Goal: Task Accomplishment & Management: Manage account settings

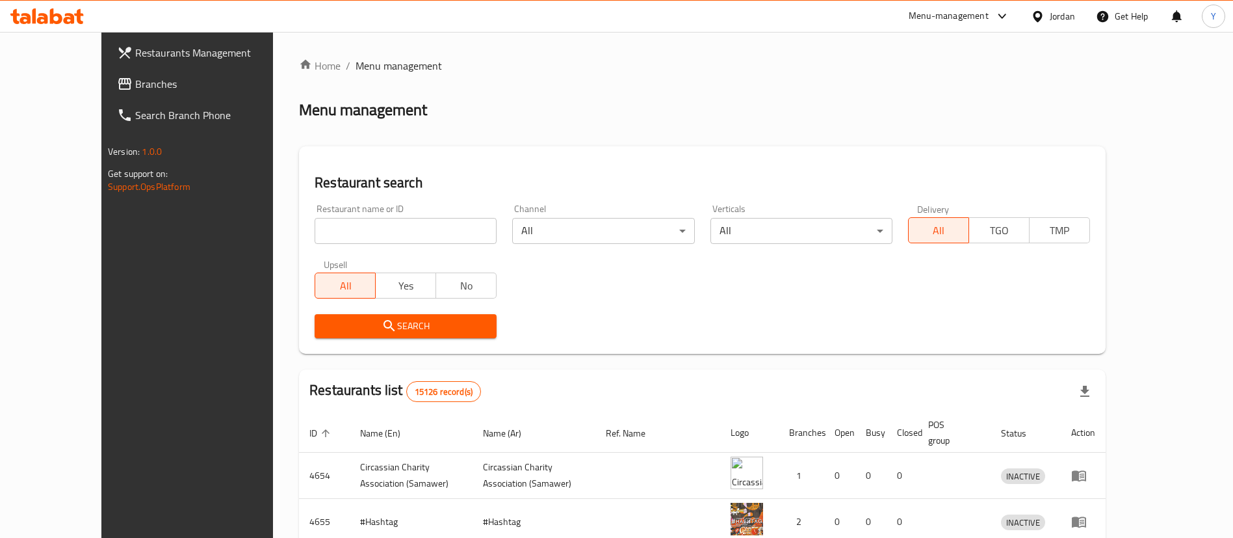
click at [135, 88] on span "Branches" at bounding box center [216, 84] width 162 height 16
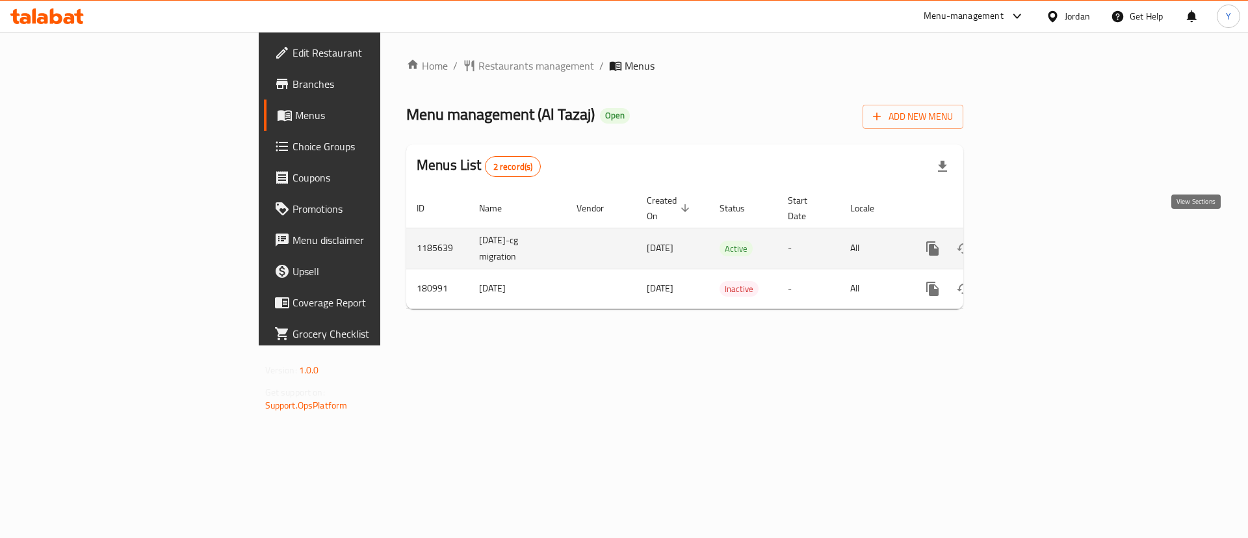
click at [1034, 241] on icon "enhanced table" at bounding box center [1027, 249] width 16 height 16
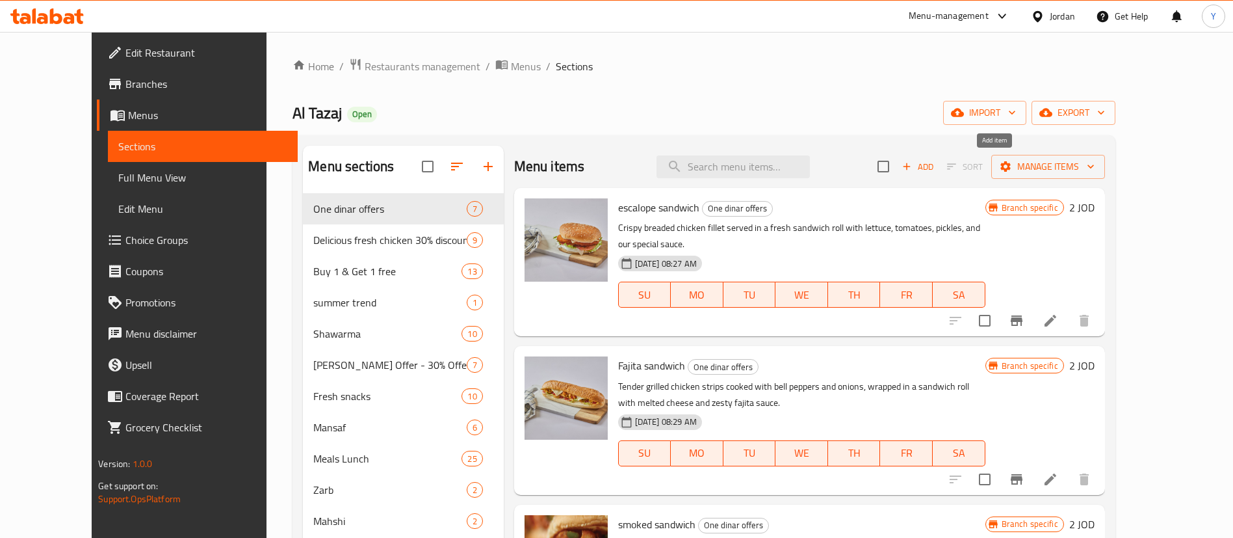
click at [935, 166] on span "Add" at bounding box center [917, 166] width 35 height 15
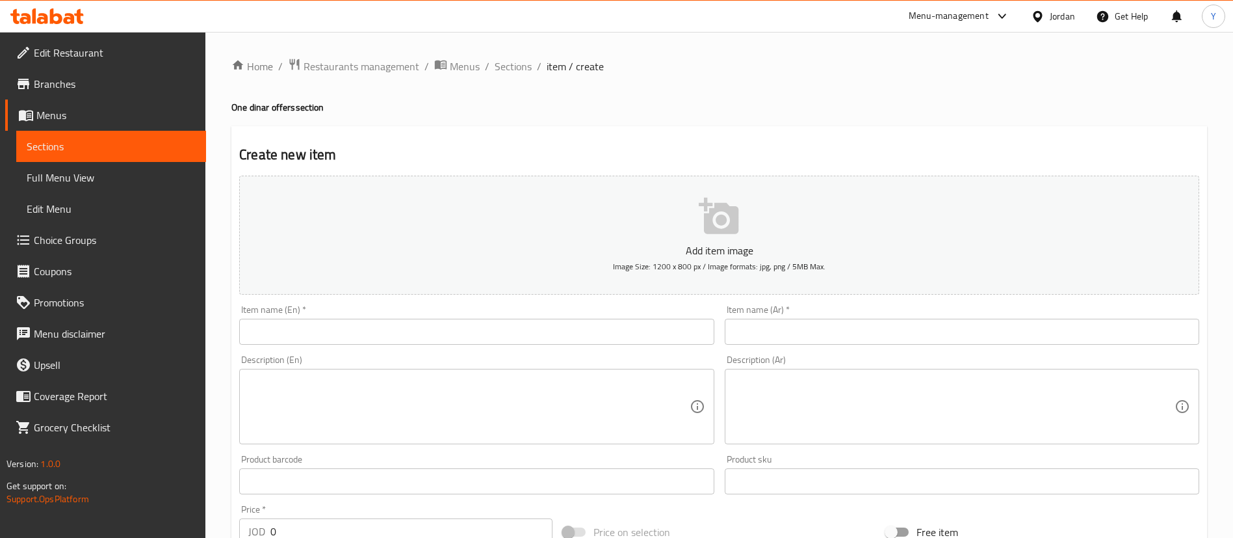
click at [51, 144] on span "Sections" at bounding box center [111, 146] width 169 height 16
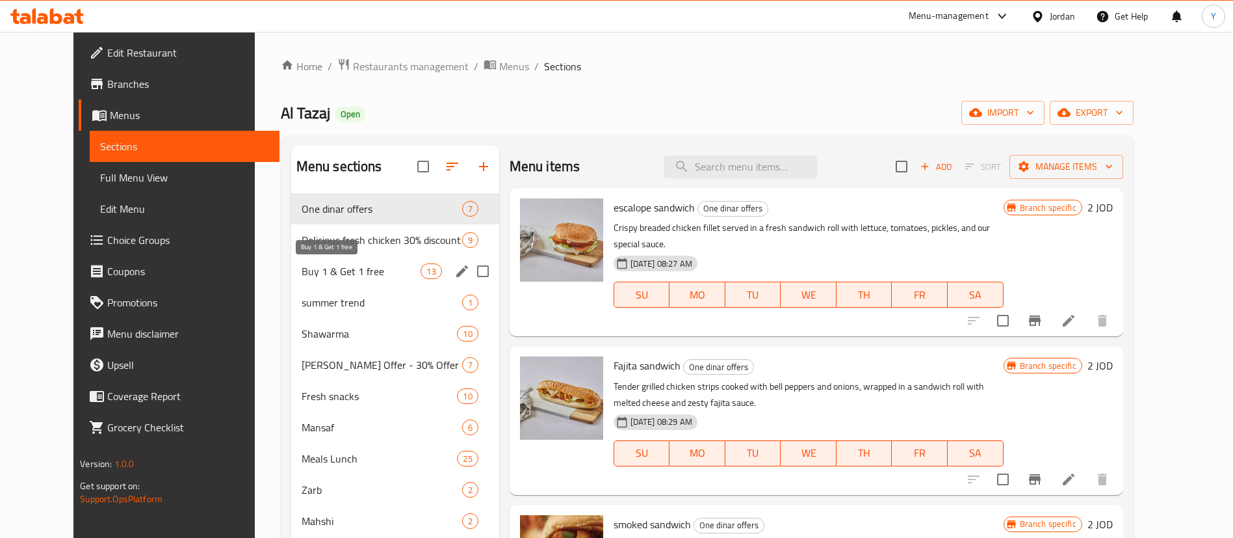
click at [321, 267] on span "Buy 1 & Get 1 free" at bounding box center [362, 271] width 120 height 16
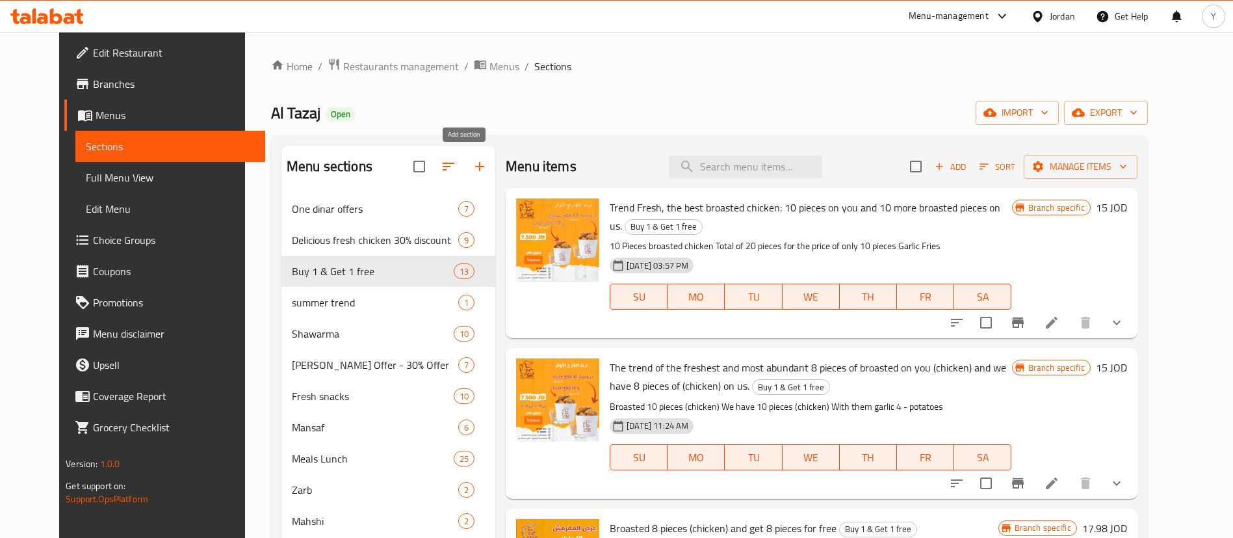
click at [464, 166] on button "button" at bounding box center [479, 166] width 31 height 31
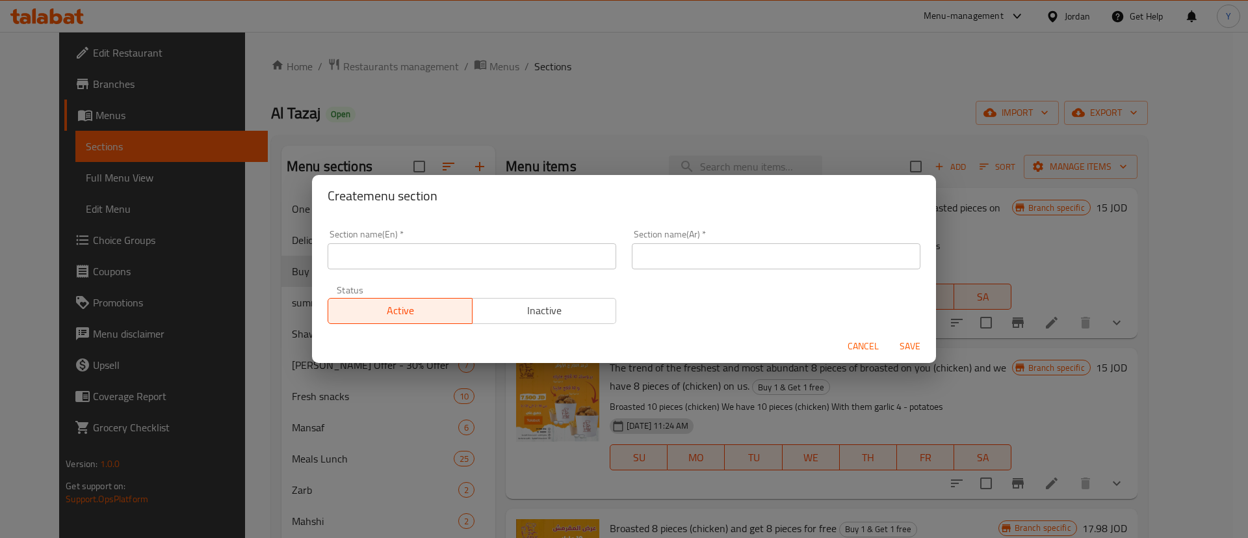
click at [389, 262] on input "text" at bounding box center [472, 256] width 289 height 26
type input "Buy one get one"
click at [685, 260] on input "text" at bounding box center [776, 256] width 289 height 26
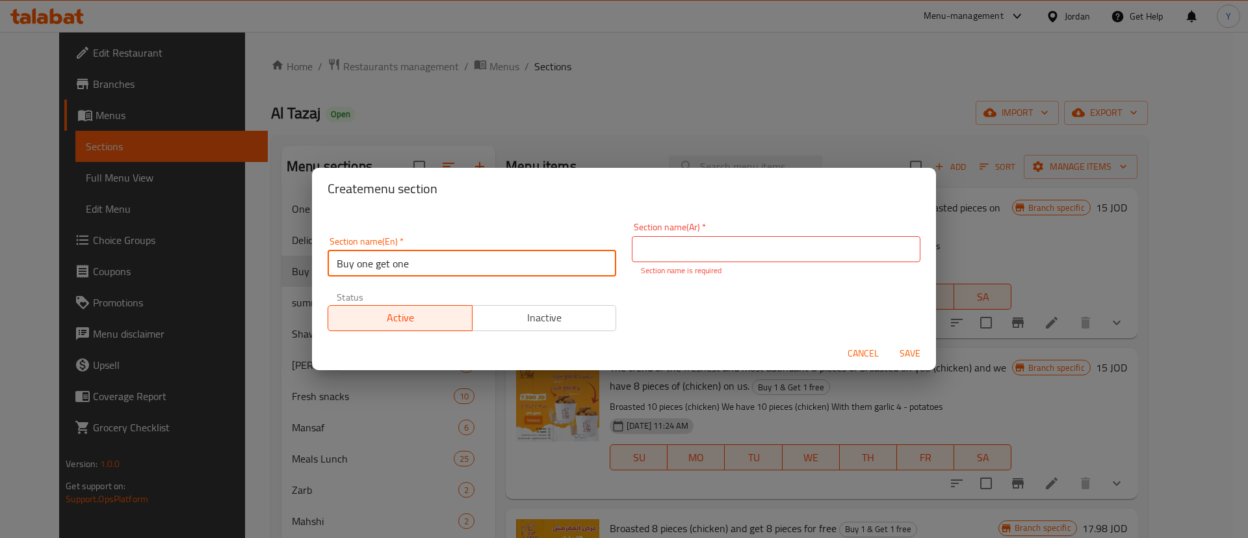
drag, startPoint x: 495, startPoint y: 248, endPoint x: 250, endPoint y: 249, distance: 244.4
click at [250, 249] on div "Create menu section Section name(En)   * Buy one get one Section name(En) * Sec…" at bounding box center [624, 269] width 1248 height 538
drag, startPoint x: 452, startPoint y: 104, endPoint x: 448, endPoint y: 110, distance: 7.0
click at [452, 103] on div "Create menu section Section name(En)   * Buy one get one Section name(En) * Sec…" at bounding box center [624, 269] width 1248 height 538
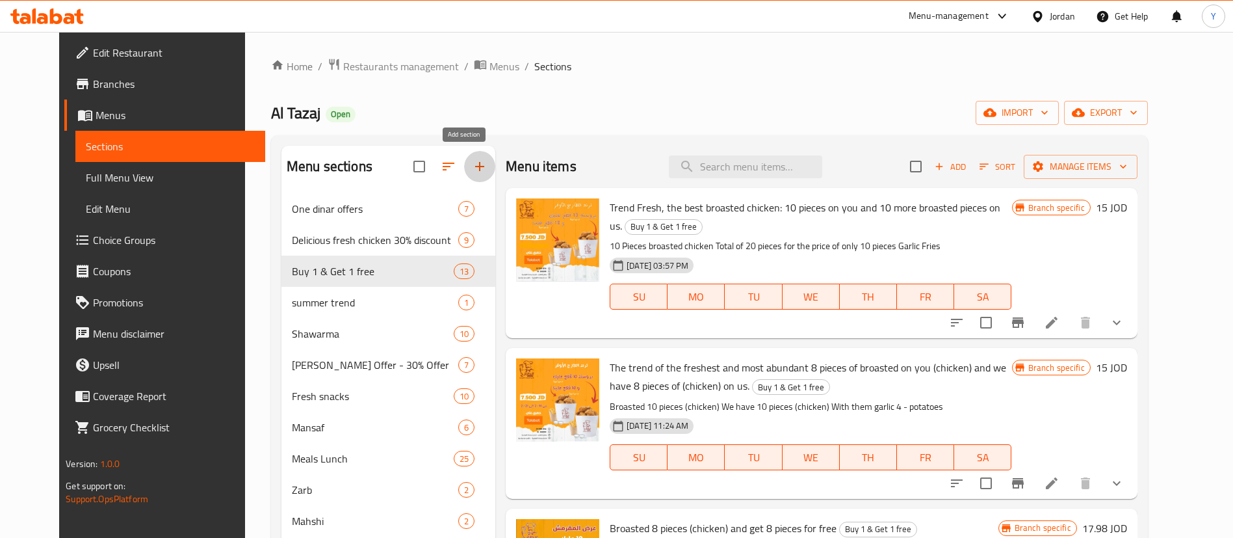
click at [472, 167] on icon "button" at bounding box center [480, 167] width 16 height 16
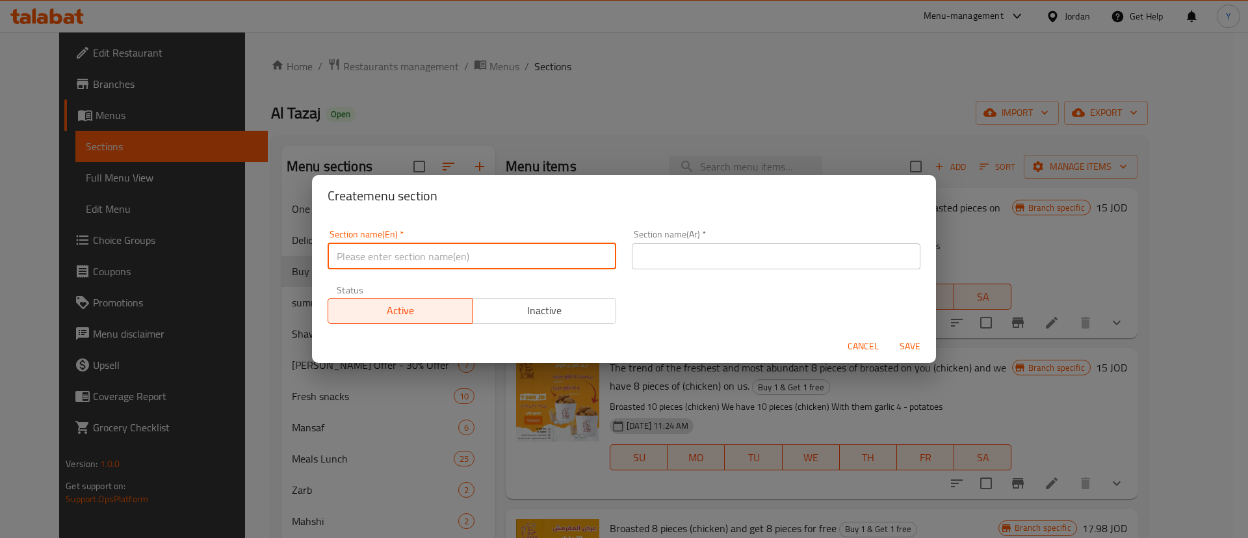
click at [469, 261] on input "text" at bounding box center [472, 256] width 289 height 26
paste input "buy one get one free"
drag, startPoint x: 373, startPoint y: 255, endPoint x: 357, endPoint y: 257, distance: 16.4
click at [357, 257] on input "buy one get one free" at bounding box center [472, 256] width 289 height 26
drag, startPoint x: 394, startPoint y: 257, endPoint x: 381, endPoint y: 257, distance: 13.0
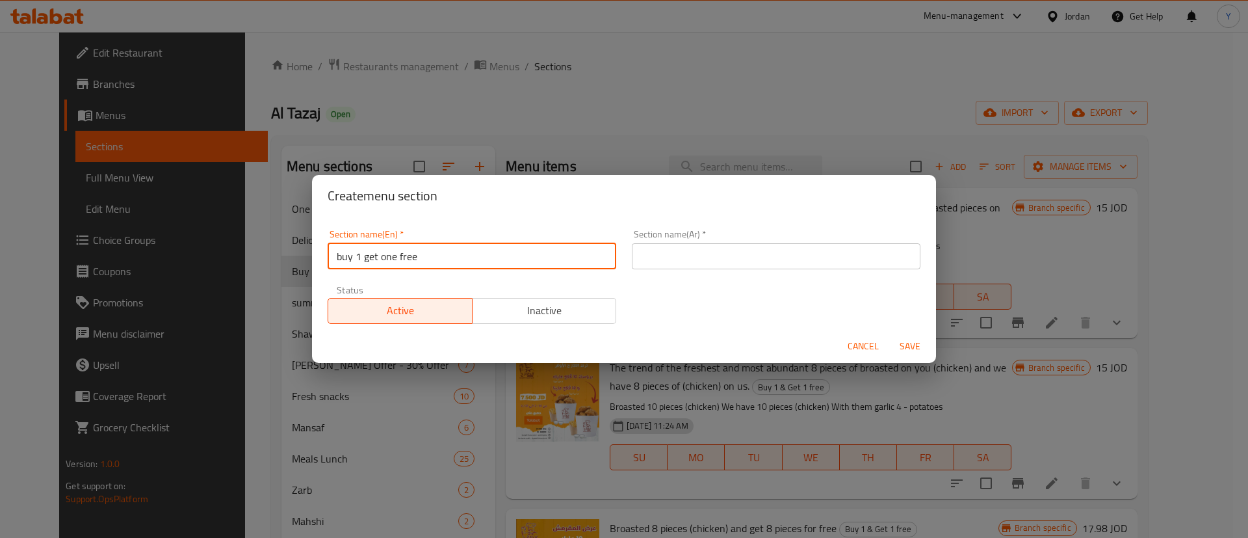
click at [381, 257] on input "buy 1 get one free" at bounding box center [472, 256] width 289 height 26
click at [685, 251] on input "text" at bounding box center [776, 256] width 289 height 26
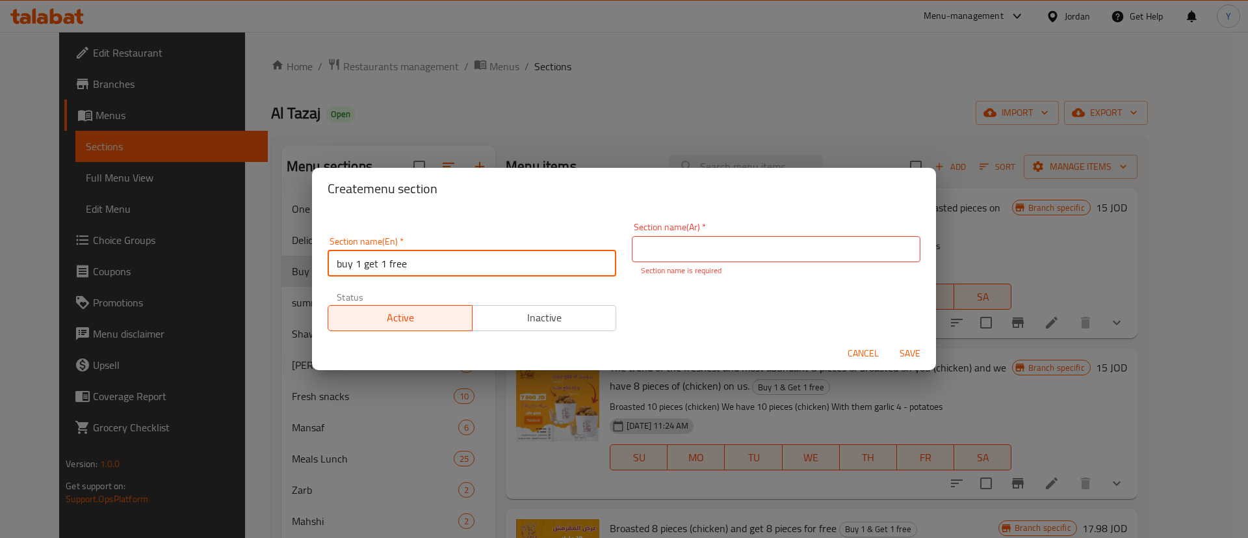
click at [363, 261] on input "buy 1 get 1 free" at bounding box center [472, 263] width 289 height 26
type input "buy 1 & get 1 free"
click at [725, 240] on input "text" at bounding box center [776, 249] width 289 height 26
click at [447, 267] on input "buy 1 & get 1 free" at bounding box center [472, 263] width 289 height 26
drag, startPoint x: 490, startPoint y: 264, endPoint x: 255, endPoint y: 266, distance: 234.7
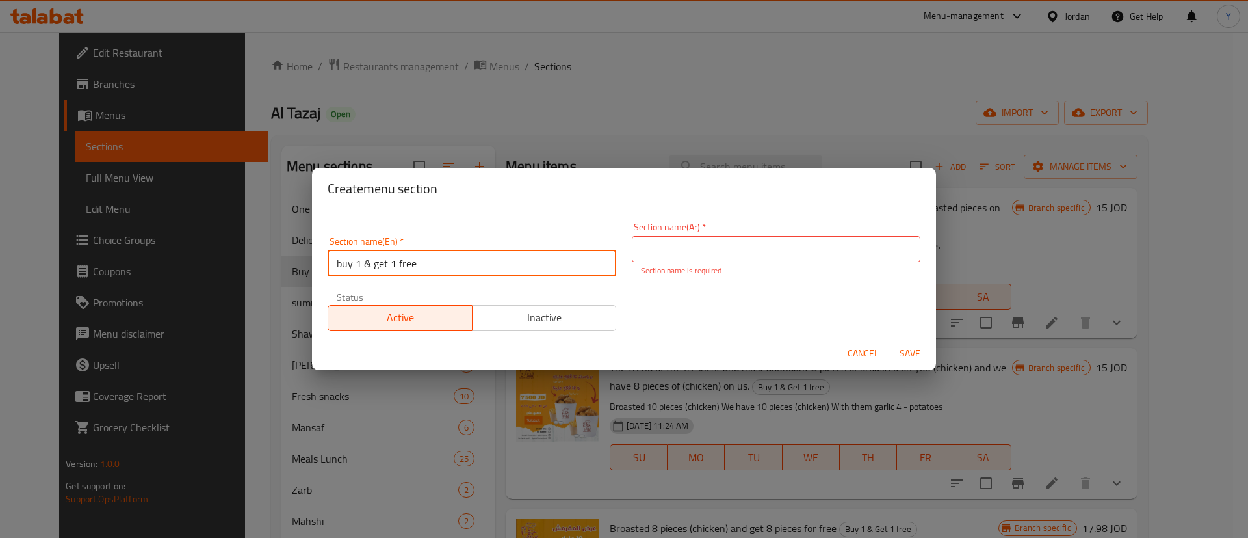
click at [253, 265] on div "Create menu section Section name(En)   * buy 1 & get 1 free Section name(En) * …" at bounding box center [624, 269] width 1248 height 538
click at [770, 260] on input "text" at bounding box center [776, 249] width 289 height 26
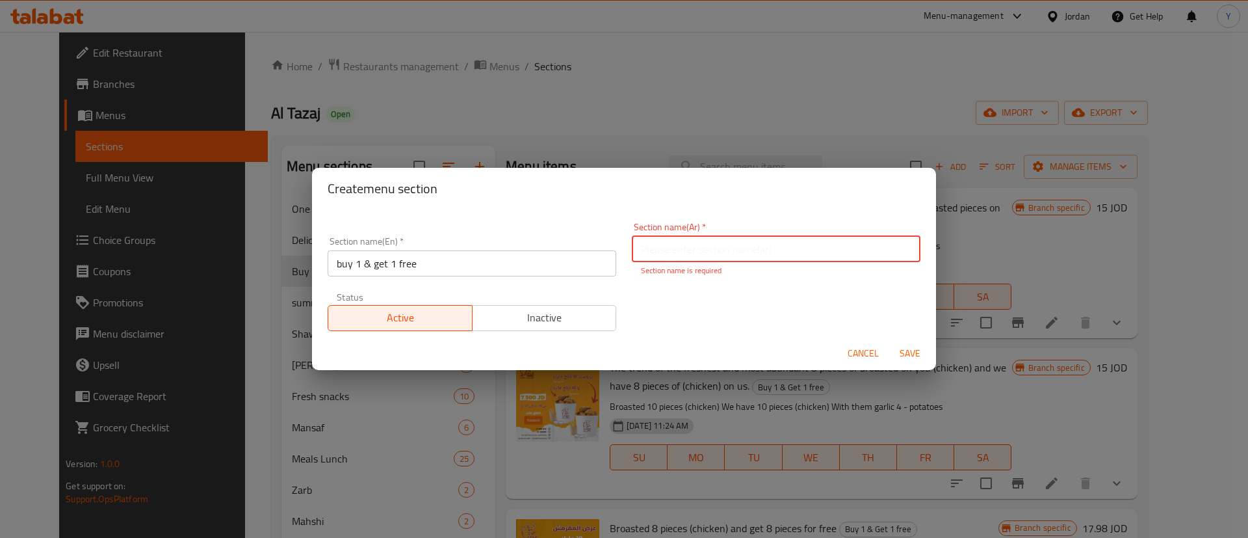
paste input "اشتري 1 واحصل على 1 مجانًا"
type input "اشتري 1 واحصل على 1 مجانًا"
click at [906, 354] on button "Save" at bounding box center [910, 353] width 42 height 24
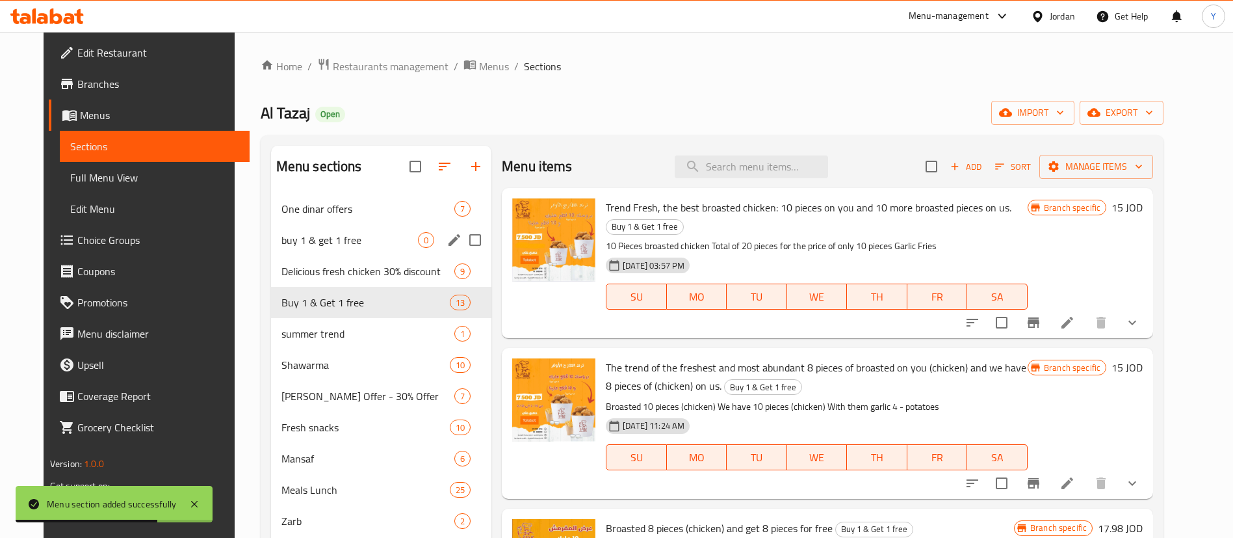
click at [324, 250] on div "buy 1 & get 1 free 0" at bounding box center [381, 239] width 220 height 31
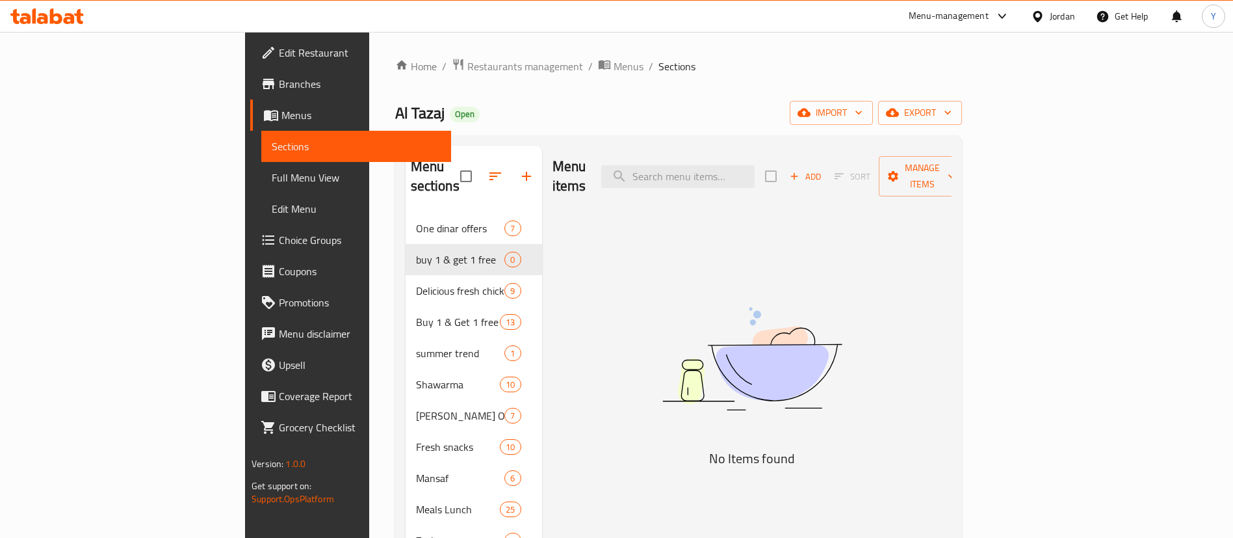
click at [62, 18] on icon at bounding box center [56, 16] width 12 height 16
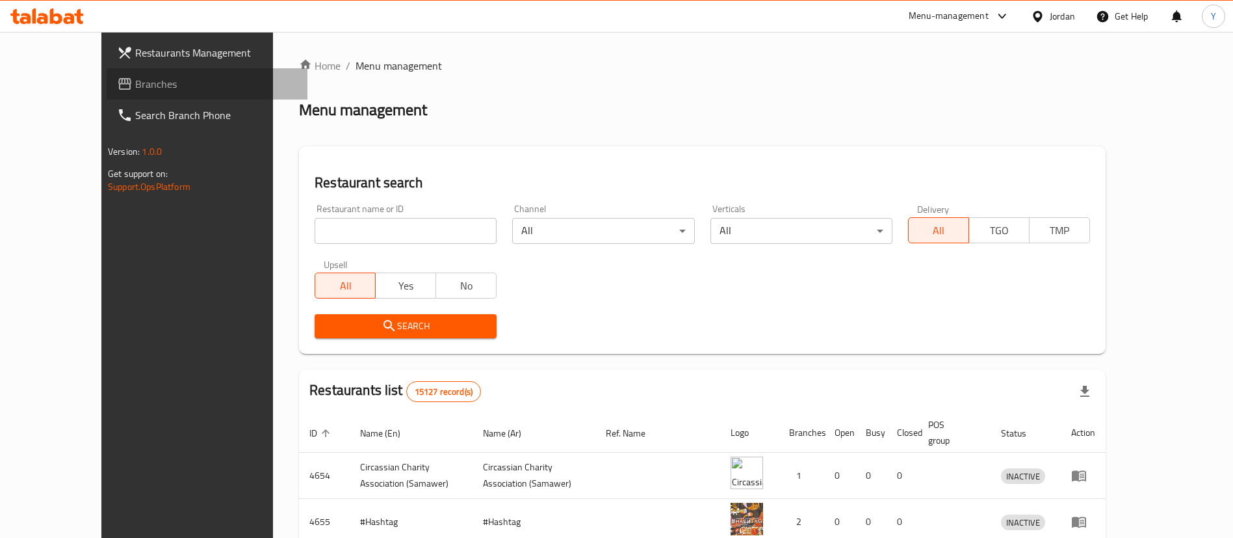
drag, startPoint x: 105, startPoint y: 86, endPoint x: 131, endPoint y: 114, distance: 38.7
click at [135, 85] on span "Branches" at bounding box center [216, 84] width 162 height 16
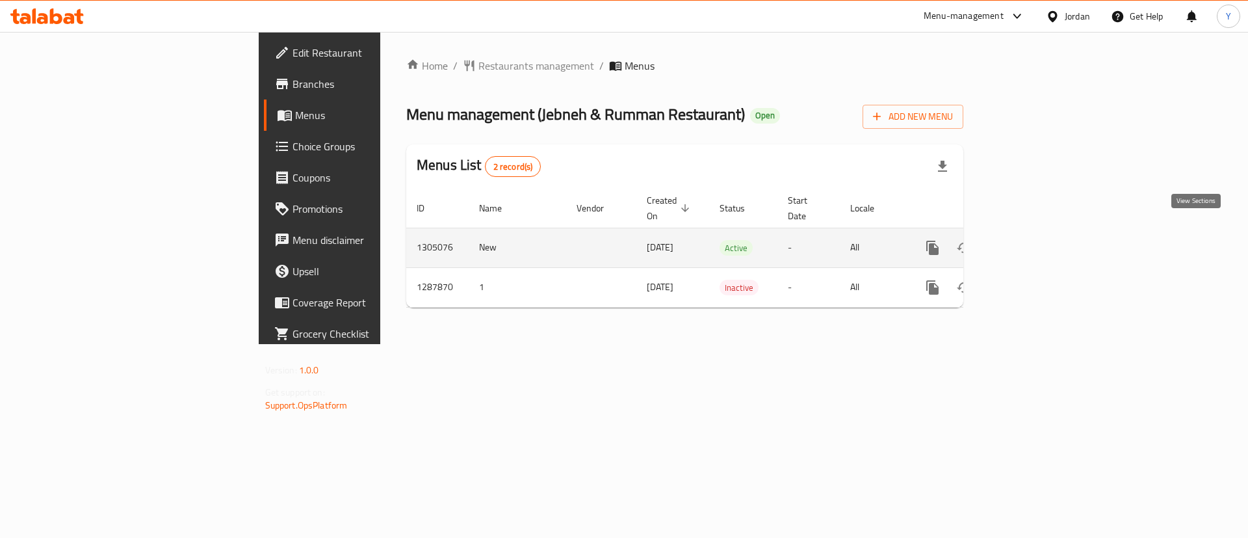
click at [1032, 242] on icon "enhanced table" at bounding box center [1027, 248] width 12 height 12
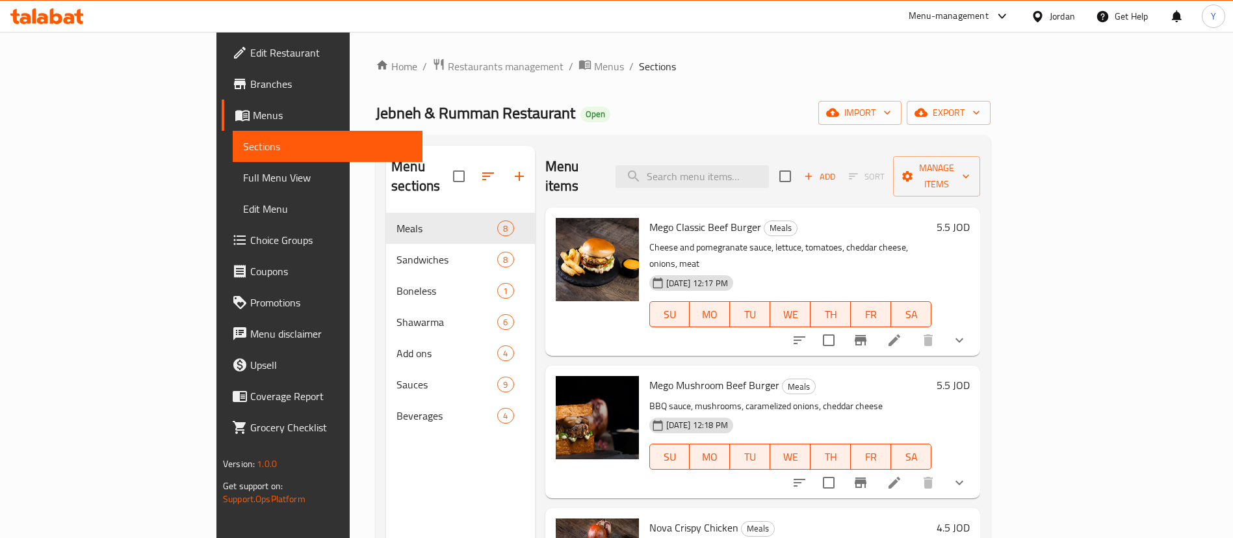
click at [250, 236] on span "Choice Groups" at bounding box center [331, 240] width 162 height 16
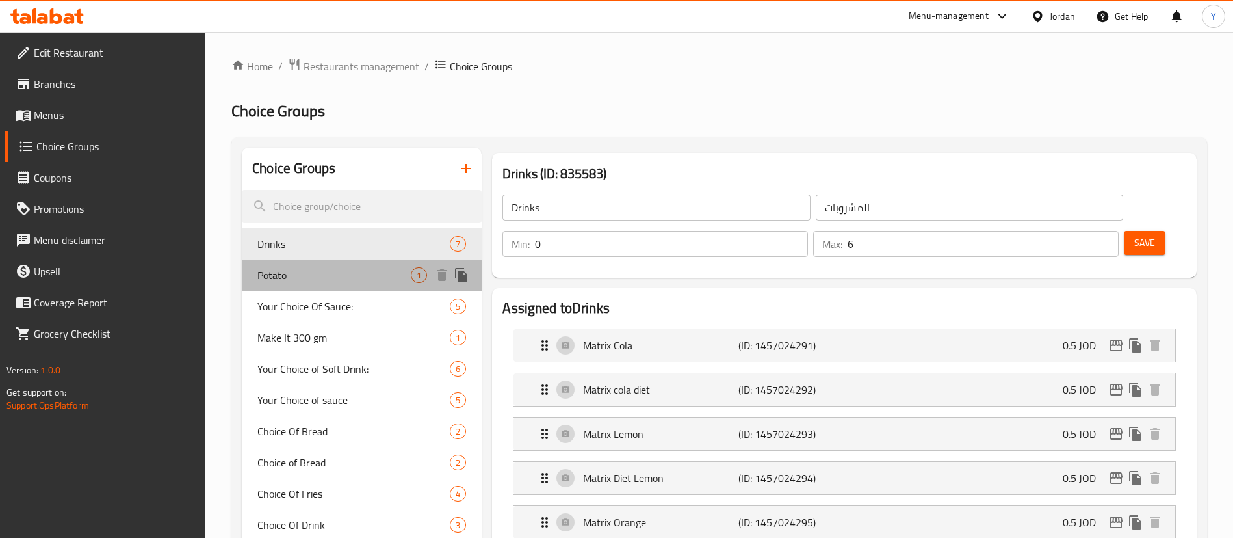
click at [333, 267] on span "Potato" at bounding box center [333, 275] width 153 height 16
type input "Potato"
type input "البطاطا"
type input "1"
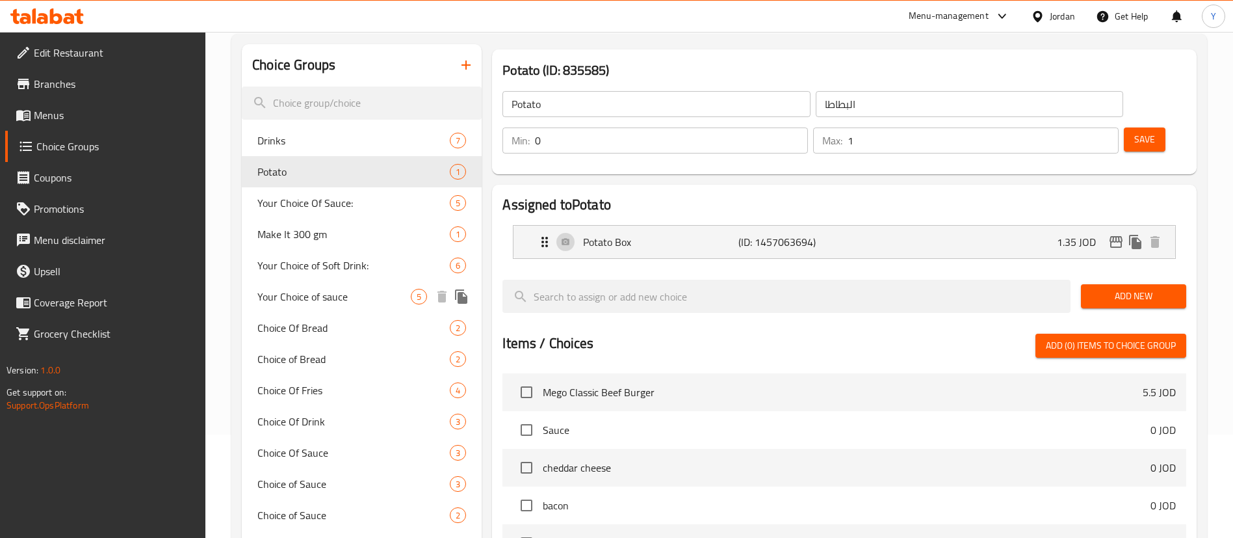
scroll to position [195, 0]
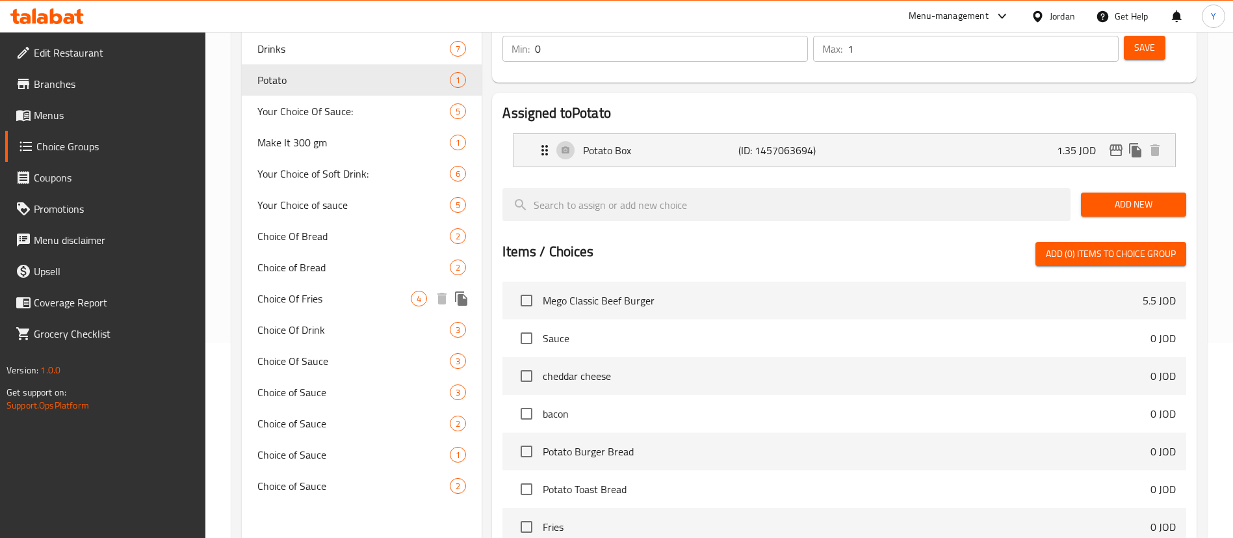
click at [333, 303] on span "Choice Of Fries" at bounding box center [333, 299] width 153 height 16
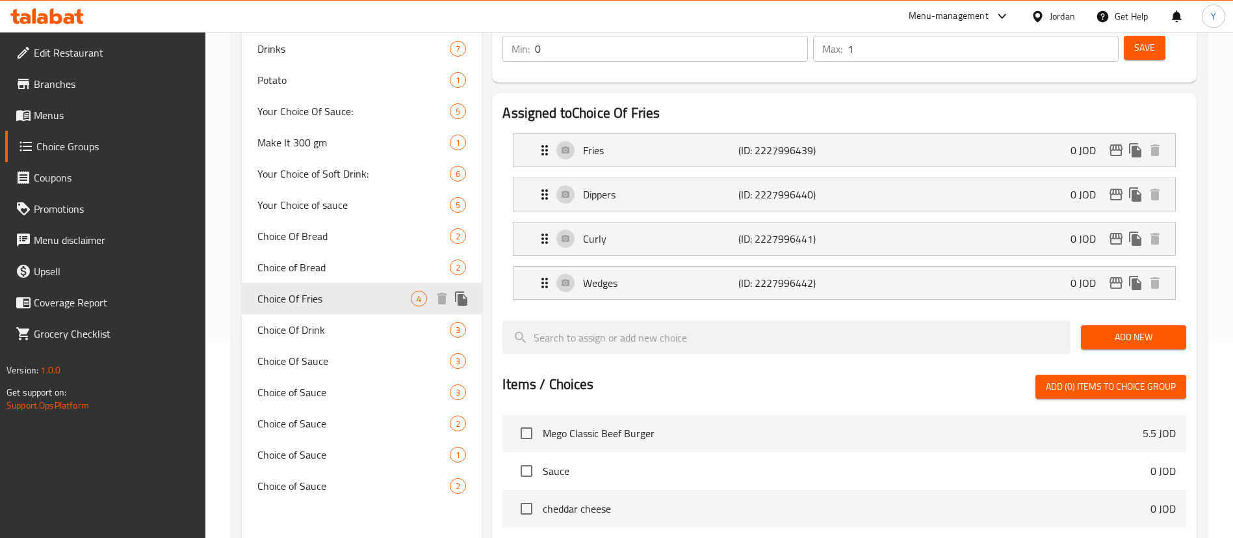
type input "Choice Of Fries"
type input "اختيارك من"
type input "1"
click at [825, 187] on p "(ID: 2227996440)" at bounding box center [789, 195] width 103 height 16
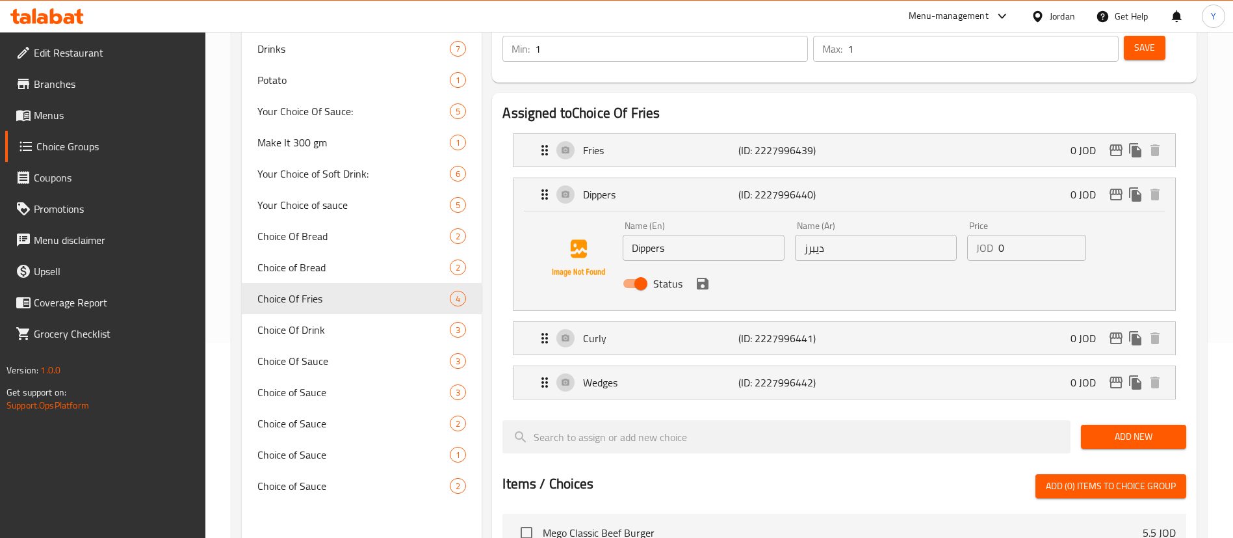
click at [1019, 235] on input "0" at bounding box center [1043, 248] width 88 height 26
click at [703, 278] on icon "save" at bounding box center [703, 284] width 12 height 12
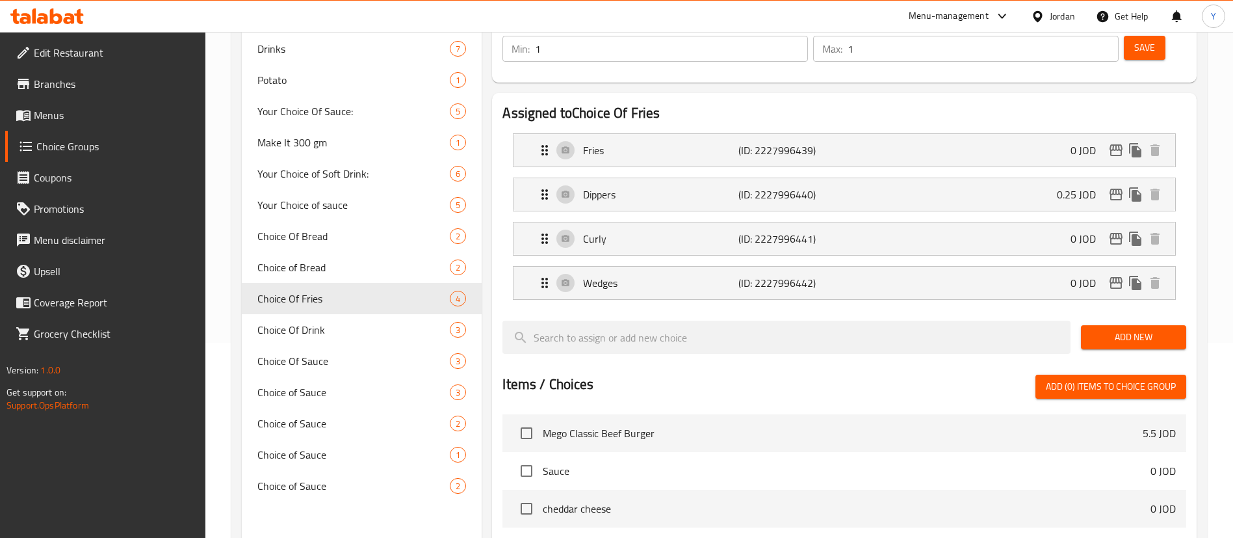
type input "0.25"
click at [886, 222] on div "Curly (ID: 2227996441) 0 JOD" at bounding box center [848, 238] width 623 height 33
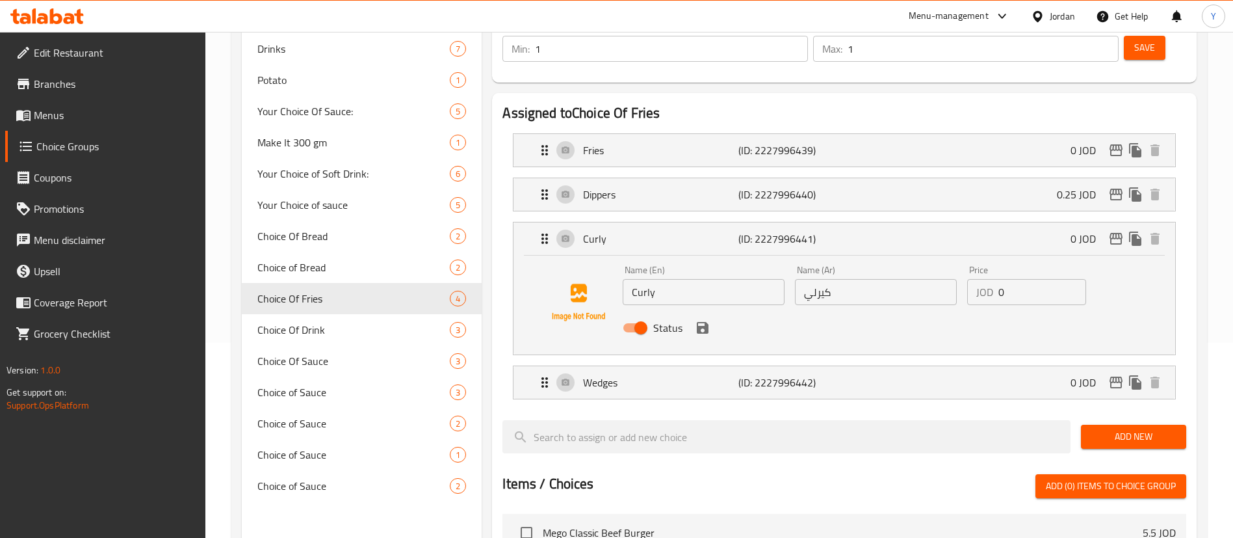
click at [1045, 279] on input "0" at bounding box center [1043, 292] width 88 height 26
click at [868, 366] on div "Wedges (ID: 2227996442) 0 JOD" at bounding box center [848, 382] width 623 height 33
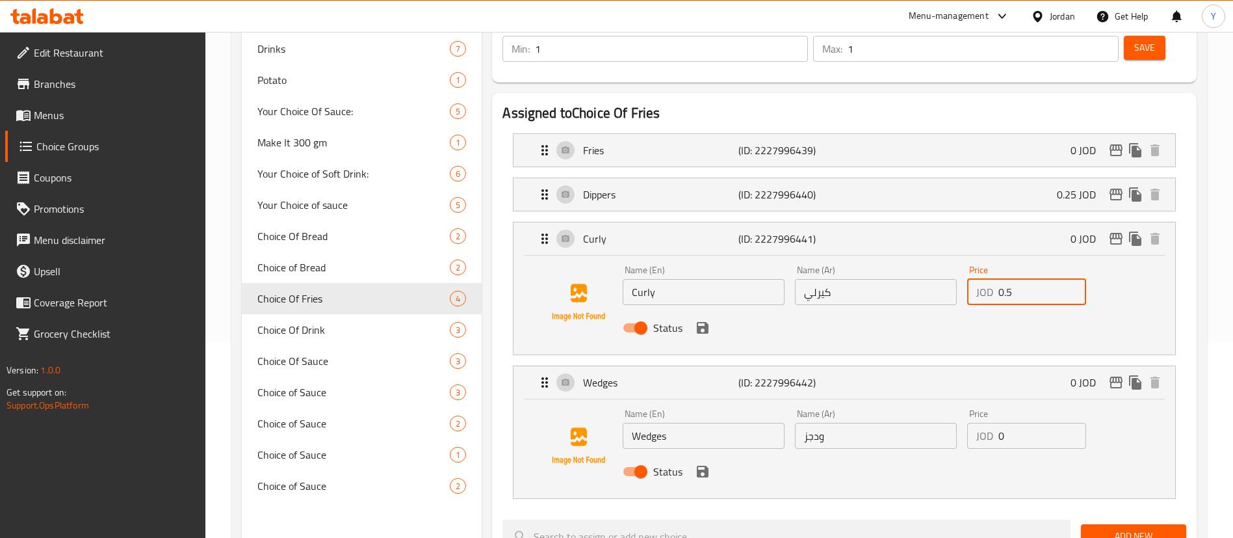
type input "0.5"
click at [702, 318] on button "save" at bounding box center [703, 328] width 20 height 20
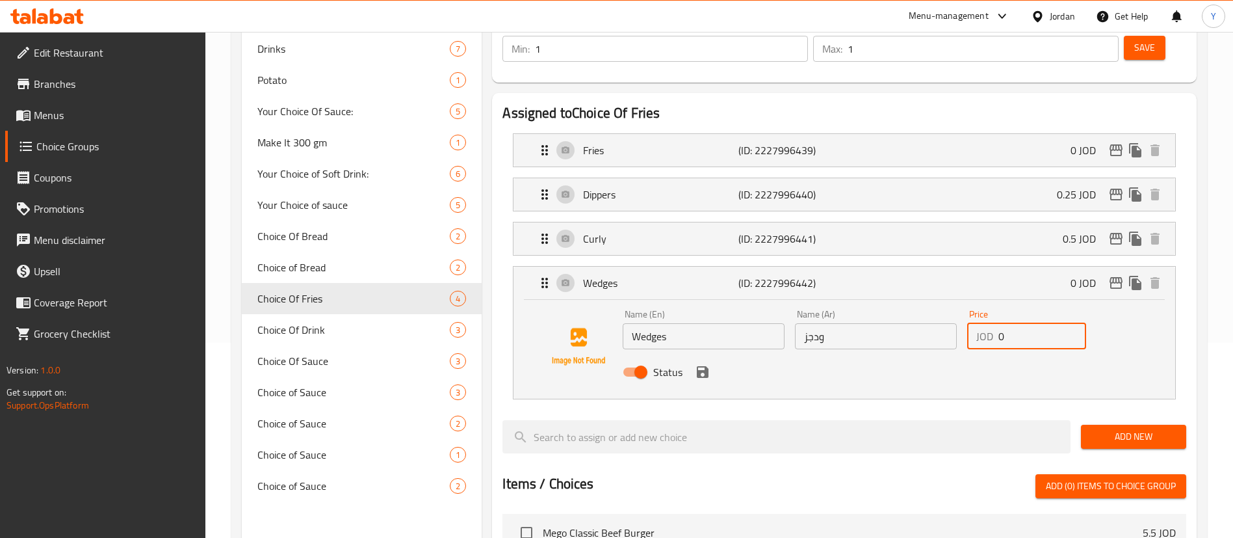
click at [1027, 323] on input "0" at bounding box center [1043, 336] width 88 height 26
click at [702, 364] on icon "save" at bounding box center [703, 372] width 16 height 16
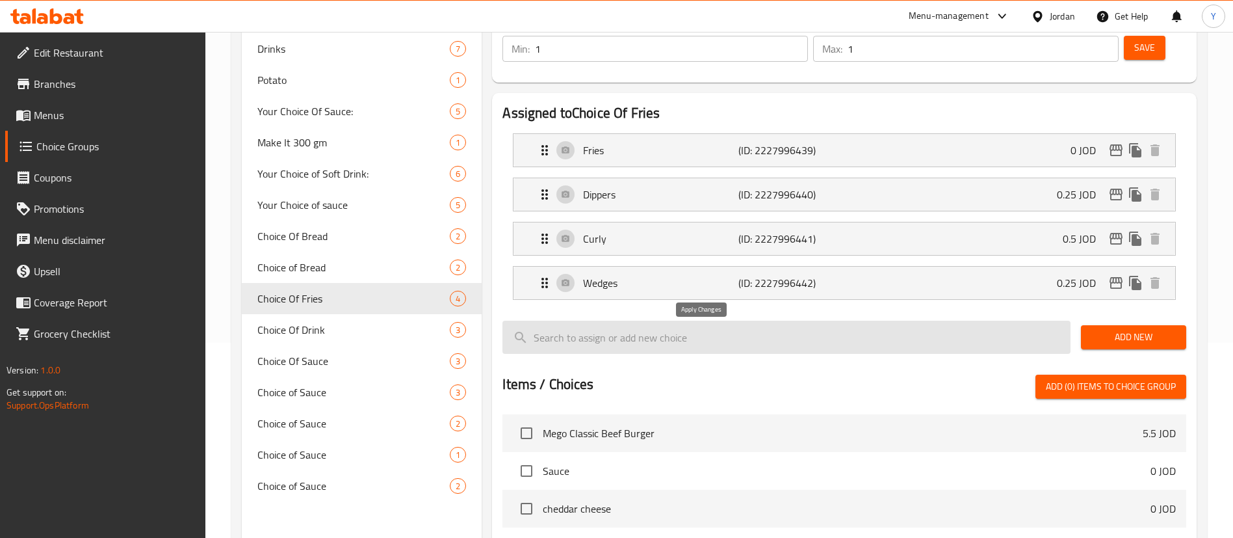
type input "0.25"
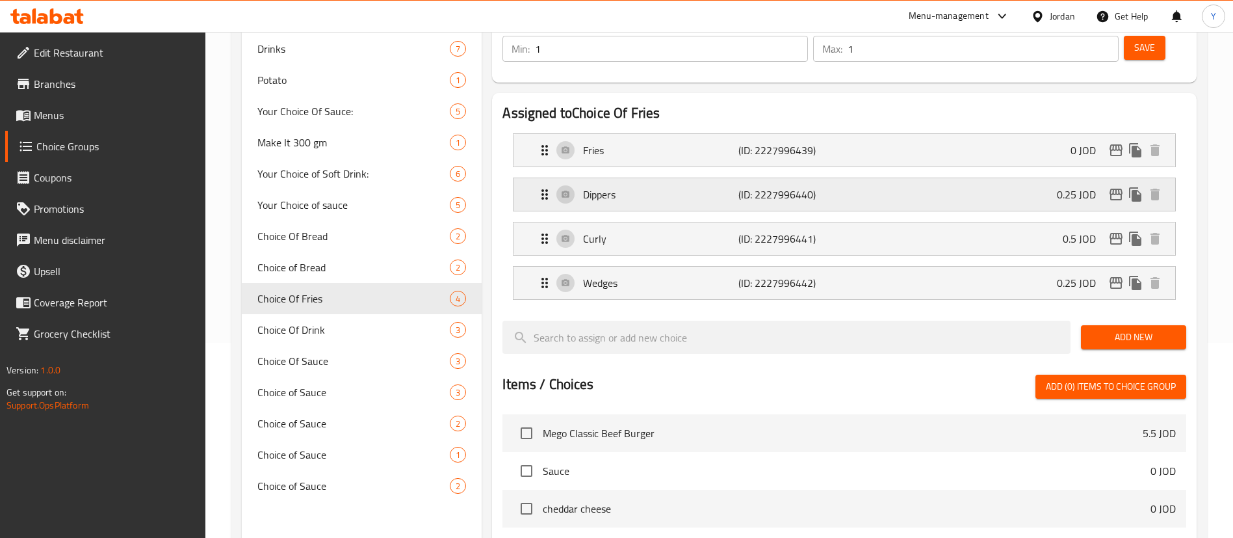
scroll to position [0, 0]
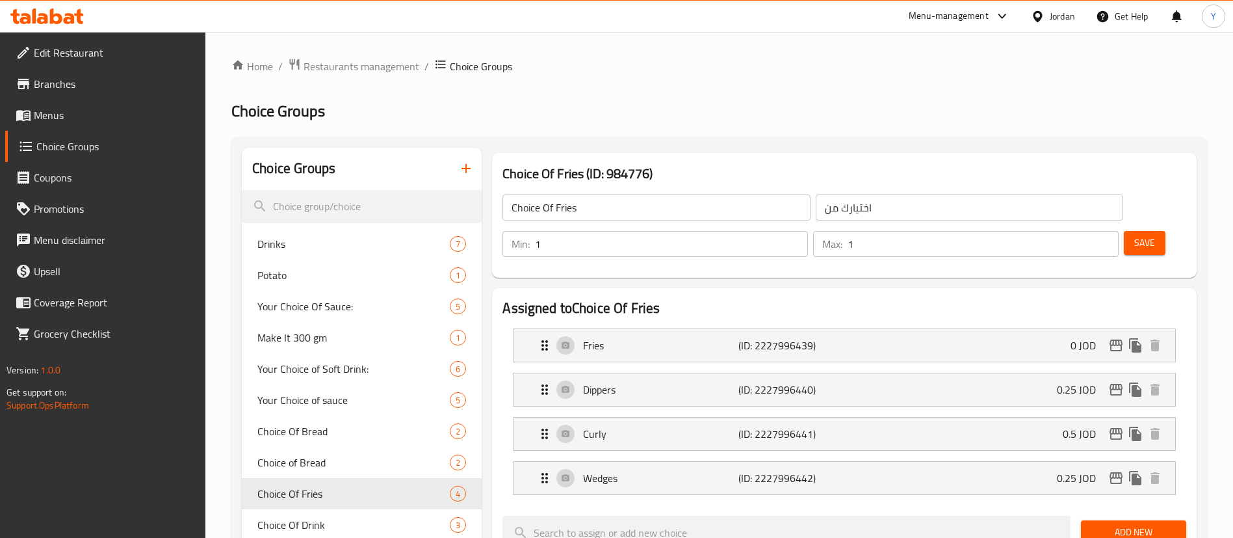
click at [1134, 235] on span "Save" at bounding box center [1144, 243] width 21 height 16
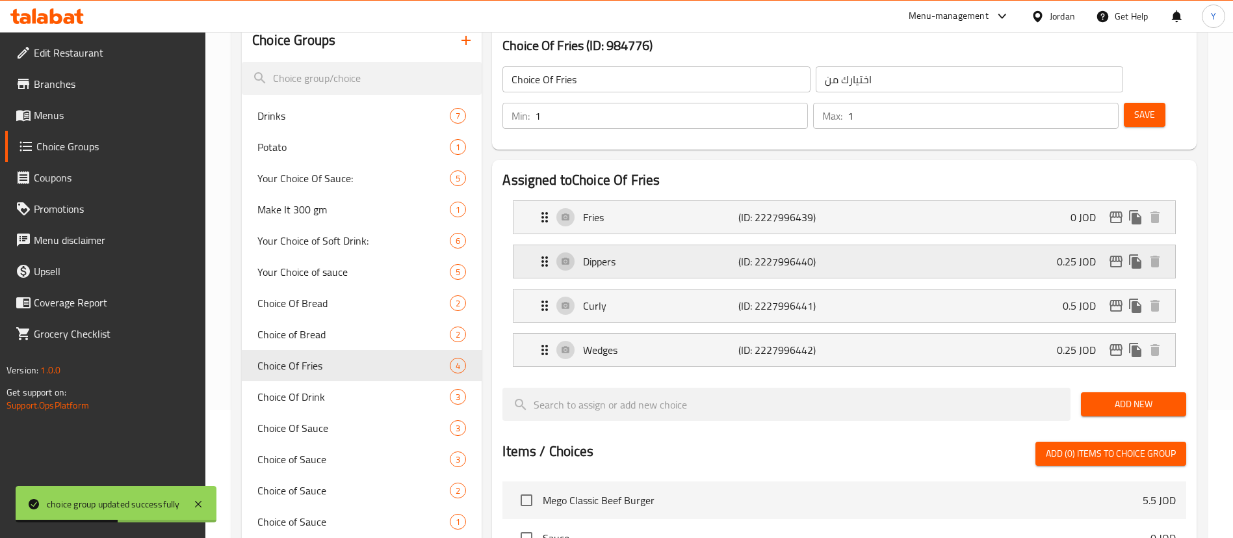
scroll to position [98, 0]
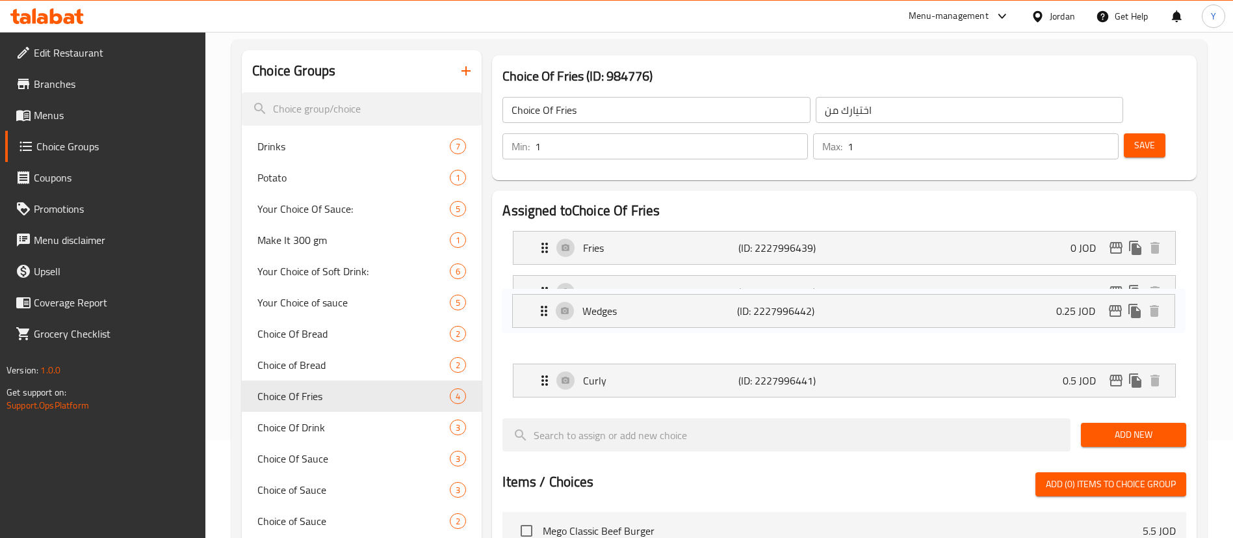
drag, startPoint x: 541, startPoint y: 335, endPoint x: 540, endPoint y: 299, distance: 36.4
click at [540, 299] on nav "Fries (ID: 2227996439) 0 JOD Name (En) Fries Name (En) Name (Ar) فرايز Name (Ar…" at bounding box center [845, 313] width 684 height 187
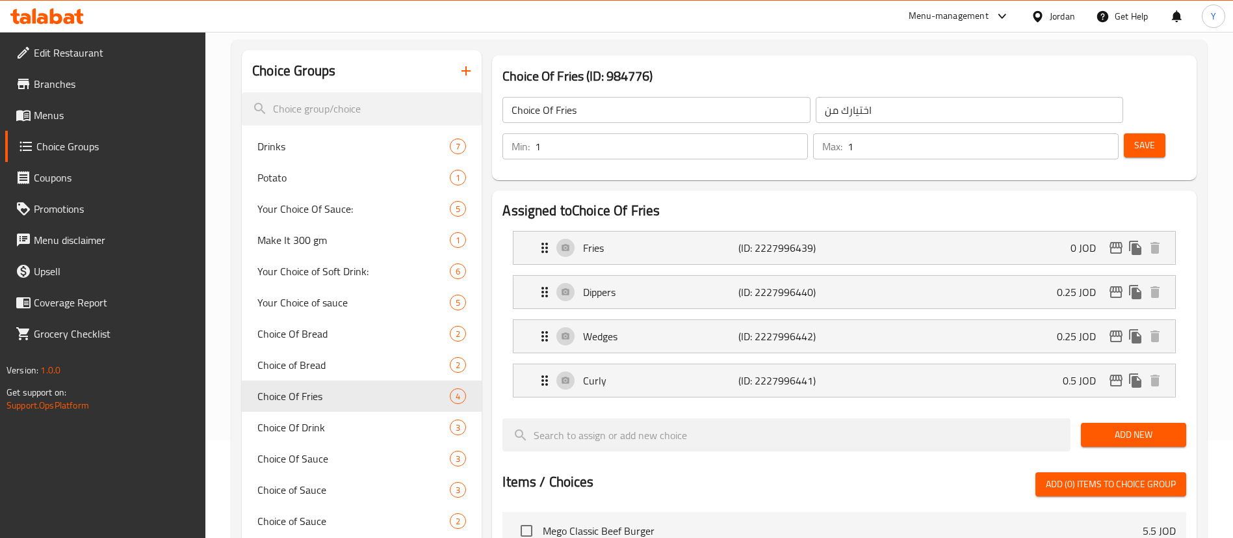
click at [1134, 137] on span "Save" at bounding box center [1144, 145] width 21 height 16
click at [98, 113] on span "Menus" at bounding box center [115, 115] width 162 height 16
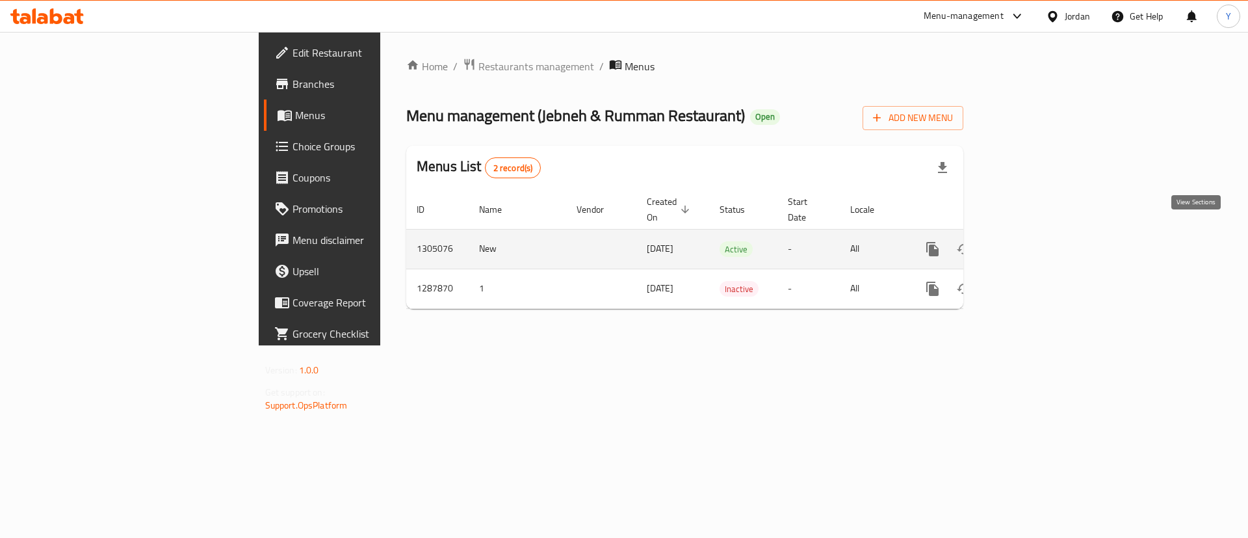
click at [1034, 241] on icon "enhanced table" at bounding box center [1027, 249] width 16 height 16
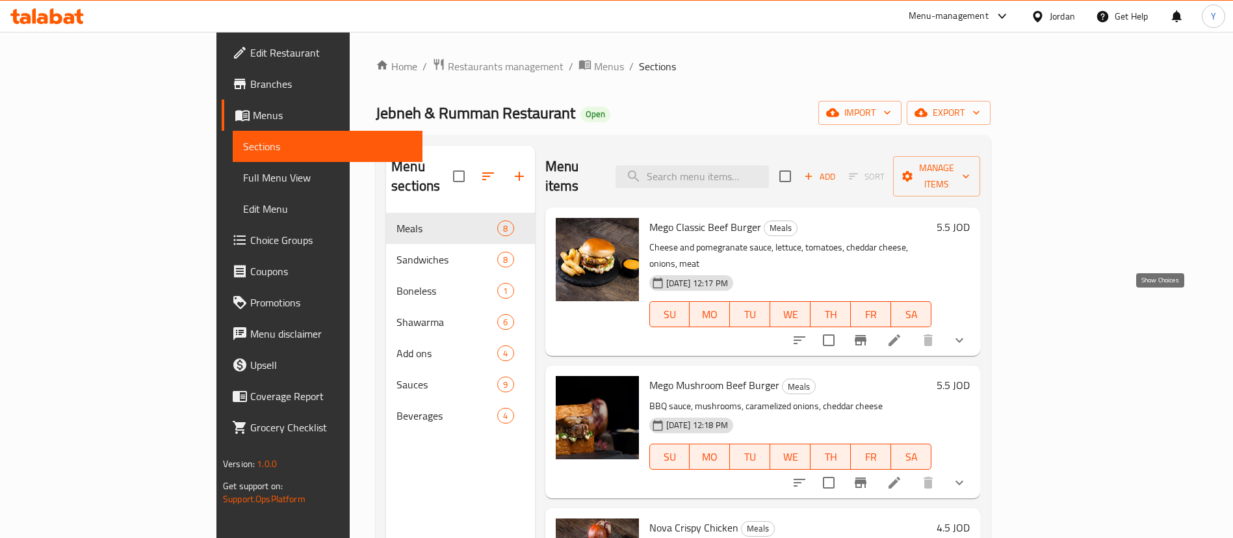
click at [967, 332] on icon "show more" at bounding box center [960, 340] width 16 height 16
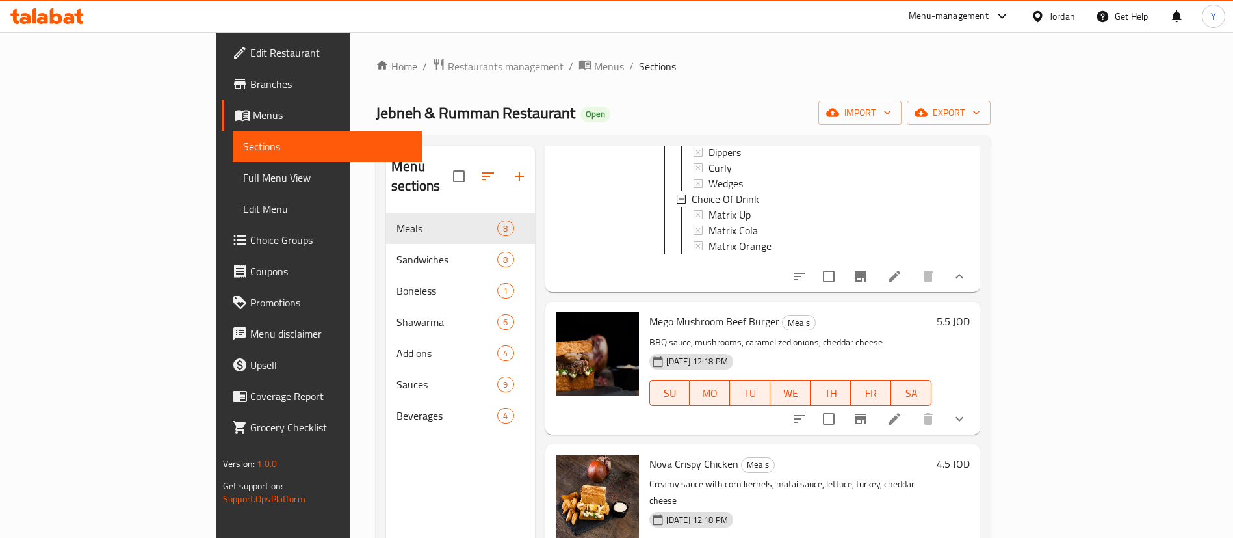
scroll to position [585, 0]
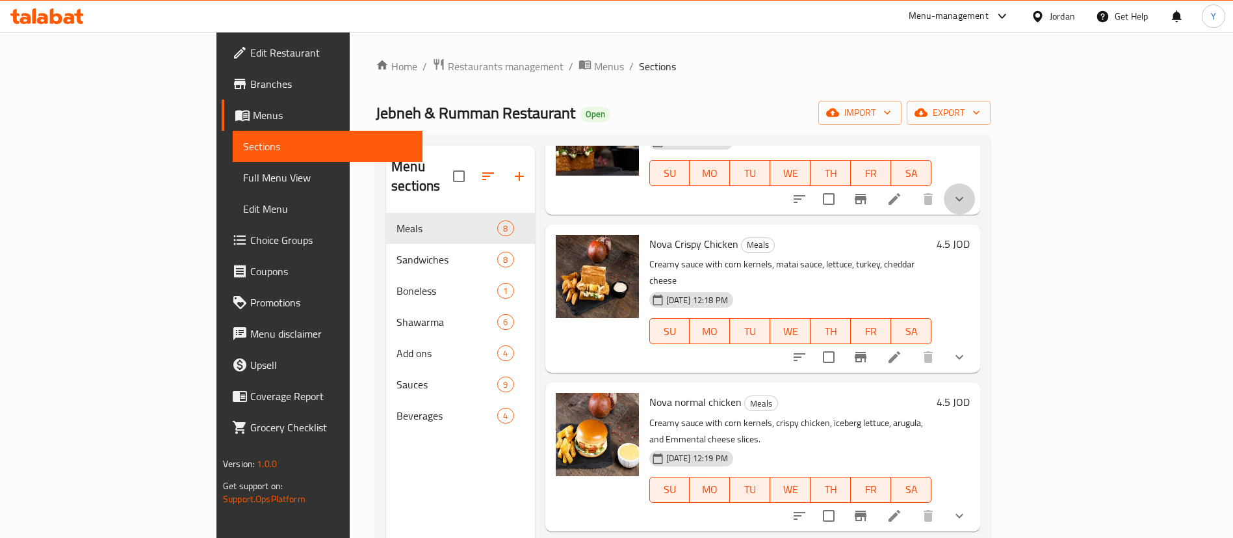
click at [975, 183] on button "show more" at bounding box center [959, 198] width 31 height 31
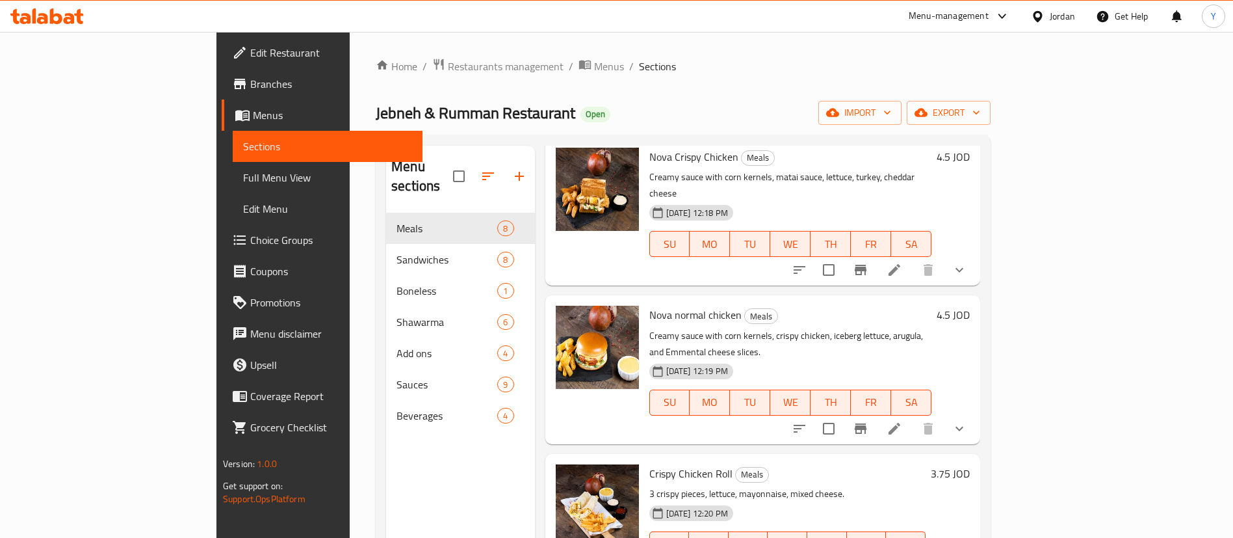
scroll to position [975, 0]
click at [967, 261] on icon "show more" at bounding box center [960, 269] width 16 height 16
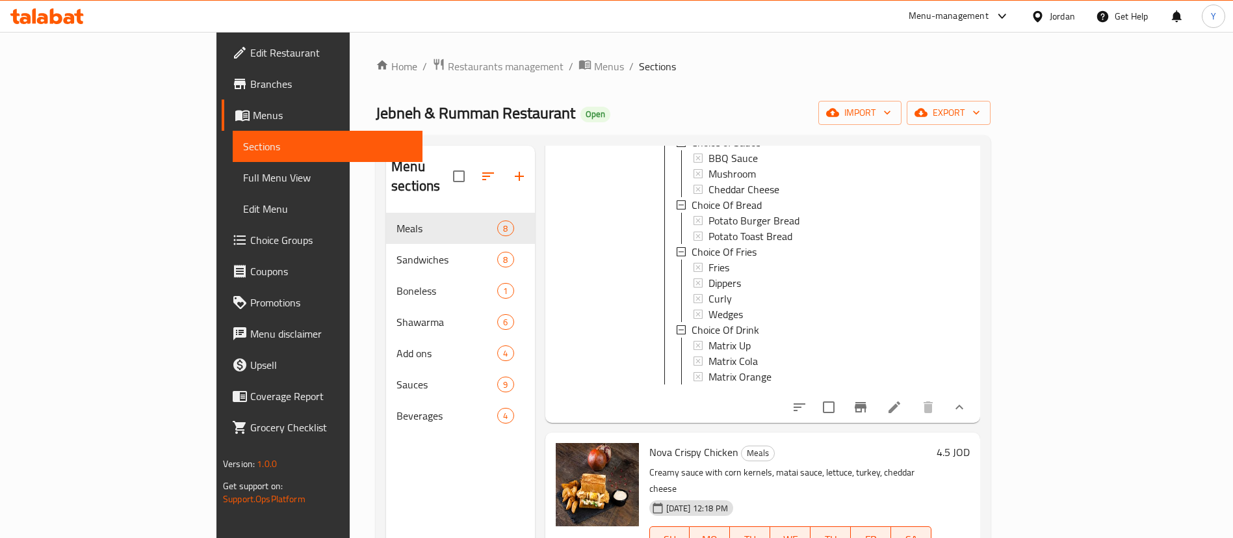
scroll to position [590, 0]
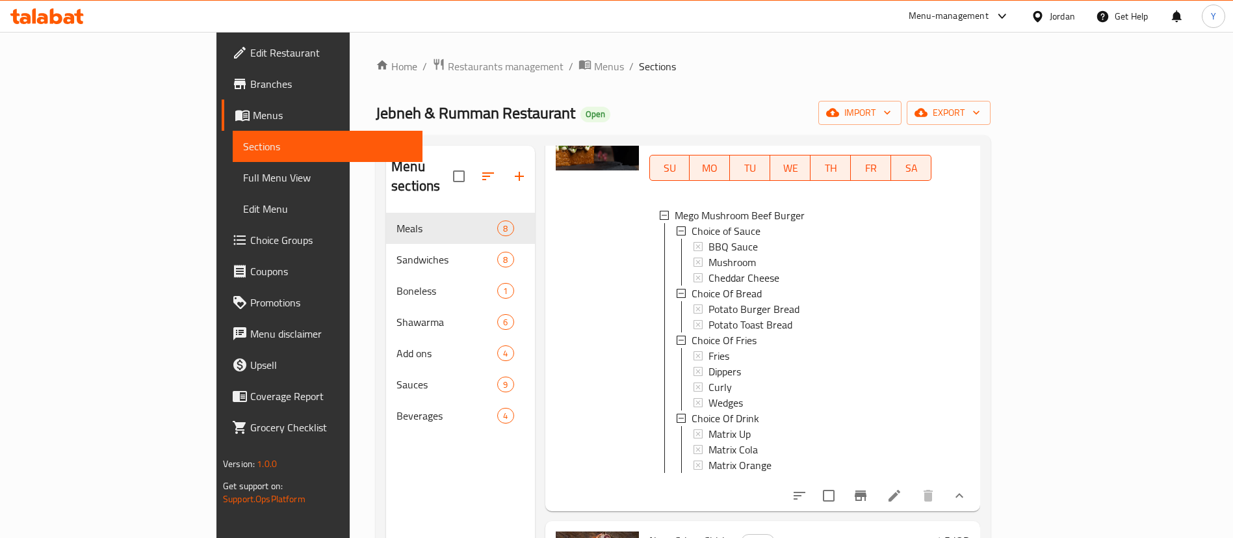
click at [250, 242] on span "Choice Groups" at bounding box center [331, 240] width 162 height 16
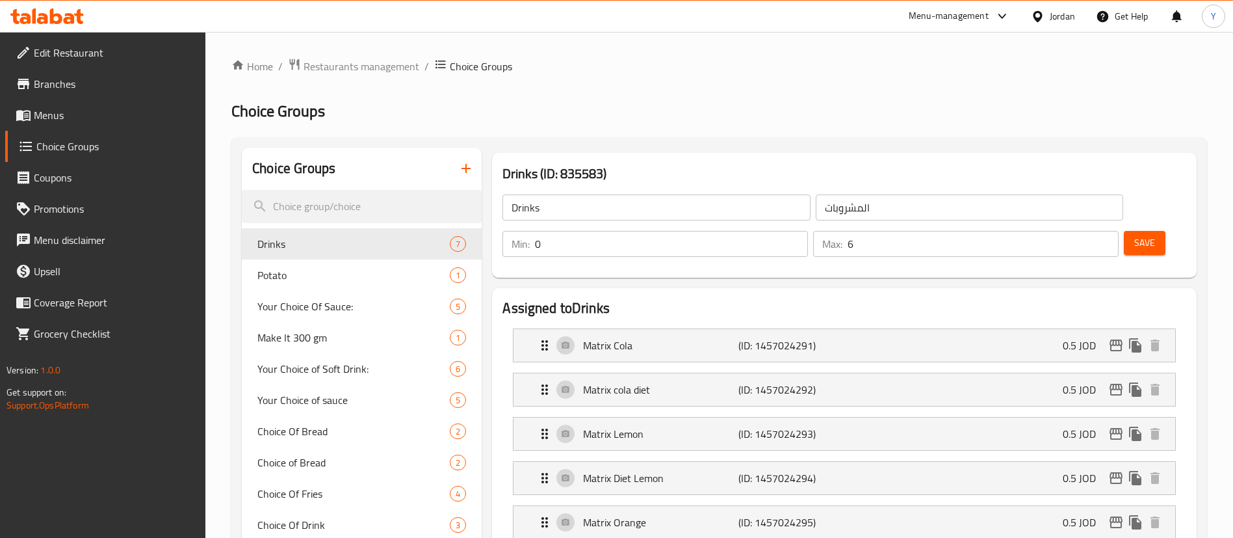
click at [75, 115] on span "Menus" at bounding box center [115, 115] width 162 height 16
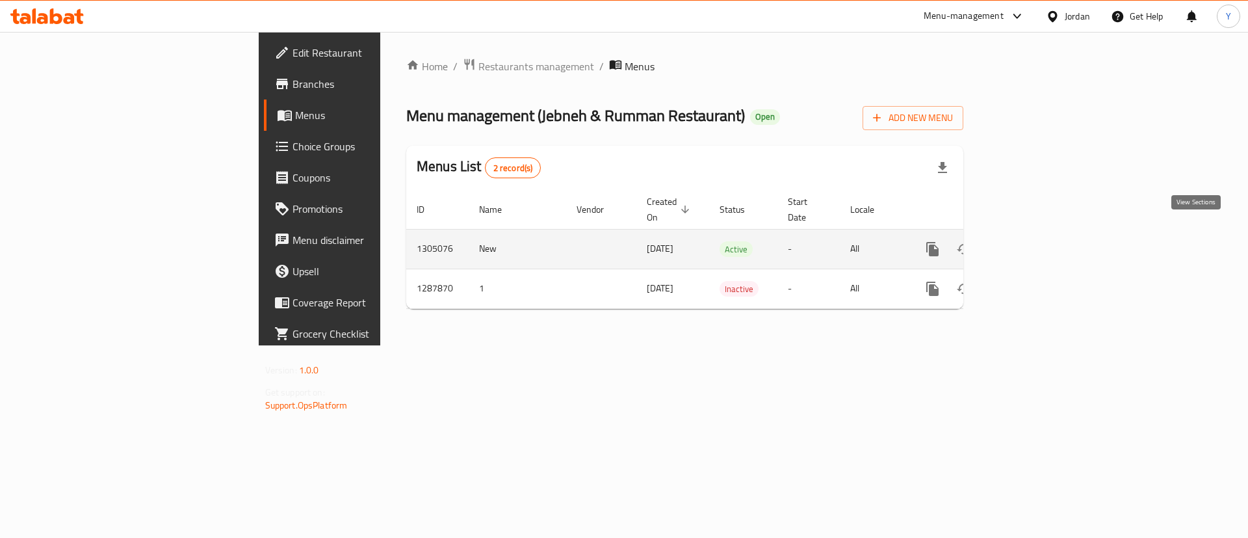
click at [1042, 233] on link "enhanced table" at bounding box center [1026, 248] width 31 height 31
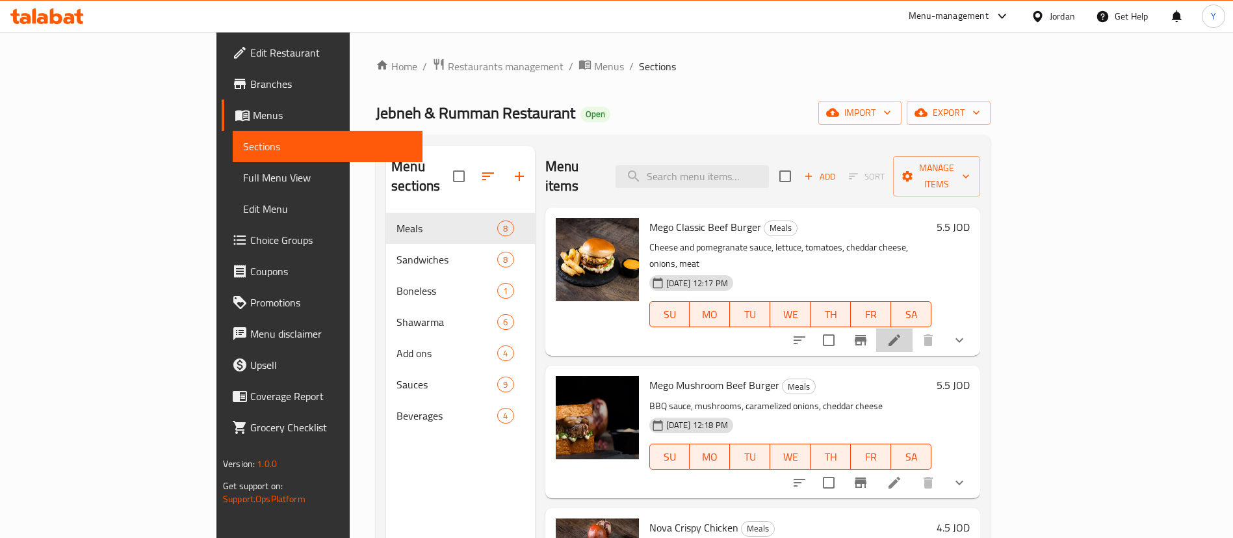
click at [913, 328] on li at bounding box center [894, 339] width 36 height 23
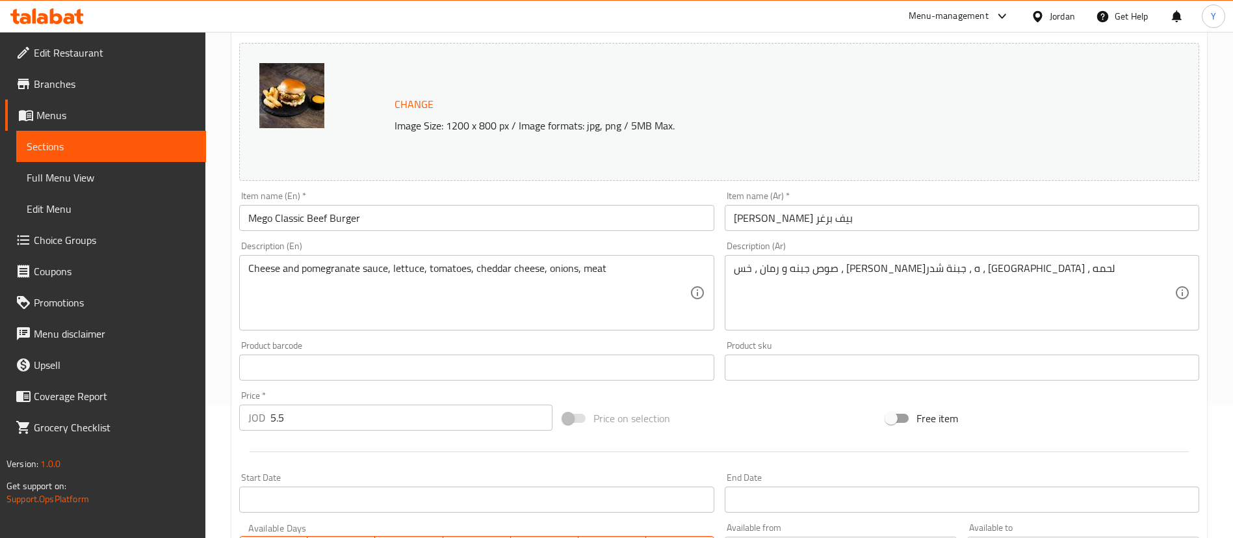
scroll to position [581, 0]
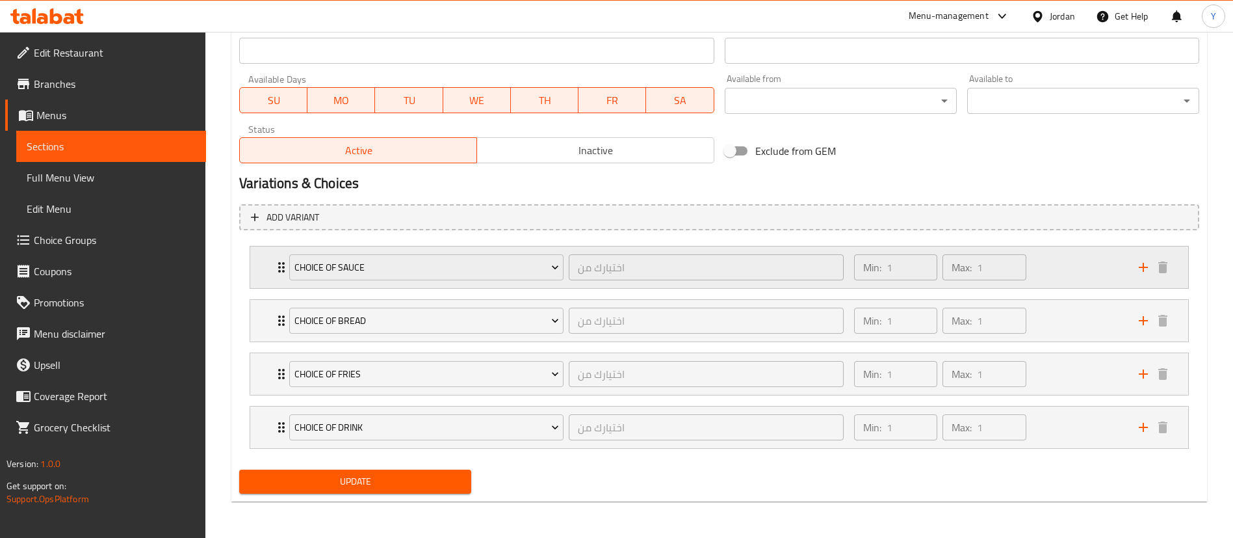
click at [1080, 263] on div "Min: 1 ​ Max: 1 ​" at bounding box center [988, 267] width 285 height 42
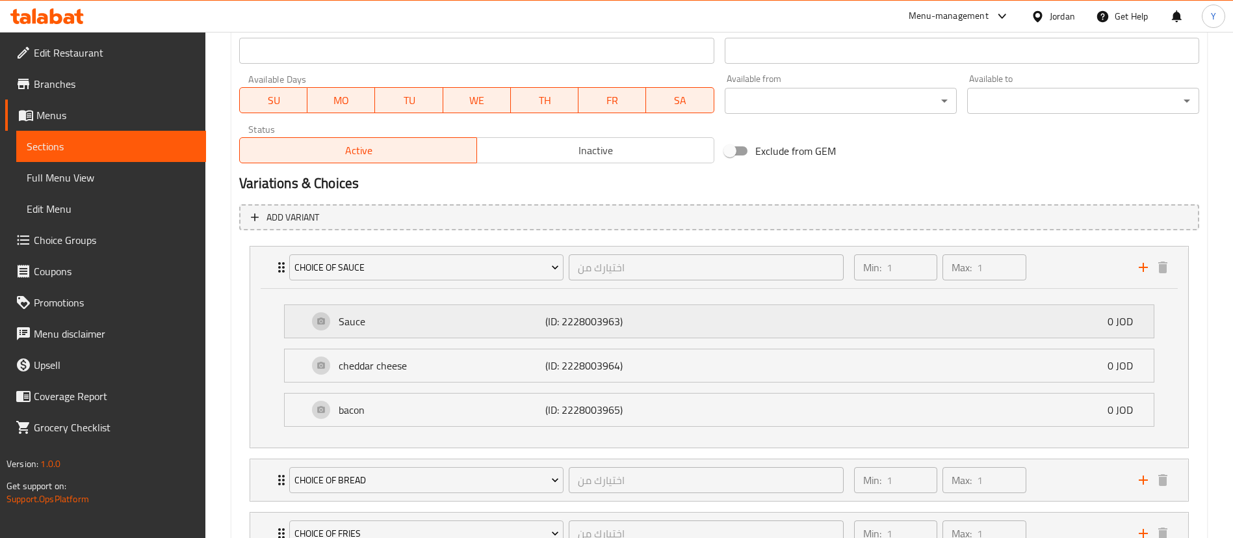
click at [605, 322] on p "(ID: 2228003963)" at bounding box center [614, 321] width 138 height 16
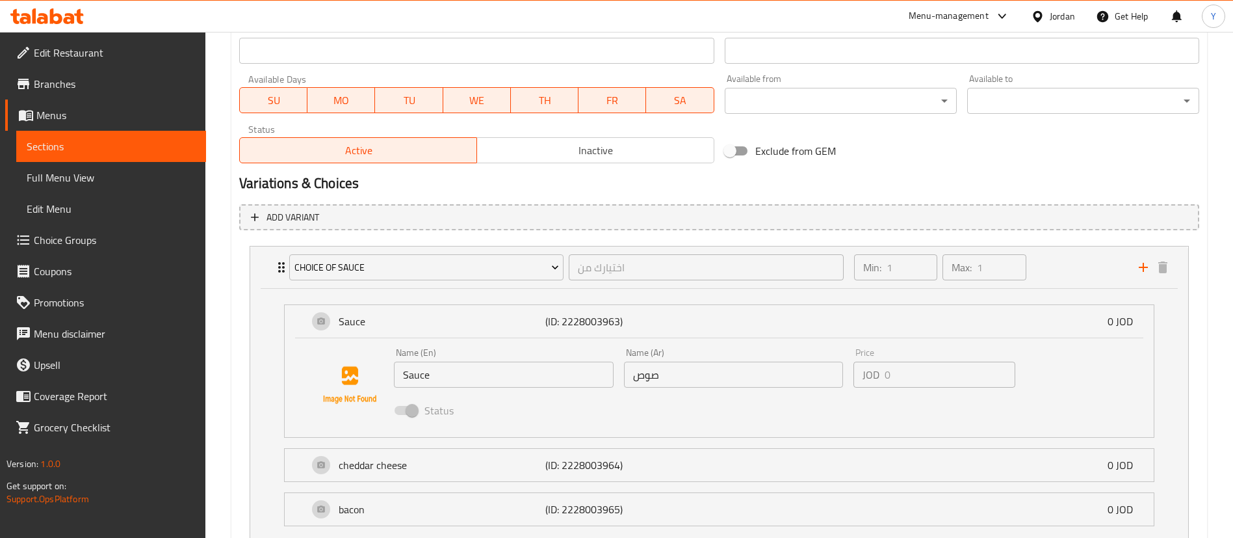
scroll to position [679, 0]
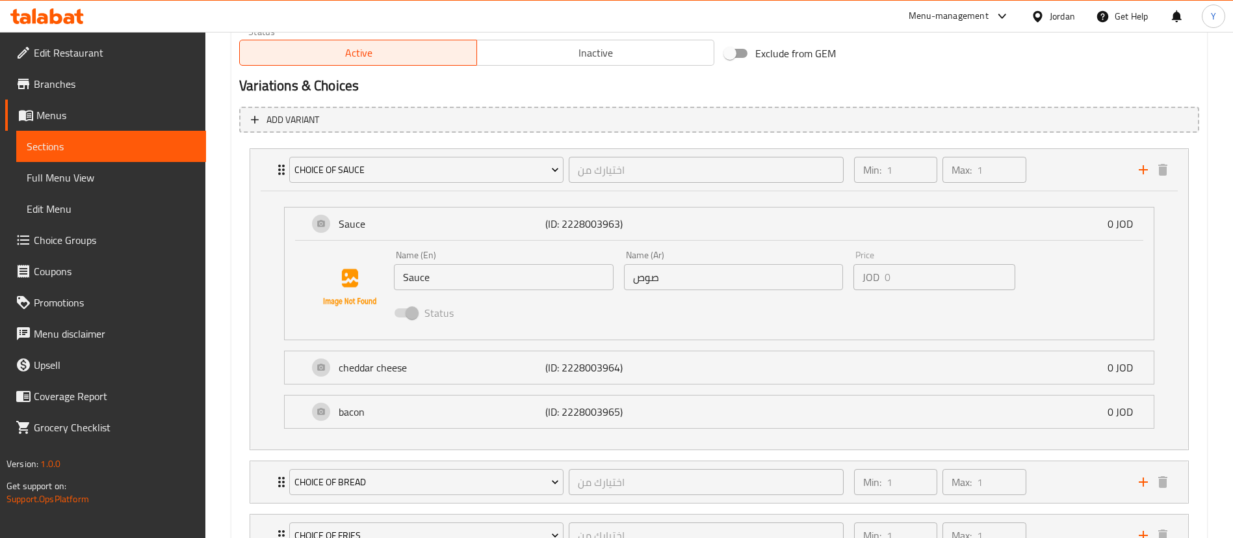
click at [410, 320] on span at bounding box center [406, 312] width 38 height 25
click at [411, 314] on span at bounding box center [406, 312] width 22 height 9
click at [825, 225] on div "Sauce (ID: 2228003963) 0 JOD" at bounding box center [723, 223] width 830 height 33
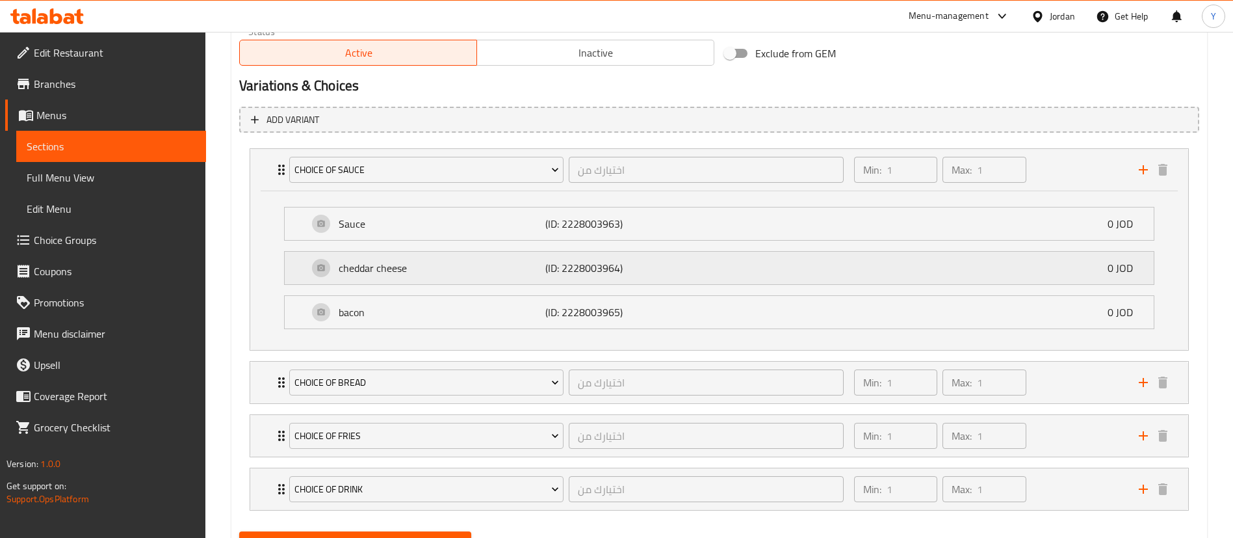
click at [621, 263] on p "(ID: 2228003964)" at bounding box center [614, 268] width 138 height 16
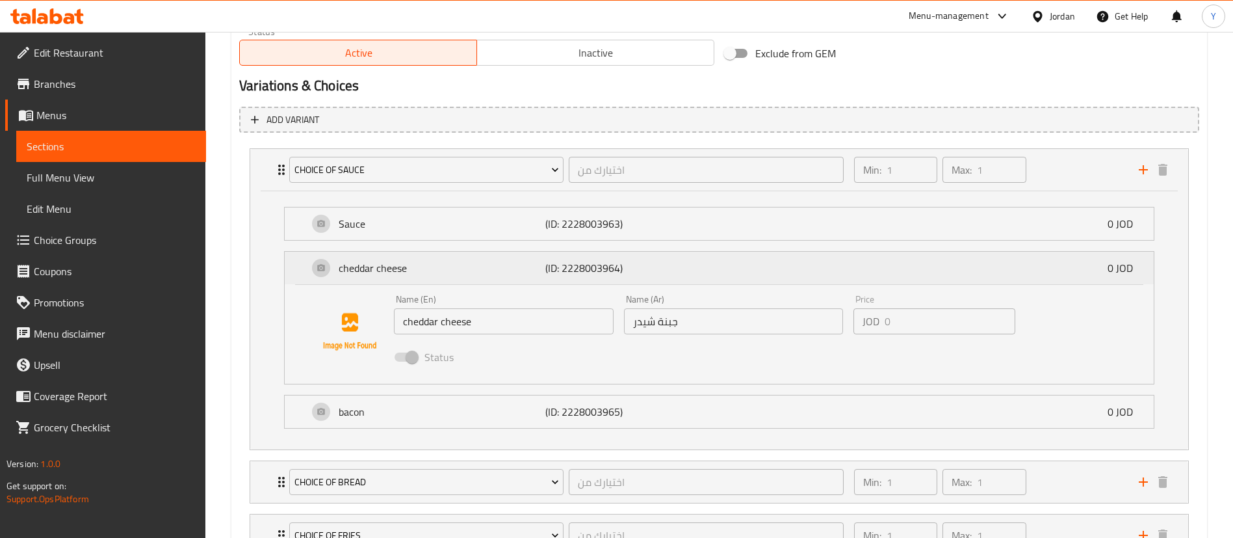
click at [621, 263] on p "(ID: 2228003964)" at bounding box center [614, 268] width 138 height 16
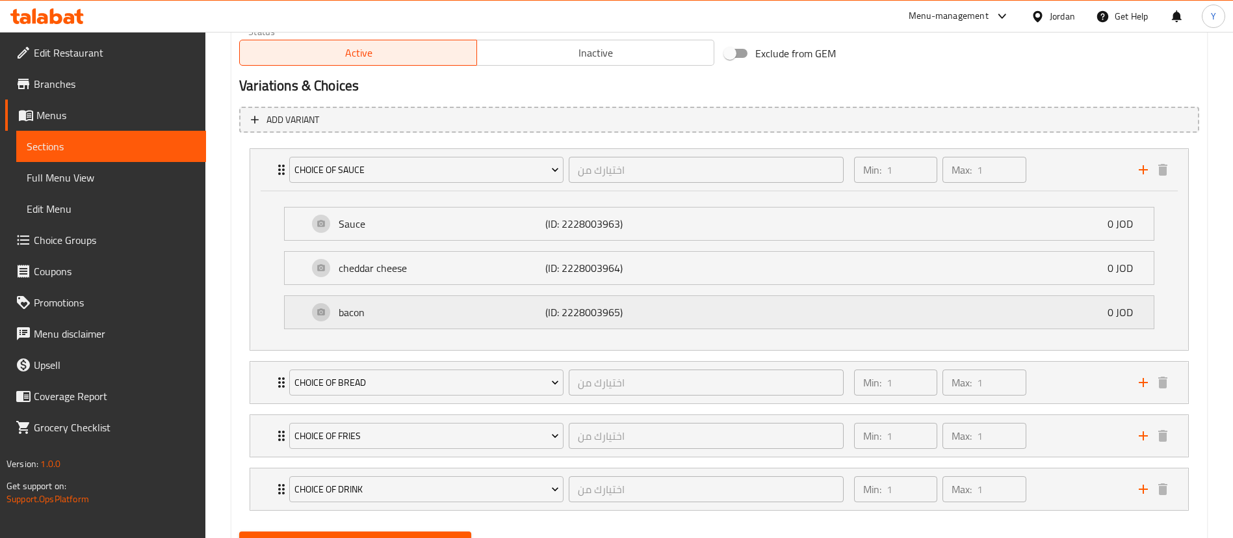
click at [523, 306] on p "bacon" at bounding box center [442, 312] width 207 height 16
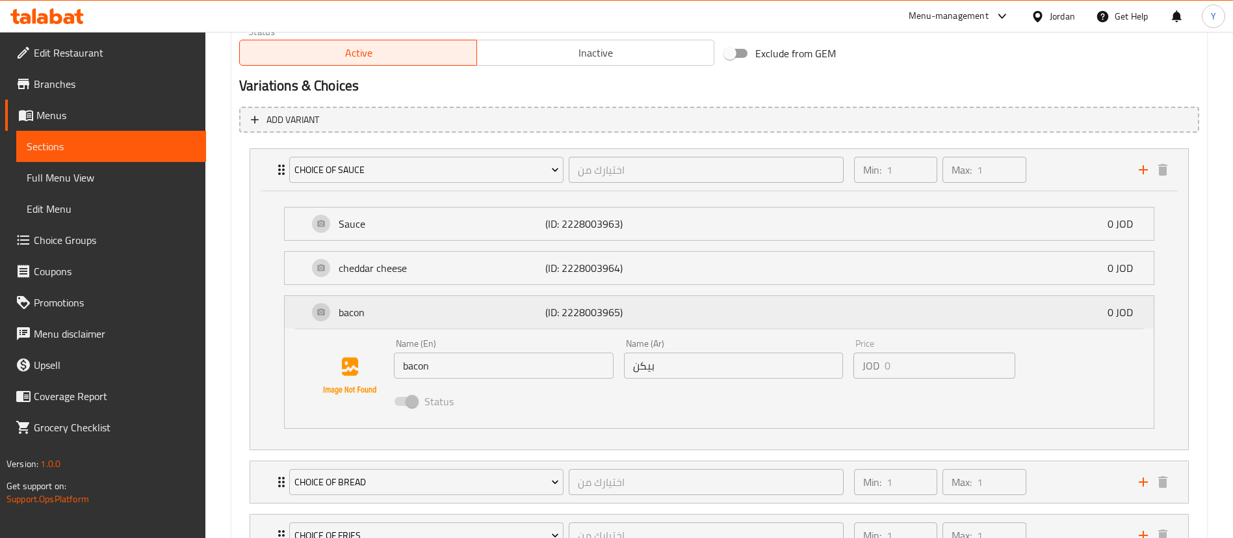
click at [524, 317] on p "bacon" at bounding box center [442, 312] width 207 height 16
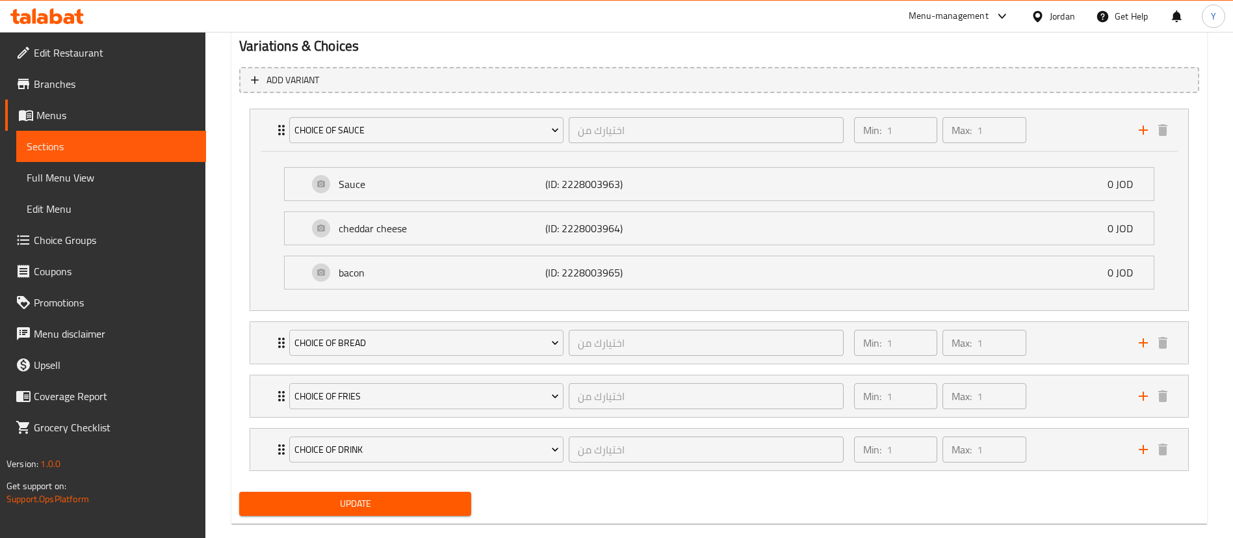
scroll to position [740, 0]
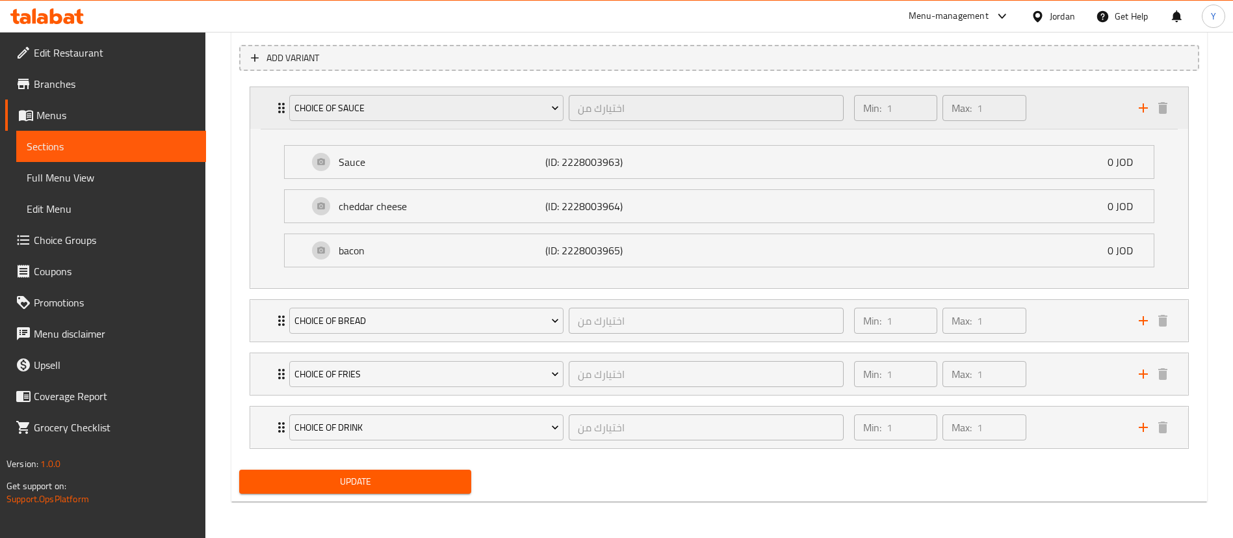
click at [1046, 104] on div "Min: 1 ​ Max: 1 ​" at bounding box center [988, 108] width 285 height 42
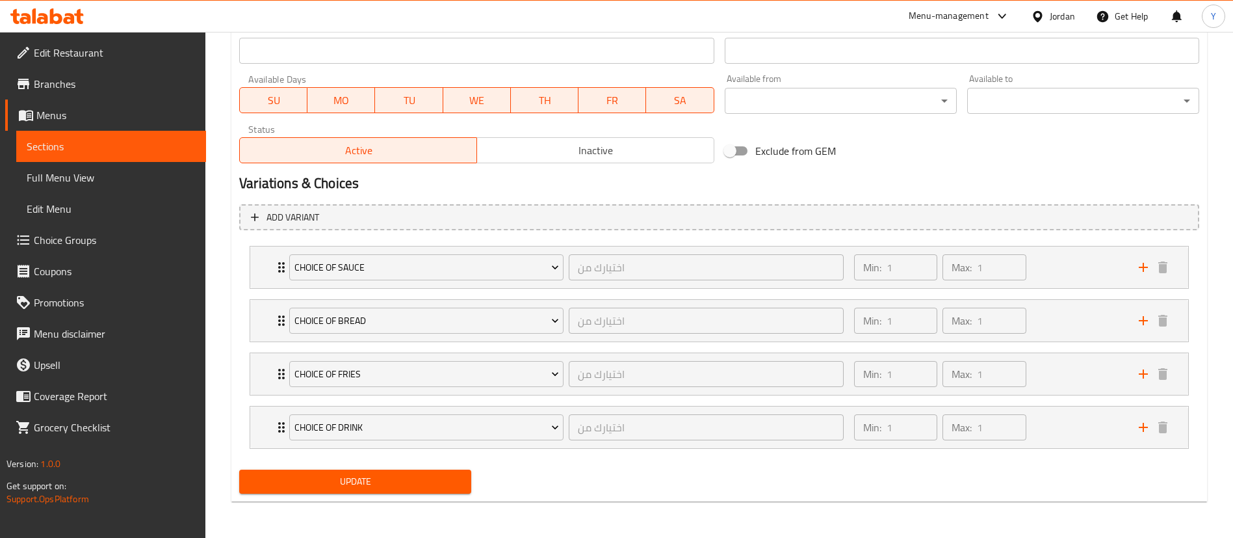
scroll to position [581, 0]
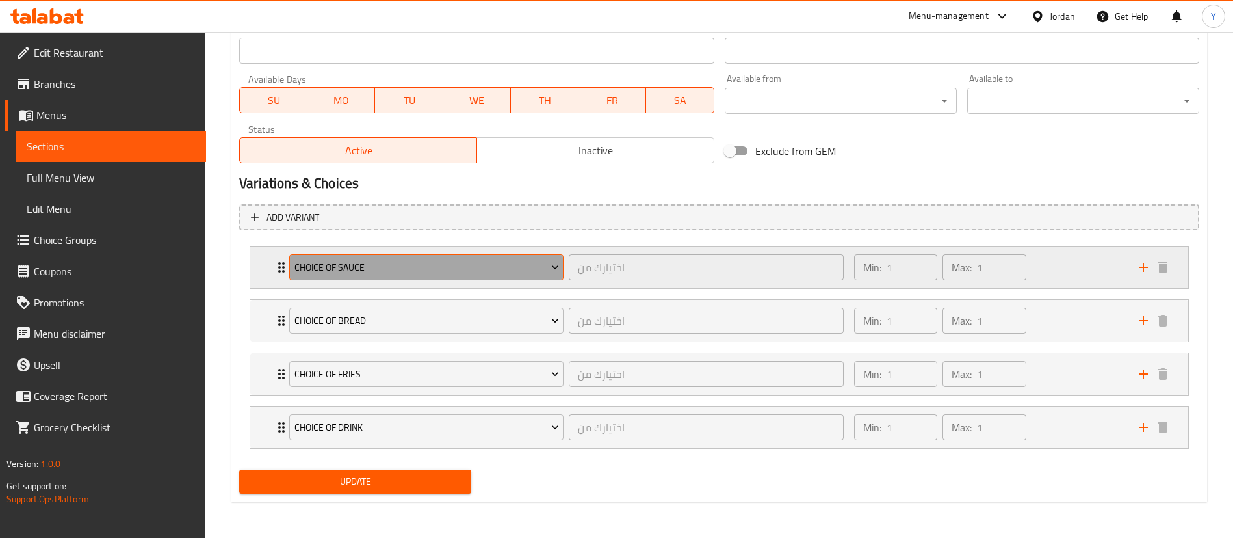
click at [398, 262] on span "Choice Of Sauce" at bounding box center [426, 267] width 265 height 16
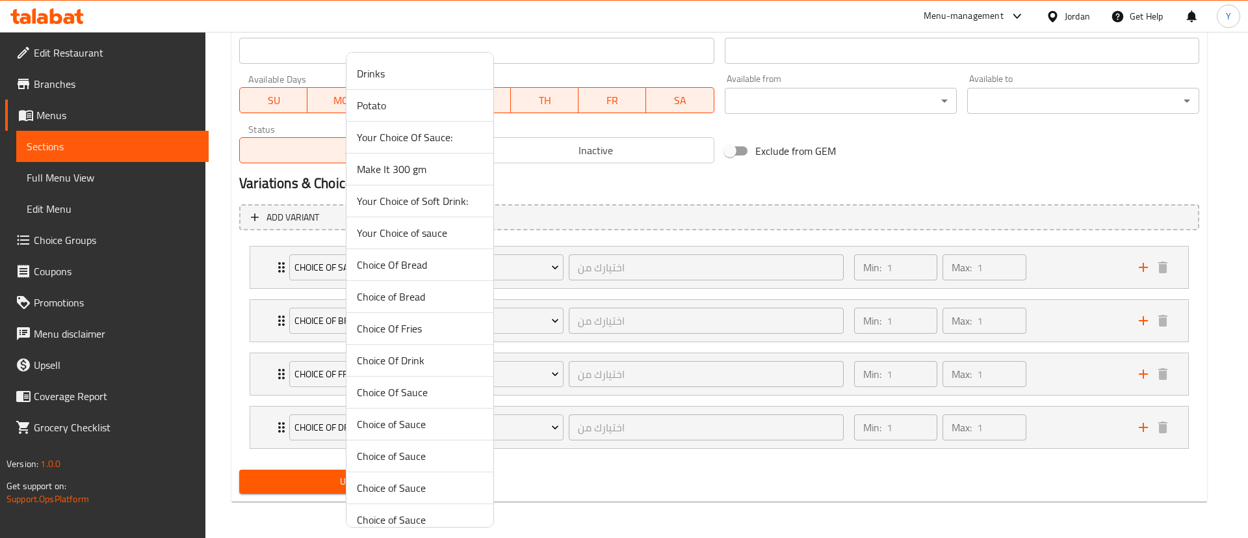
click at [623, 257] on div at bounding box center [624, 269] width 1248 height 538
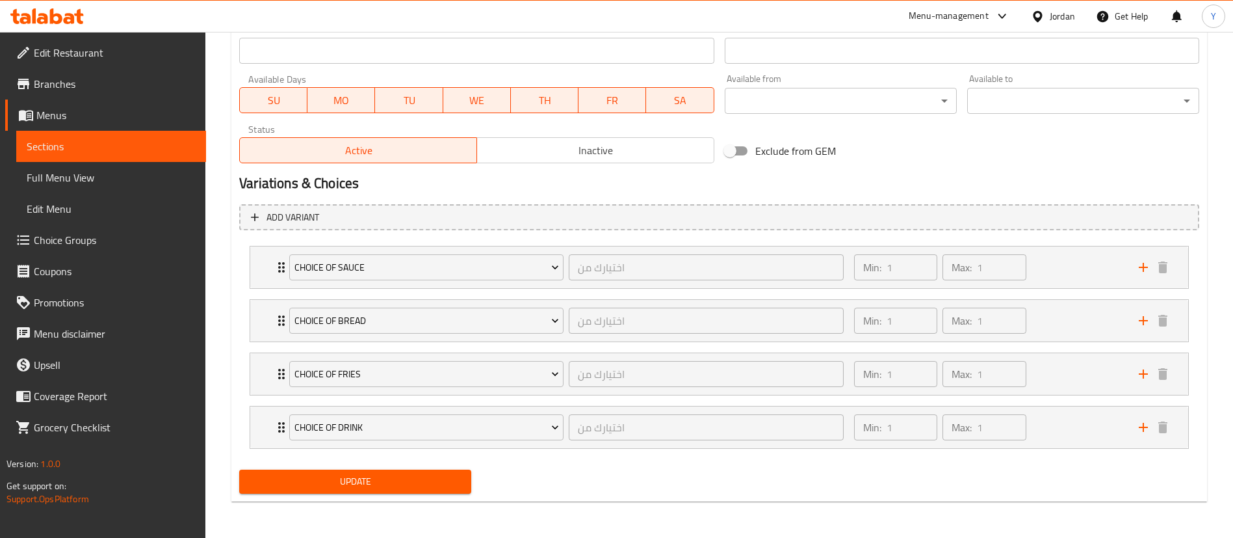
drag, startPoint x: 102, startPoint y: 142, endPoint x: 169, endPoint y: 151, distance: 67.7
click at [102, 142] on span "Sections" at bounding box center [111, 146] width 169 height 16
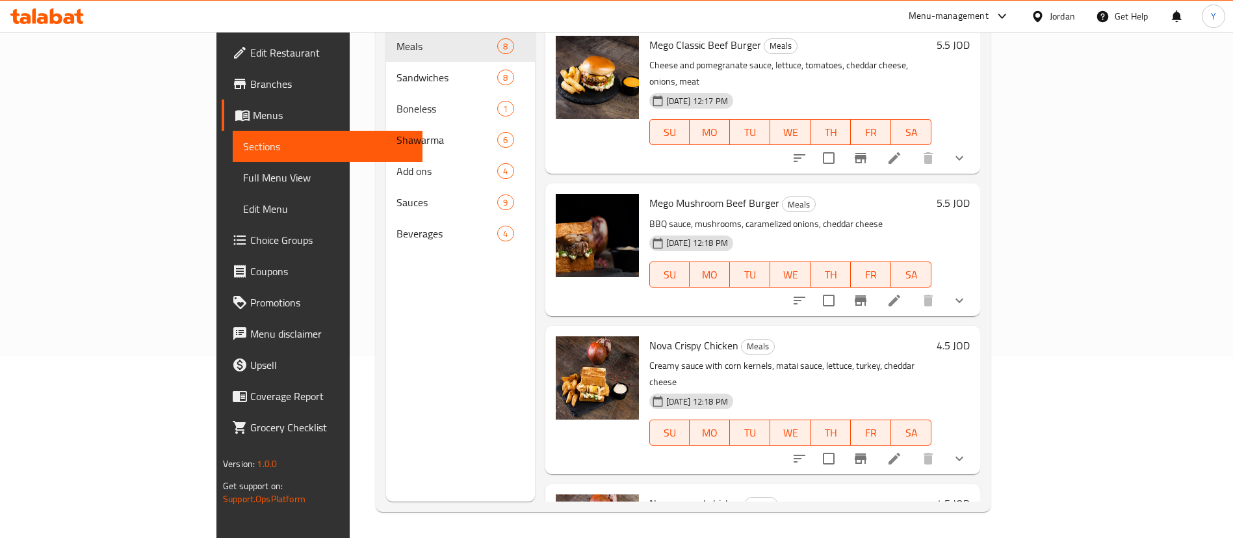
scroll to position [182, 0]
click at [250, 240] on span "Choice Groups" at bounding box center [331, 240] width 162 height 16
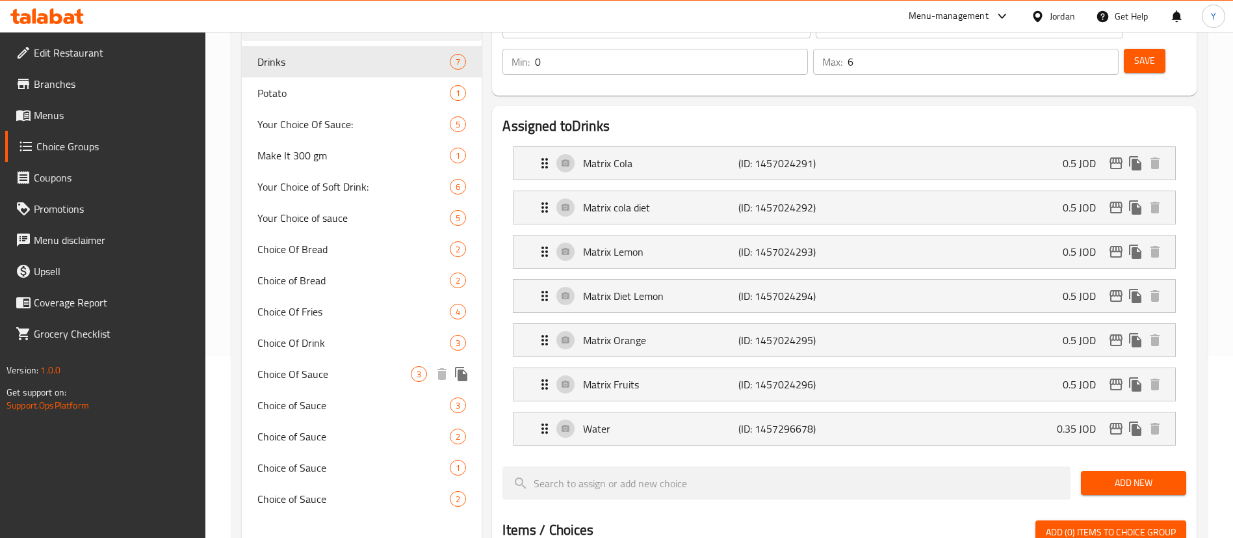
click at [328, 369] on span "Choice Of Sauce" at bounding box center [333, 374] width 153 height 16
type input "Choice Of Sauce"
type input "اختيارك من"
type input "1"
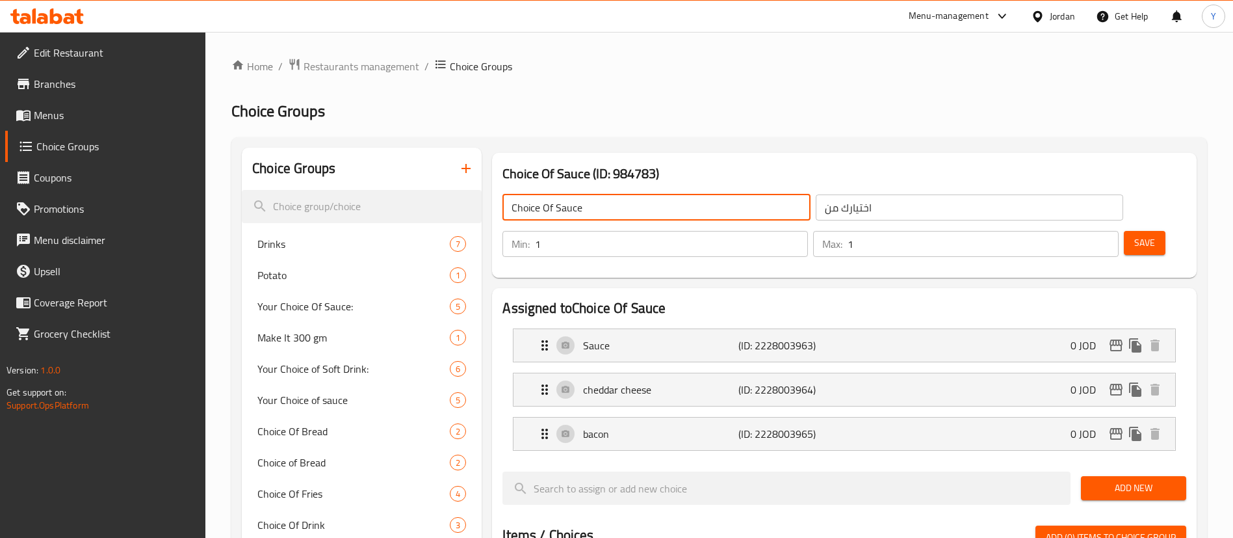
click at [620, 207] on input "Choice Of Sauce" at bounding box center [656, 207] width 307 height 26
type input "Choice Of Sauce 1"
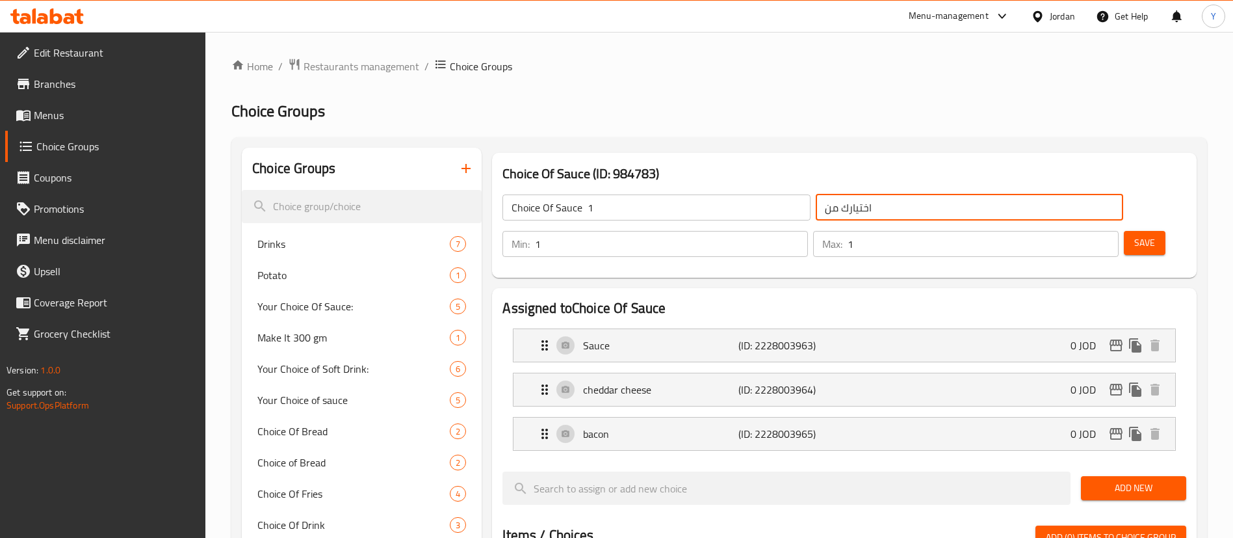
click at [828, 207] on input "اختيارك من" at bounding box center [969, 207] width 307 height 26
click at [816, 209] on input "اختيارك من" at bounding box center [969, 207] width 307 height 26
type input "1 اختيارك من"
click at [1138, 231] on button "Save" at bounding box center [1145, 243] width 42 height 24
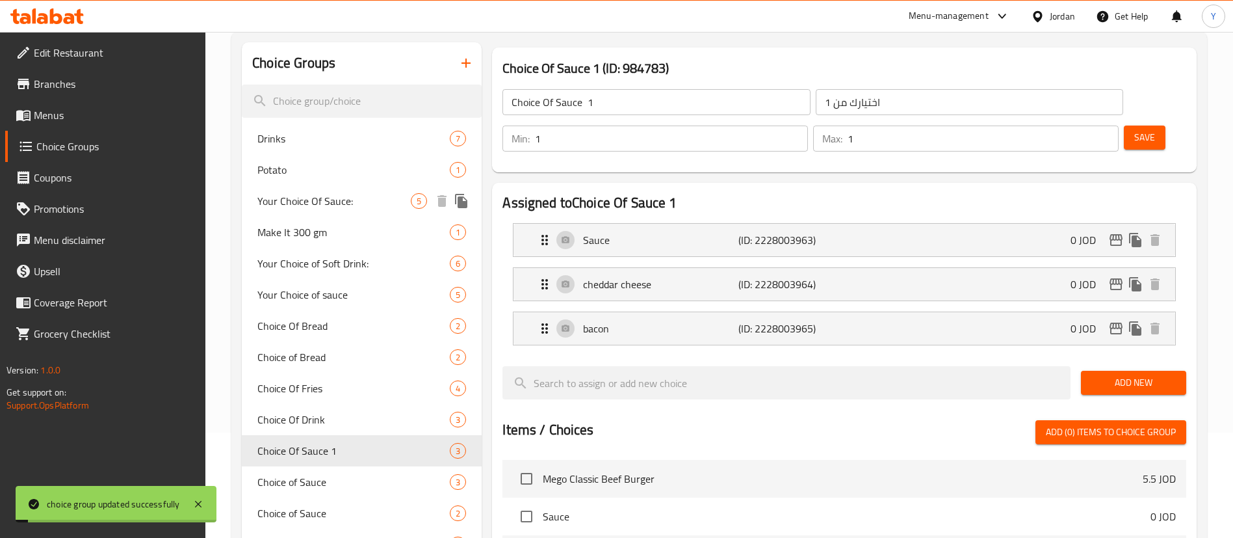
scroll to position [293, 0]
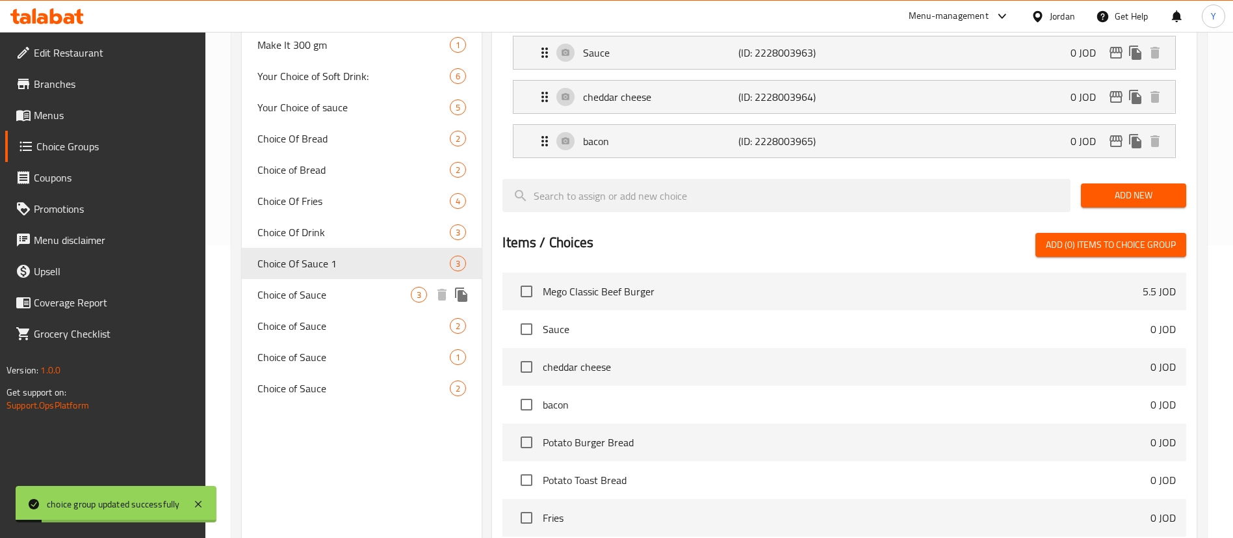
drag, startPoint x: 334, startPoint y: 291, endPoint x: 488, endPoint y: 294, distance: 154.1
click at [335, 290] on span "Choice of Sauce" at bounding box center [333, 295] width 153 height 16
type input "Choice of Sauce"
type input "اختيارك من"
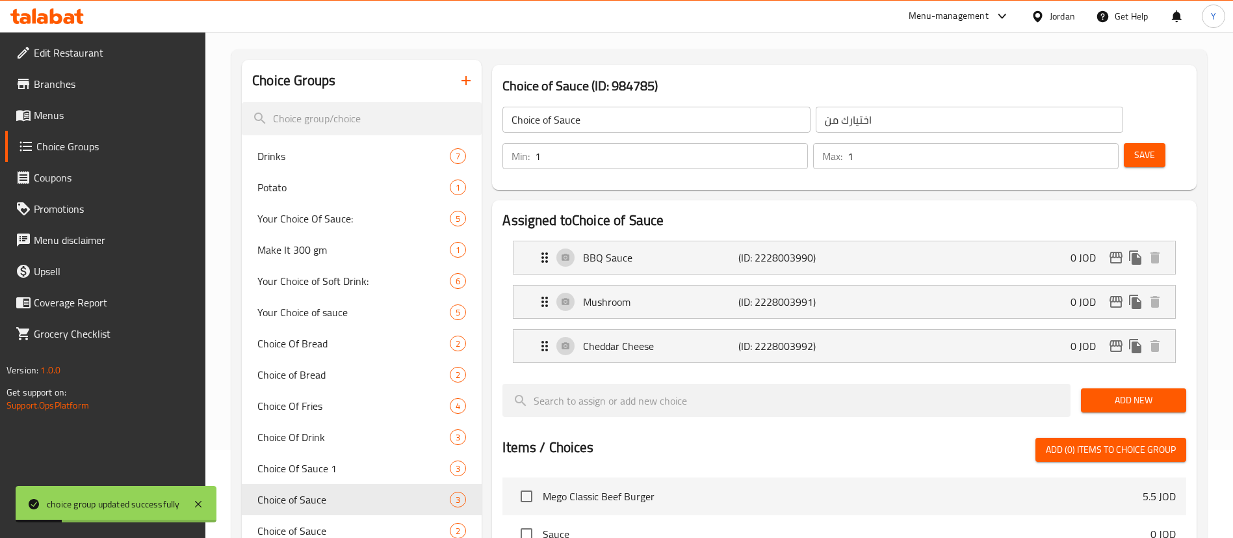
scroll to position [0, 0]
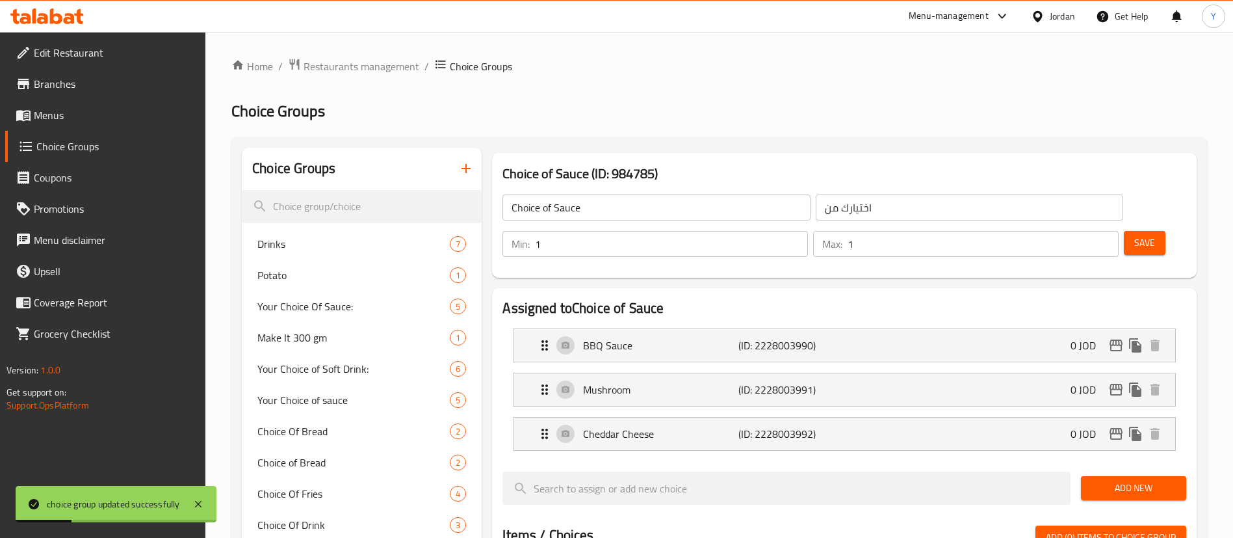
click at [614, 210] on input "Choice of Sauce" at bounding box center [656, 207] width 307 height 26
type input "Choice of Sauce 2"
drag, startPoint x: 738, startPoint y: 207, endPoint x: 835, endPoint y: 220, distance: 97.7
click at [816, 207] on input "اختيارك من" at bounding box center [969, 207] width 307 height 26
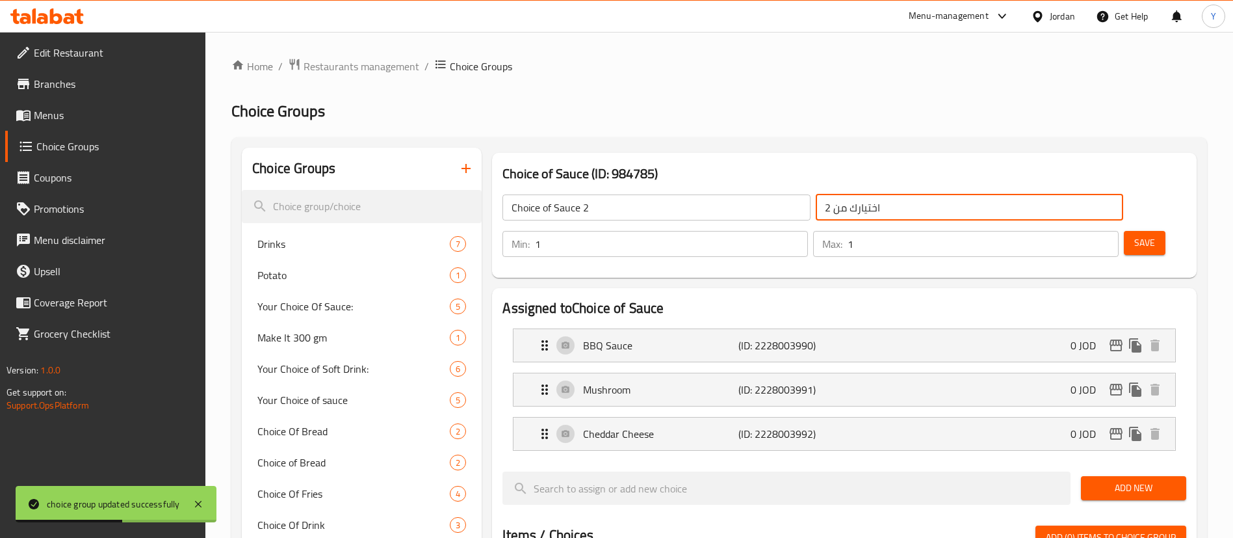
type input "2 اختيارك من"
click at [1136, 231] on button "Save" at bounding box center [1145, 243] width 42 height 24
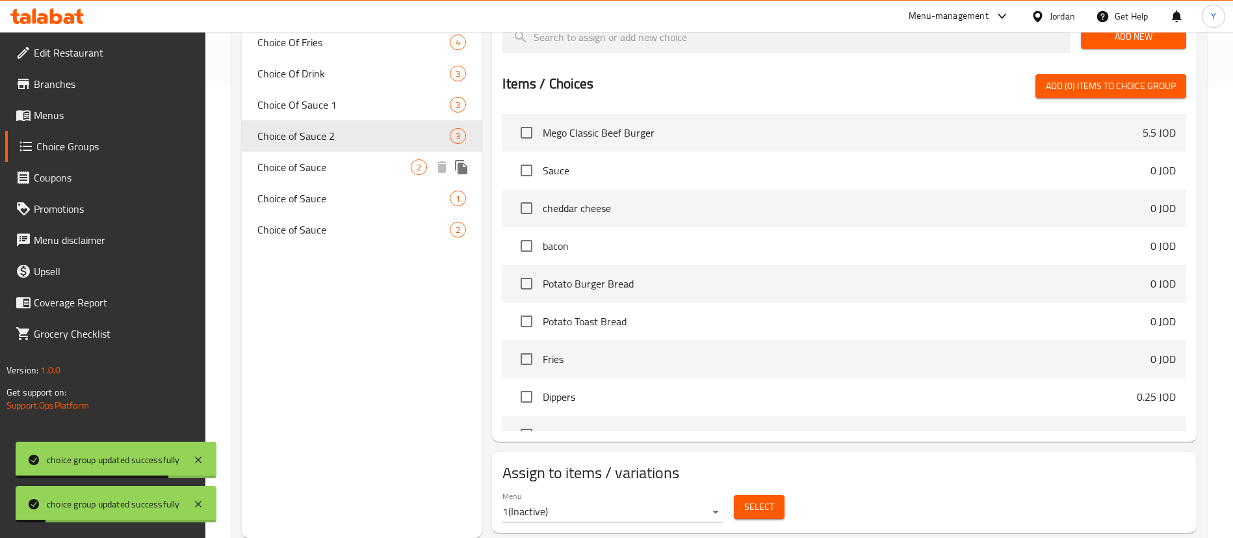
click at [350, 162] on span "Choice of Sauce" at bounding box center [333, 167] width 153 height 16
type input "Choice of Sauce"
type input "اختيارك من"
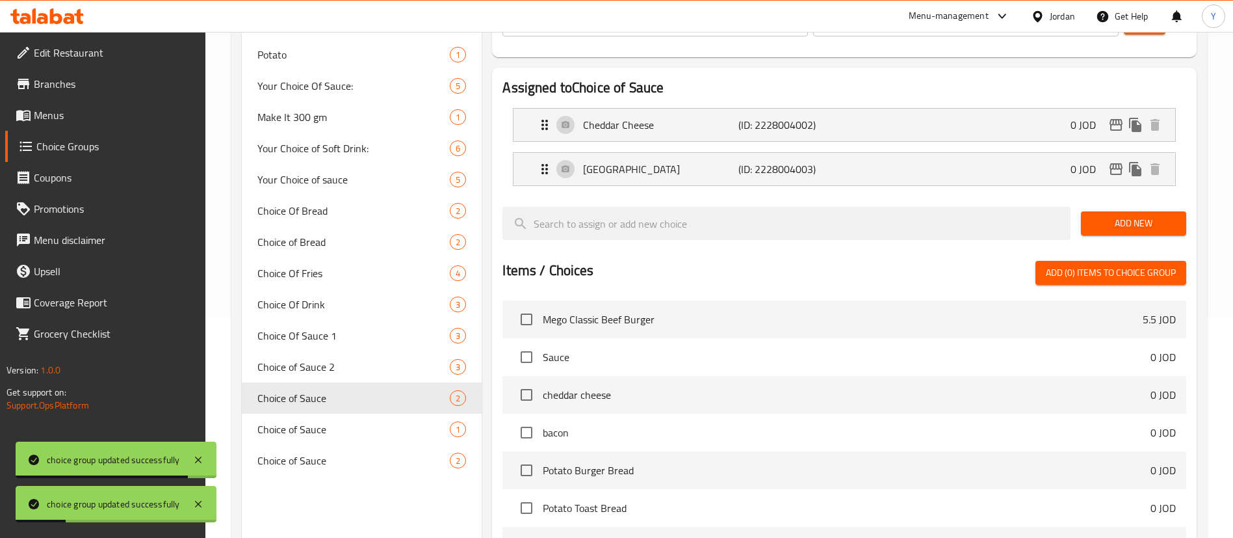
scroll to position [17, 0]
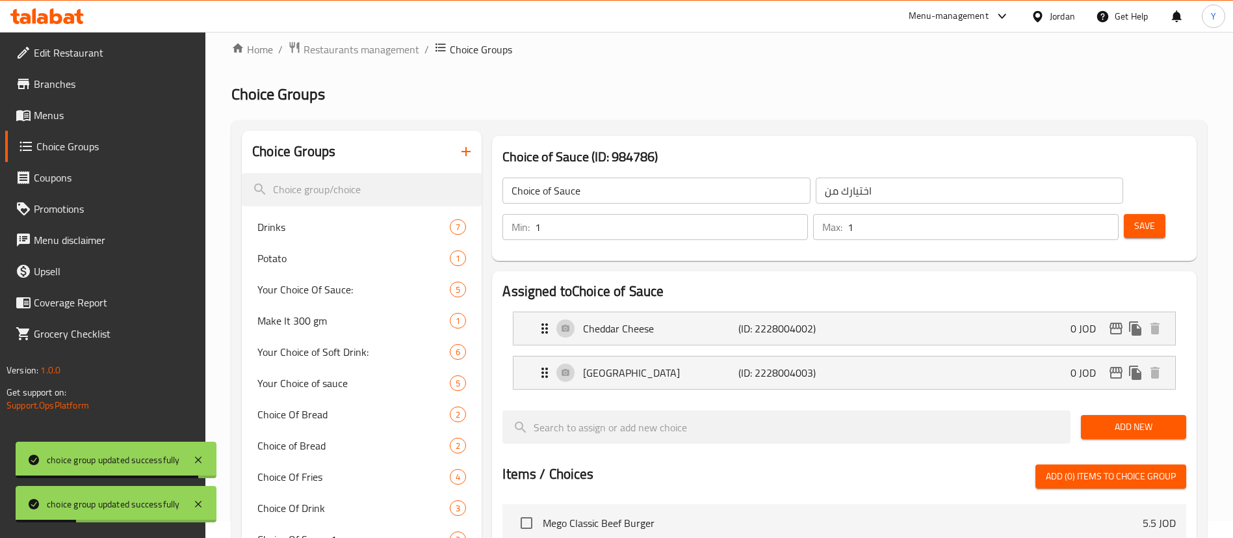
click at [603, 198] on input "Choice of Sauce" at bounding box center [656, 190] width 307 height 26
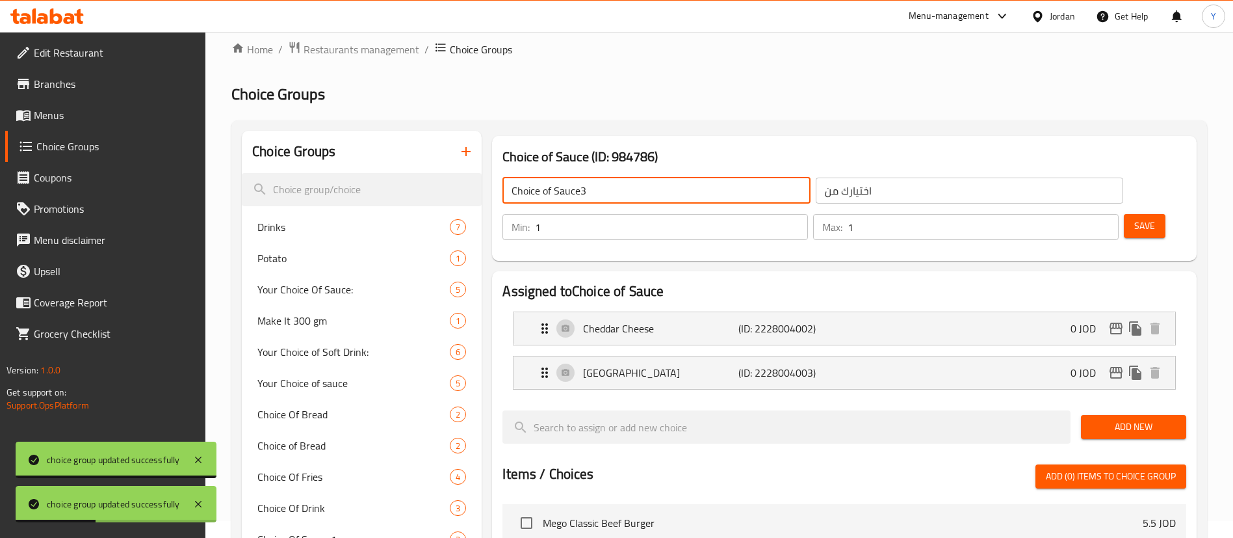
click at [610, 187] on input "Choice of Sauce3" at bounding box center [656, 190] width 307 height 26
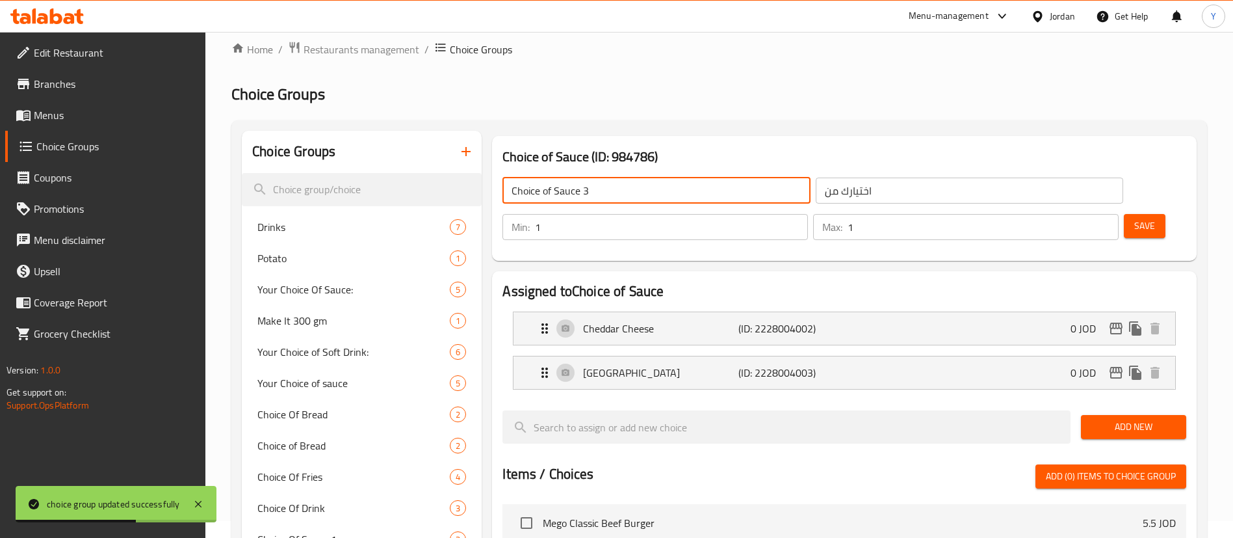
type input "Choice of Sauce 3"
click at [816, 190] on input "اختيارك من" at bounding box center [969, 190] width 307 height 26
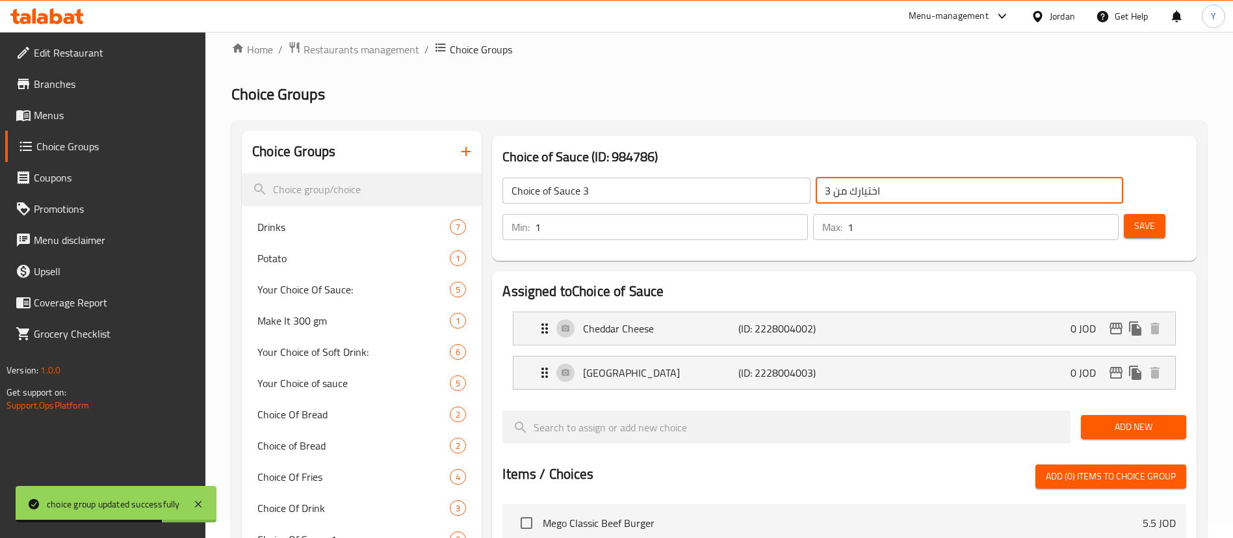
type input "اختيارك من 3"
click at [1134, 218] on span "Save" at bounding box center [1144, 226] width 21 height 16
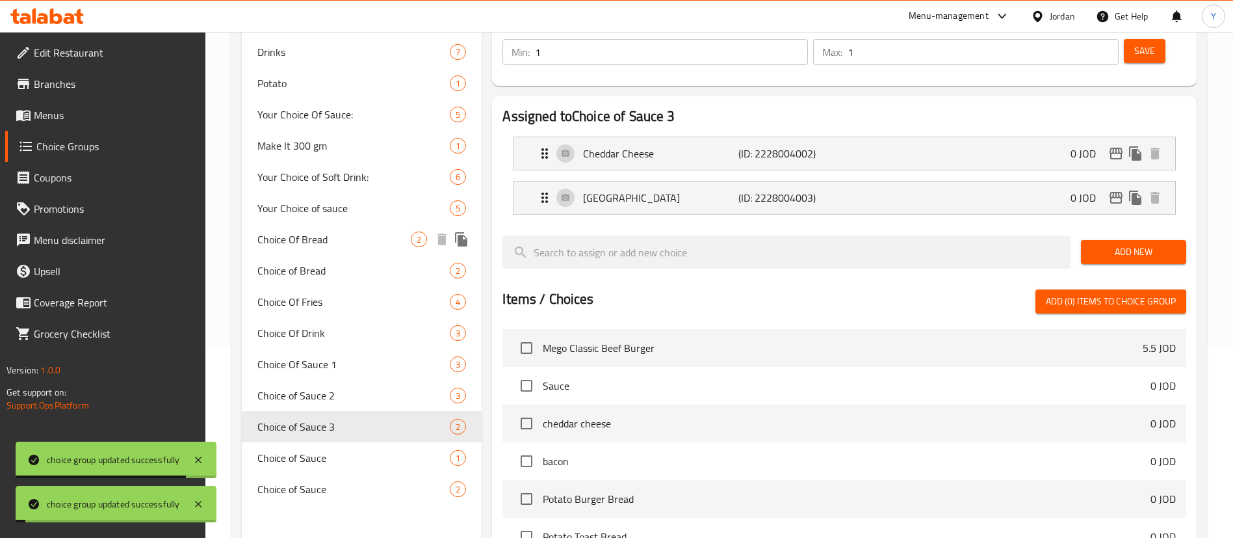
scroll to position [309, 0]
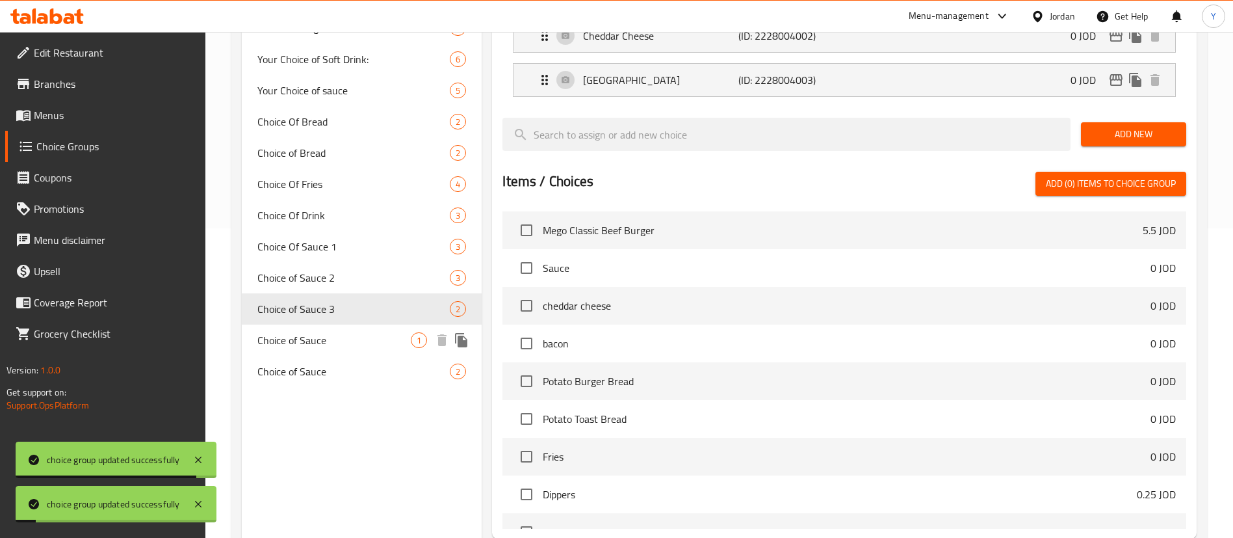
click at [348, 334] on span "Choice of Sauce" at bounding box center [333, 340] width 153 height 16
type input "Choice of Sauce"
type input "اختيارك من"
type input "0"
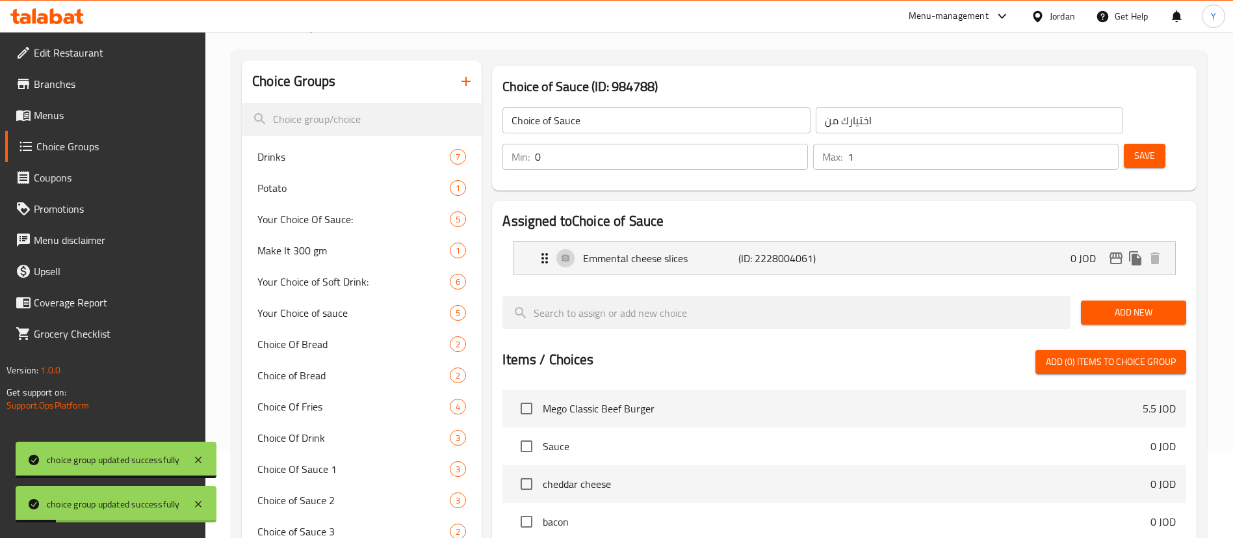
scroll to position [0, 0]
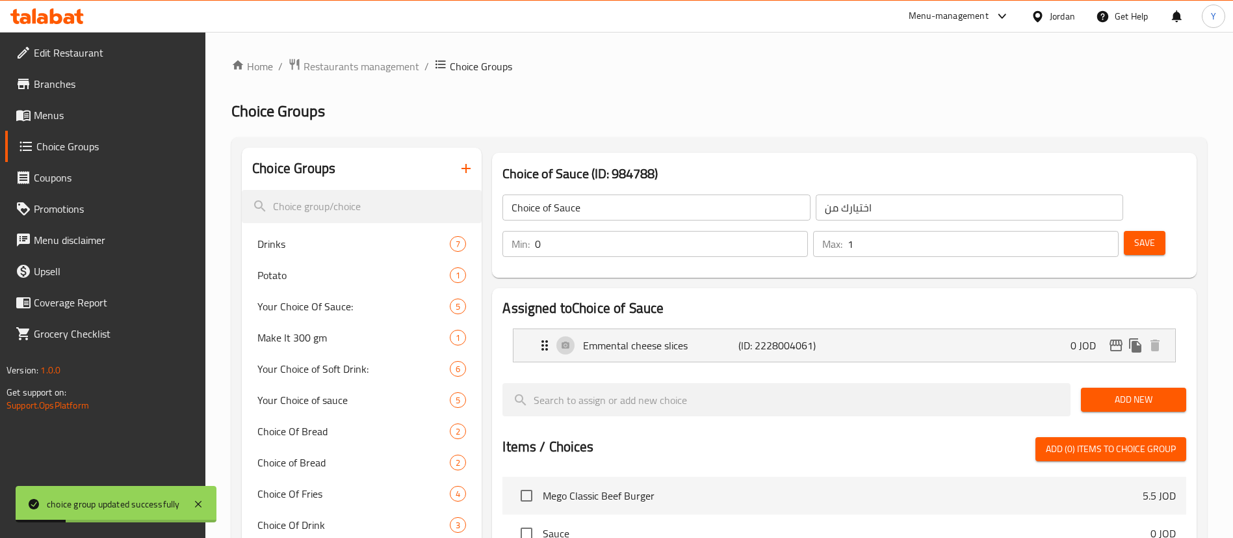
click at [608, 218] on input "Choice of Sauce" at bounding box center [656, 207] width 307 height 26
type input "Choice of Sauce 4"
click at [816, 211] on input "اختيارك من" at bounding box center [969, 207] width 307 height 26
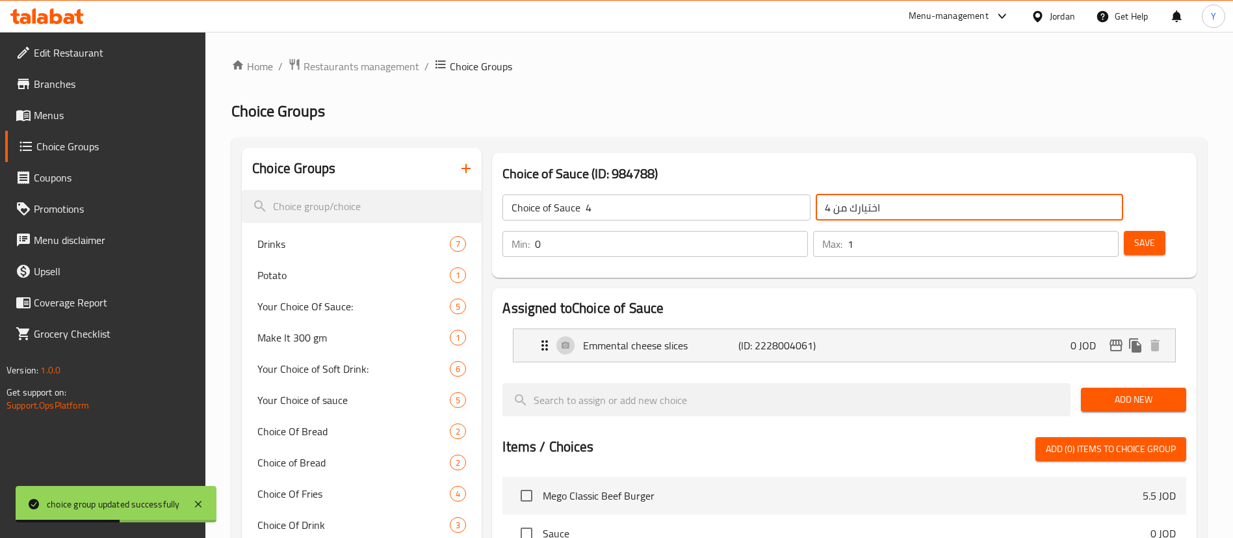
type input "اختيارك من 4"
click at [1134, 235] on span "Save" at bounding box center [1144, 243] width 21 height 16
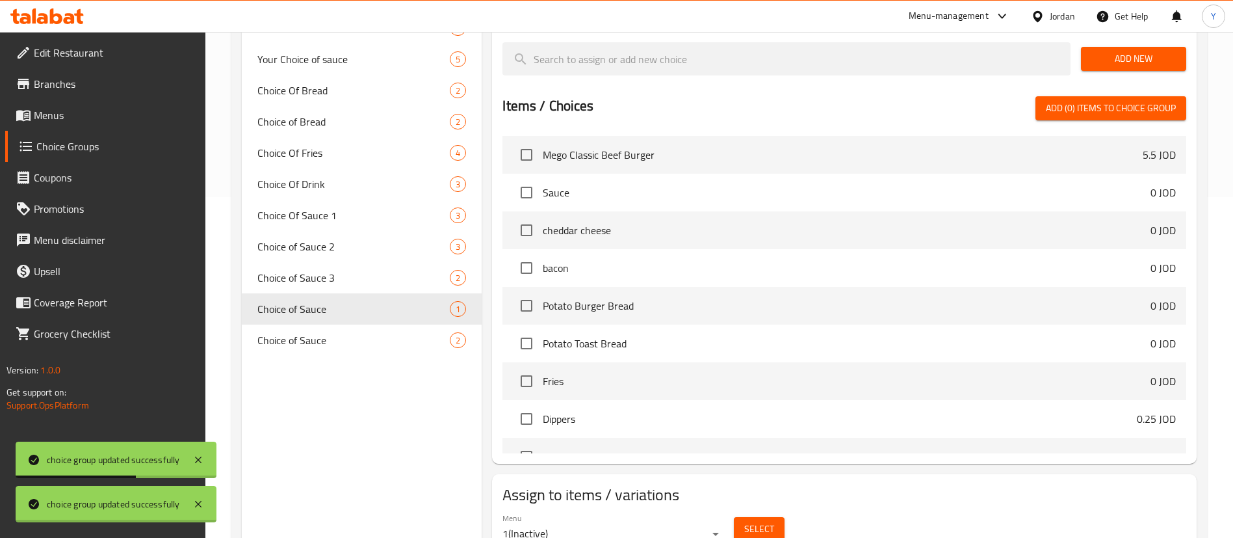
scroll to position [363, 0]
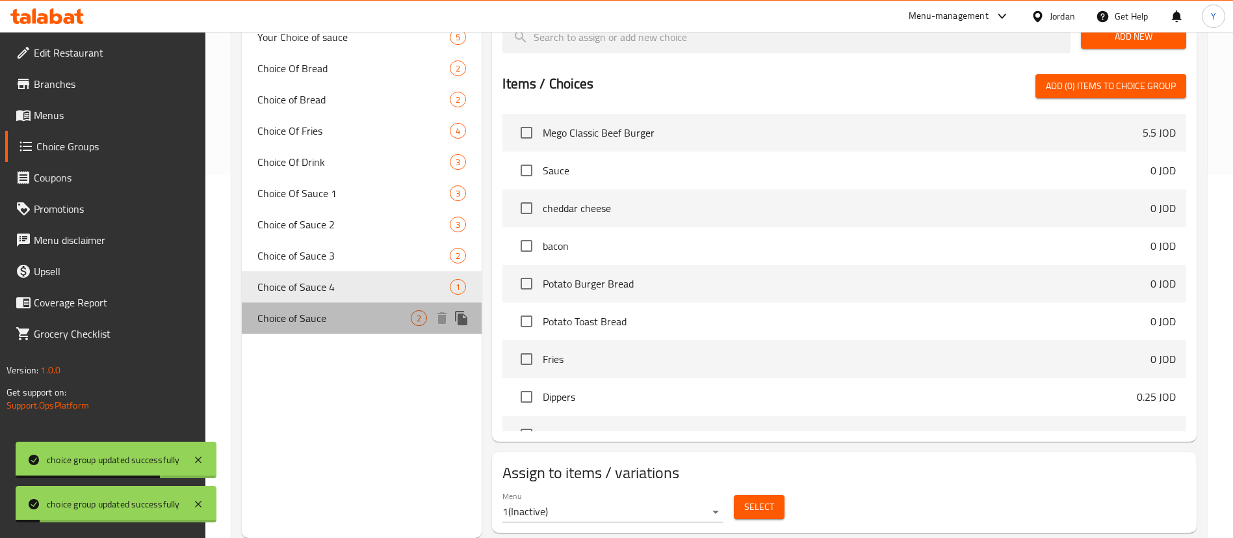
click at [350, 310] on span "Choice of Sauce" at bounding box center [333, 318] width 153 height 16
type input "Choice of Sauce"
type input "اختيارك من"
type input "1"
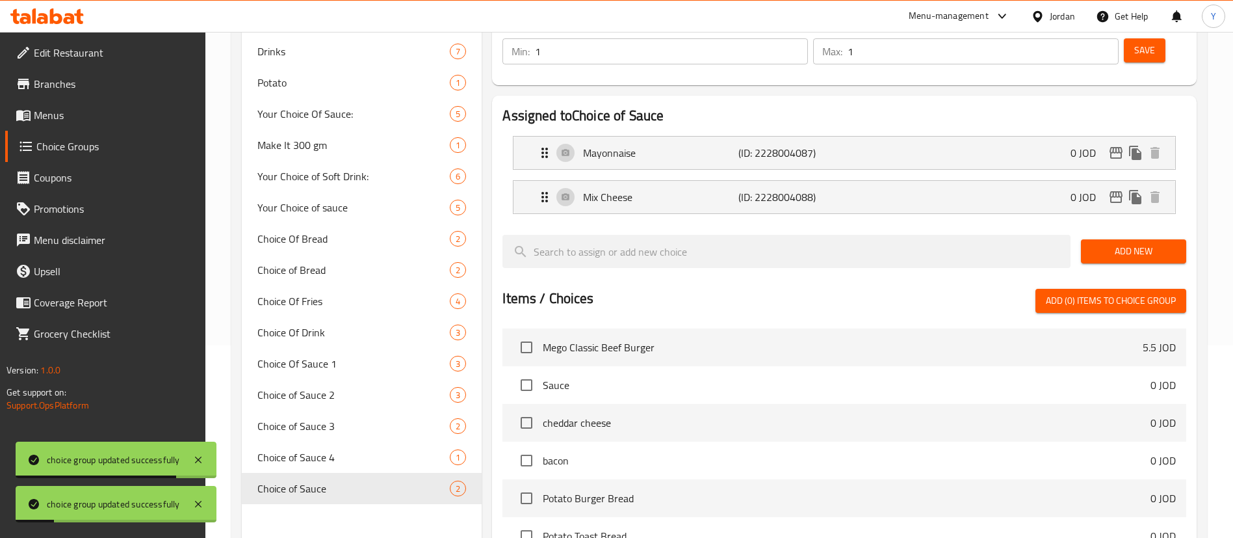
scroll to position [0, 0]
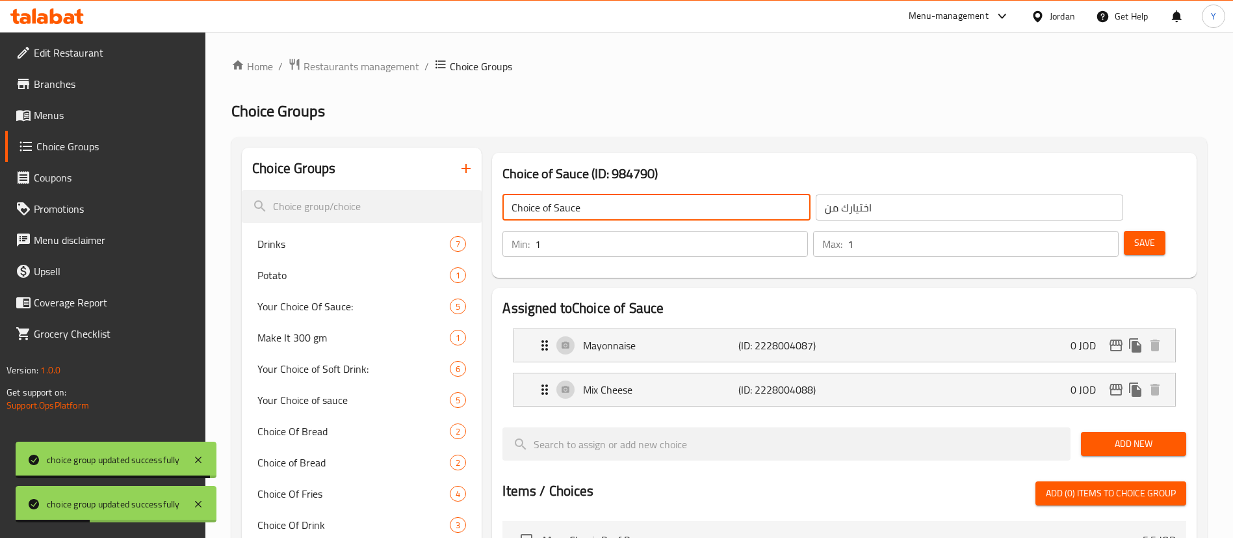
click at [638, 213] on input "Choice of Sauce" at bounding box center [656, 207] width 307 height 26
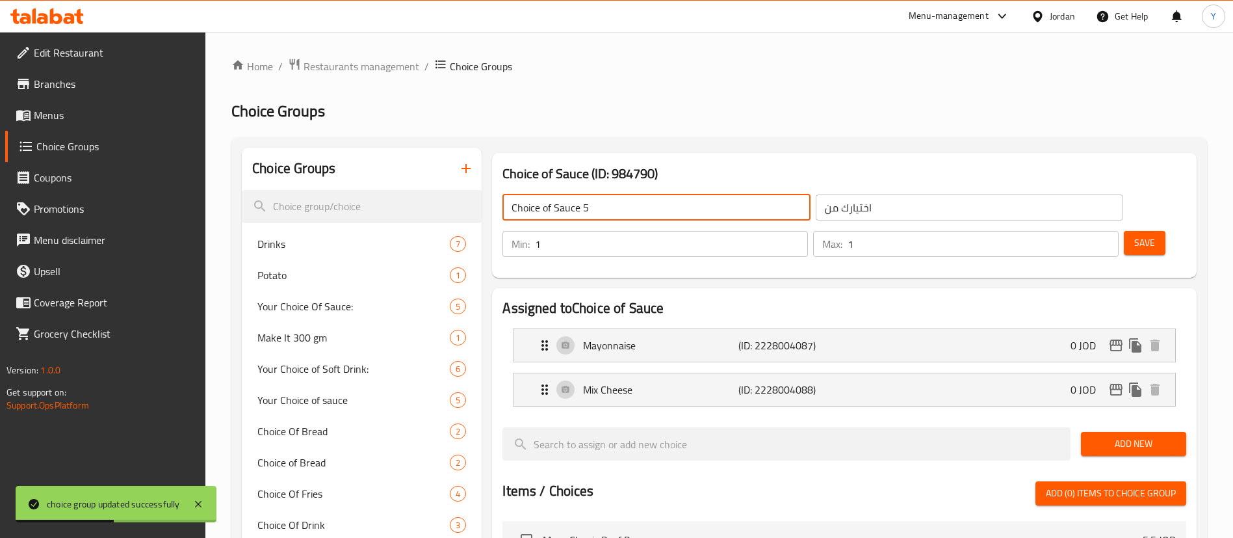
type input "Choice of Sauce 5"
click at [842, 209] on input "اختيارك من" at bounding box center [969, 207] width 307 height 26
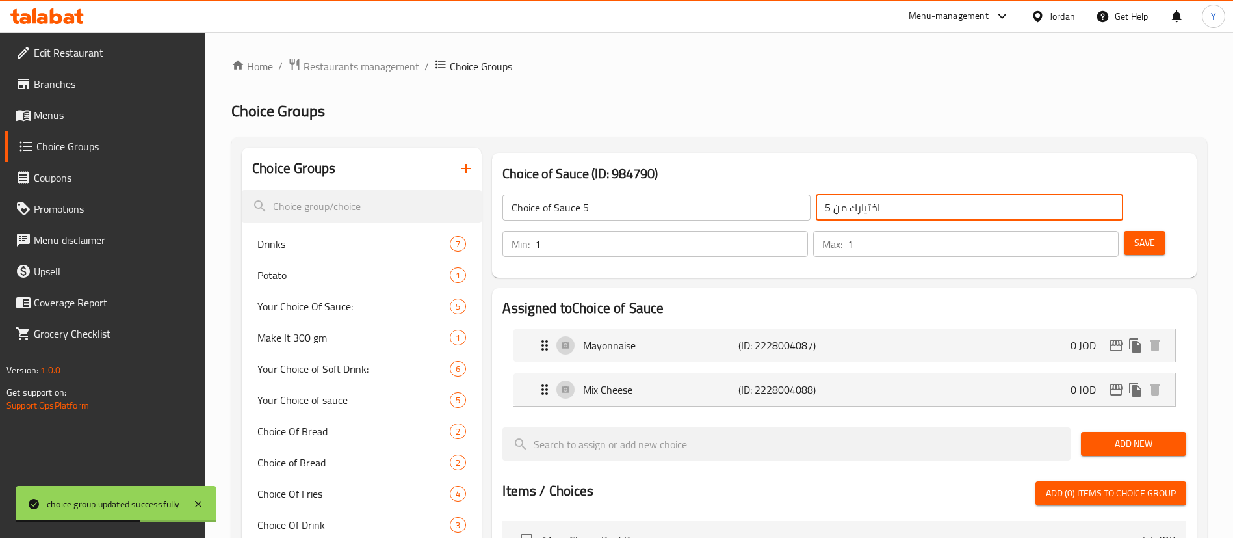
type input "اختيارك من 5"
click at [1134, 235] on span "Save" at bounding box center [1144, 243] width 21 height 16
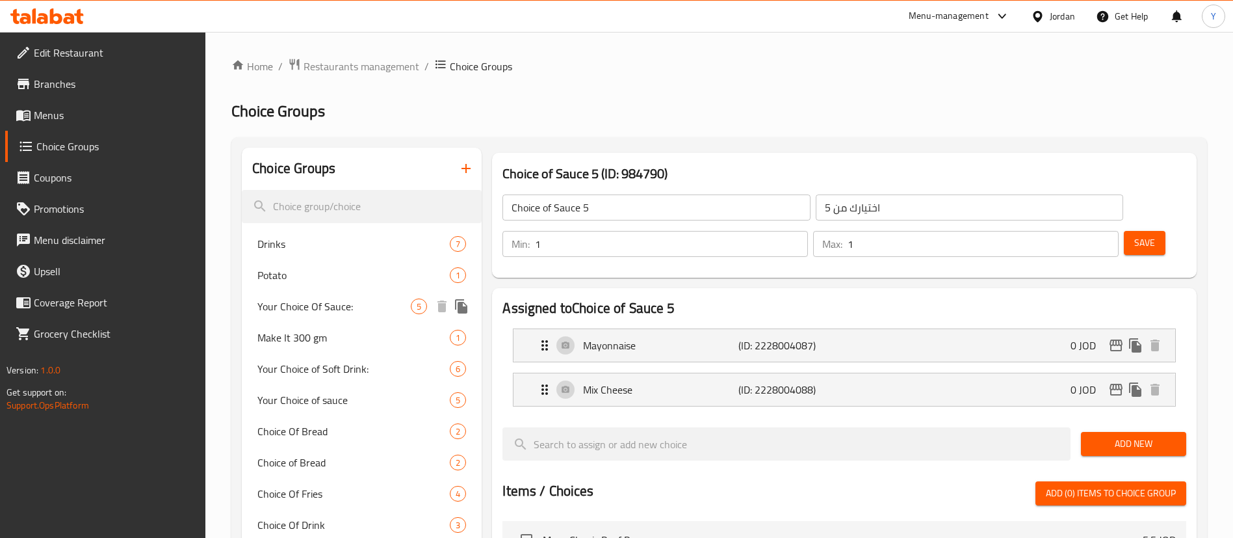
drag, startPoint x: 350, startPoint y: 307, endPoint x: 420, endPoint y: 320, distance: 70.8
click at [350, 307] on span "Your Choice Of Sauce:" at bounding box center [333, 306] width 153 height 16
type input "Your Choice Of Sauce:"
type input "إختيارك من الصوص"
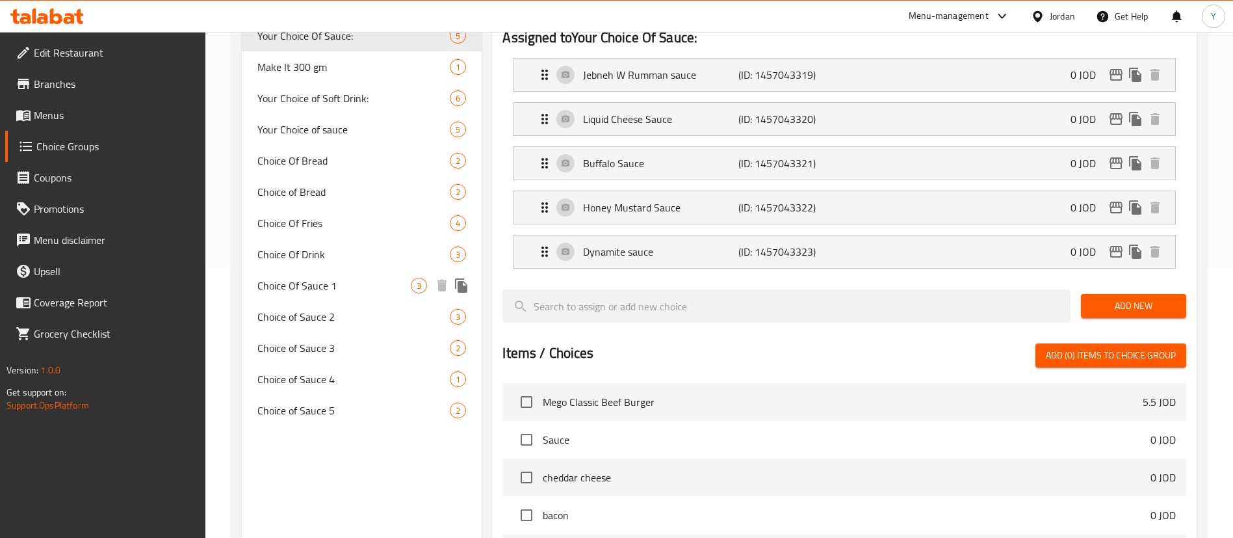
scroll to position [293, 0]
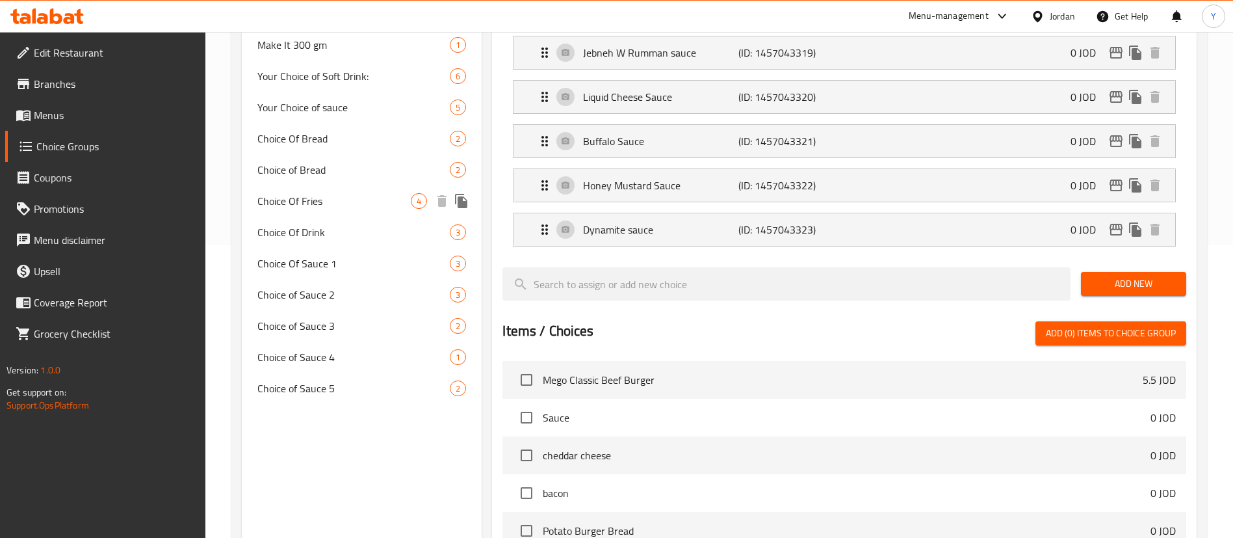
click at [342, 200] on span "Choice Of Fries" at bounding box center [333, 201] width 153 height 16
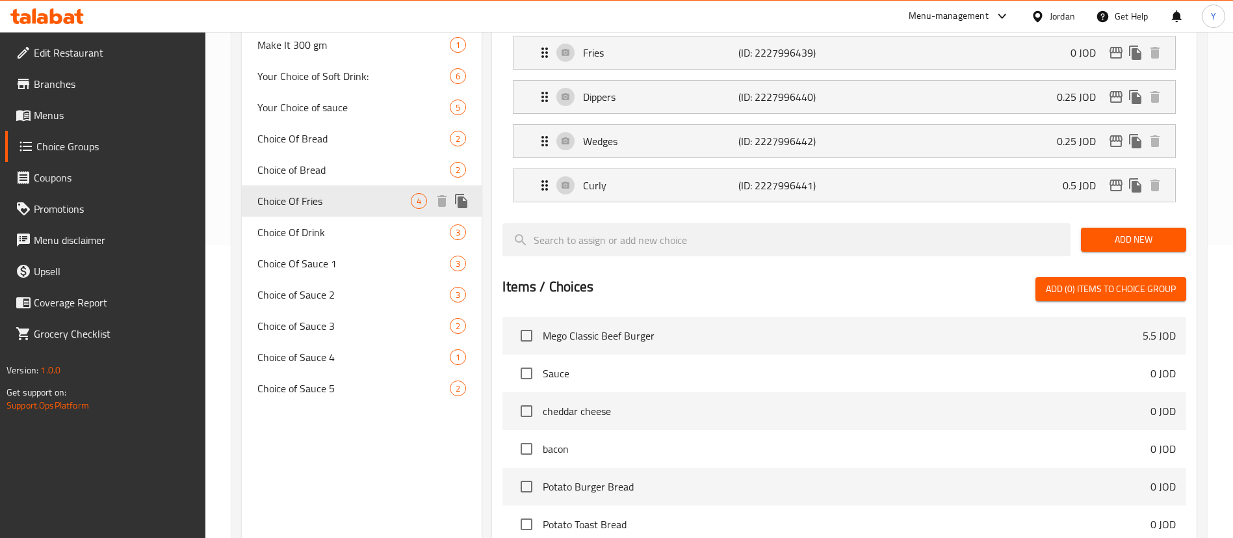
type input "Choice Of Fries"
type input "اختيارك من"
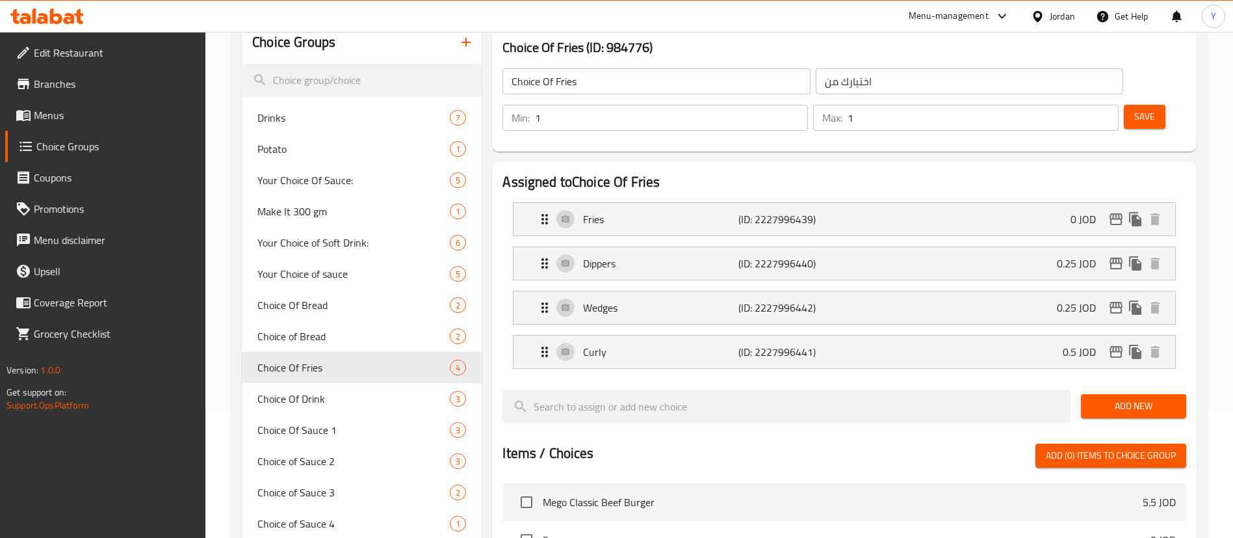
scroll to position [98, 0]
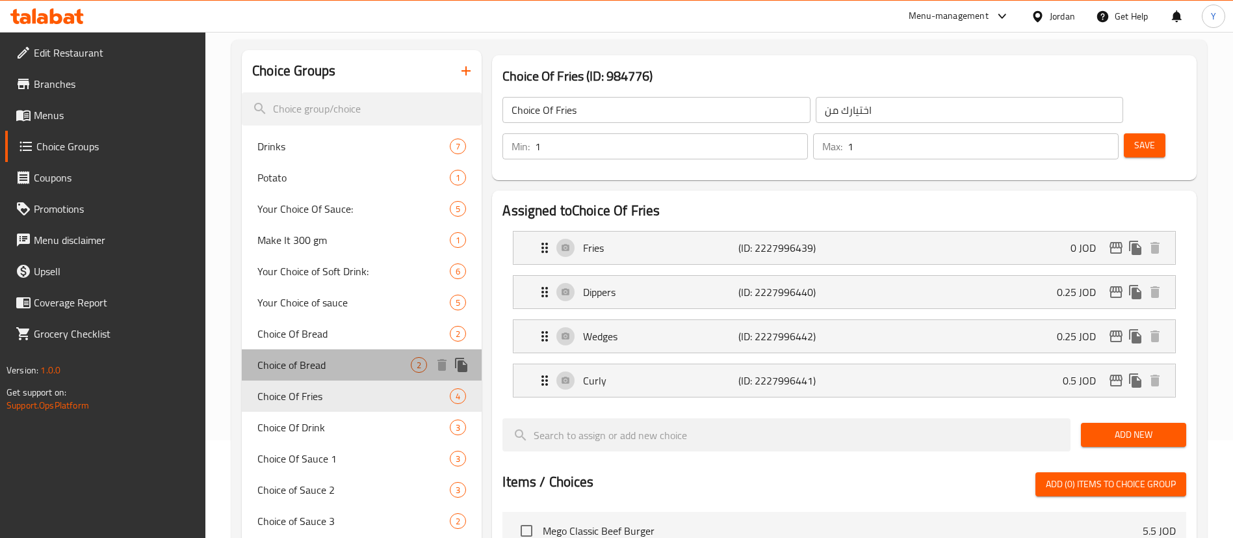
click at [315, 367] on span "Choice of Bread" at bounding box center [333, 365] width 153 height 16
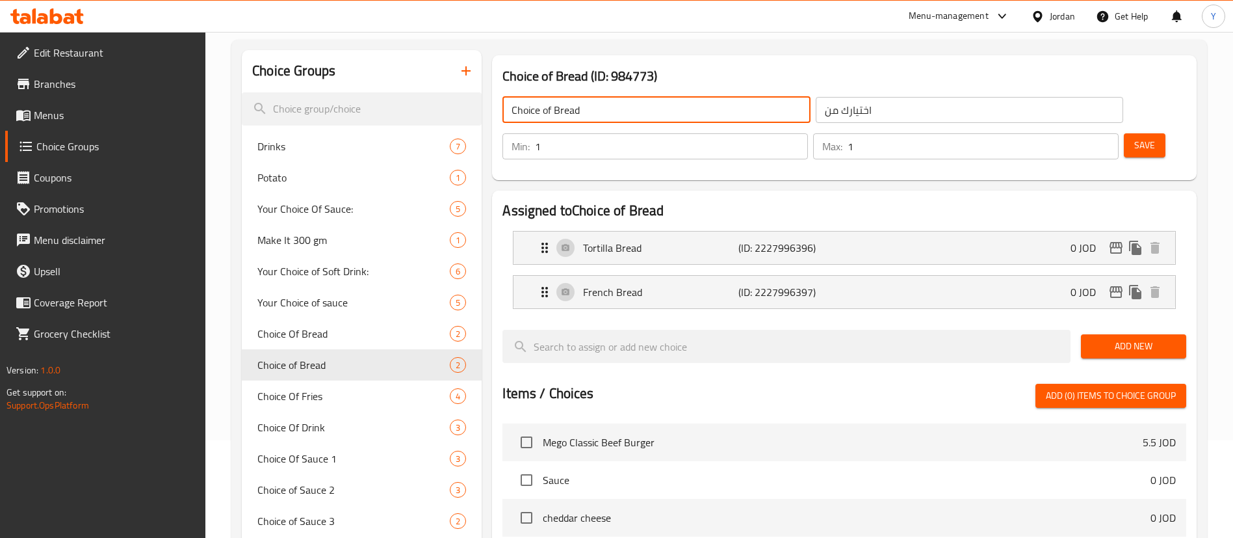
click at [612, 121] on input "Choice of Bread" at bounding box center [656, 110] width 307 height 26
type input "Choice of Bread 1"
click at [845, 112] on input "اختيارك من" at bounding box center [969, 110] width 307 height 26
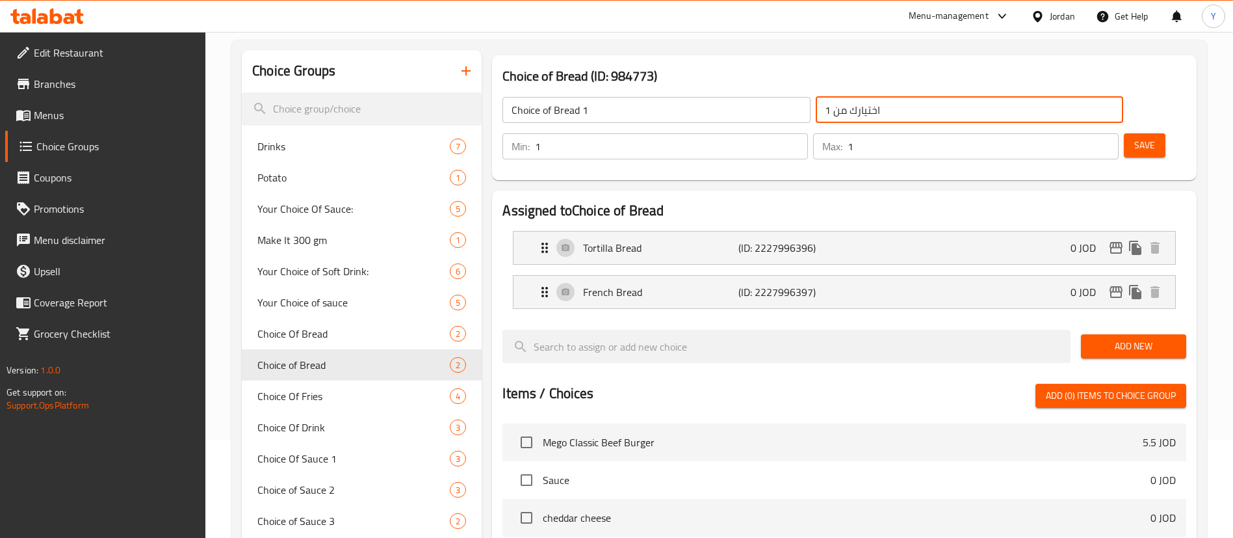
type input "اختيارك من 1"
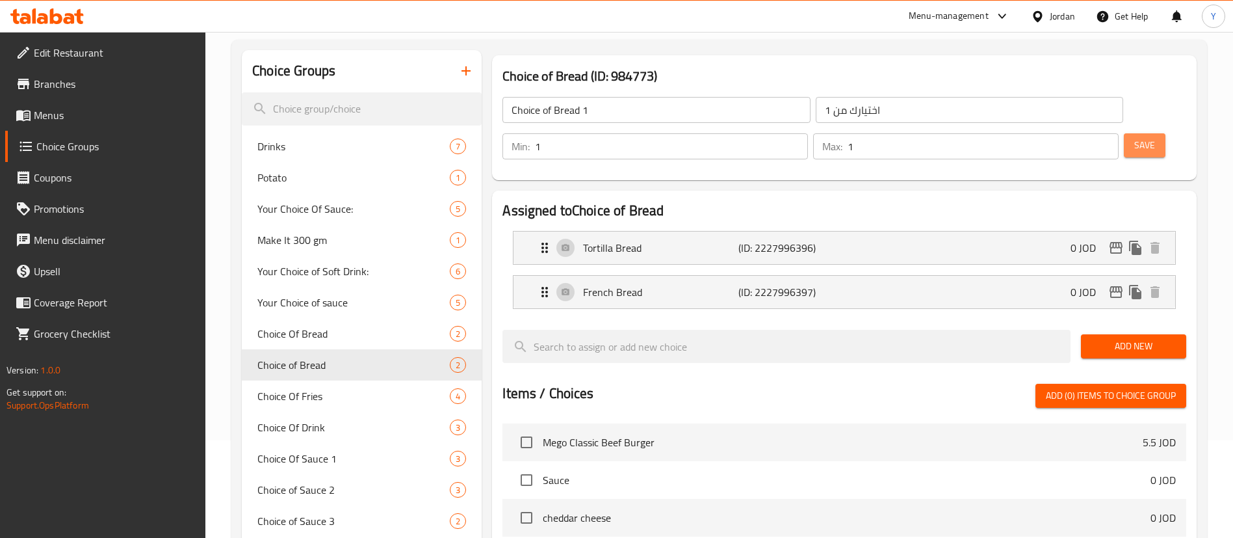
click at [1134, 137] on span "Save" at bounding box center [1144, 145] width 21 height 16
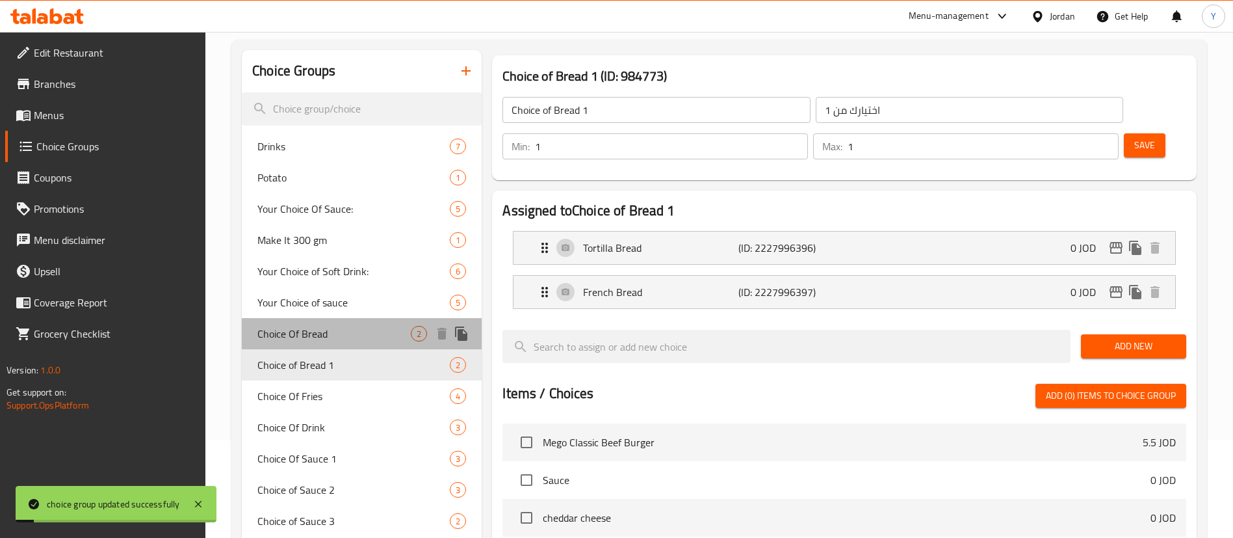
click at [333, 330] on span "Choice Of Bread" at bounding box center [333, 334] width 153 height 16
type input "Choice Of Bread"
type input "اختيارك من"
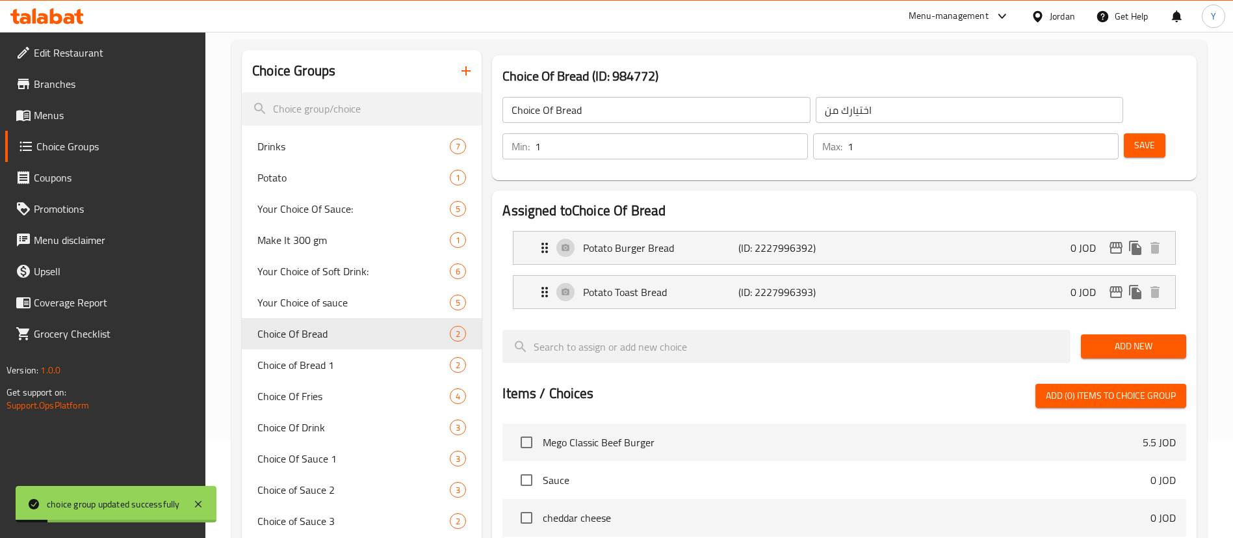
click at [595, 111] on input "Choice Of Bread" at bounding box center [656, 110] width 307 height 26
type input "Choice Of Bread 2"
click at [819, 102] on input "اختيارك من" at bounding box center [969, 110] width 307 height 26
type input "اختيارك من 2"
click at [1137, 133] on button "Save" at bounding box center [1145, 145] width 42 height 24
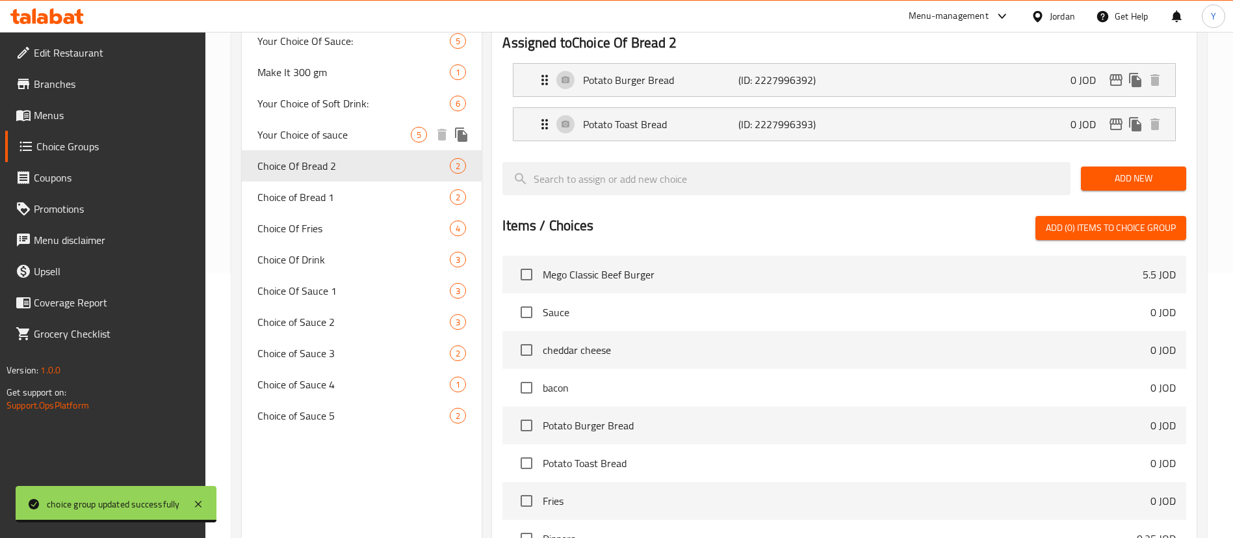
scroll to position [293, 0]
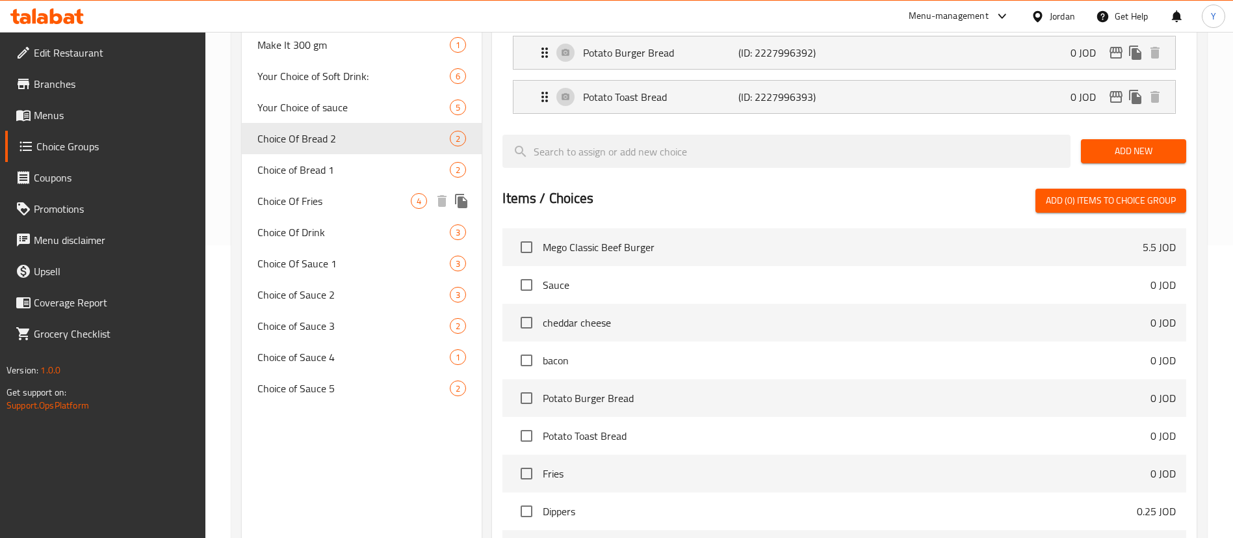
drag, startPoint x: 337, startPoint y: 200, endPoint x: 437, endPoint y: 211, distance: 100.7
click at [337, 200] on span "Choice Of Fries" at bounding box center [333, 201] width 153 height 16
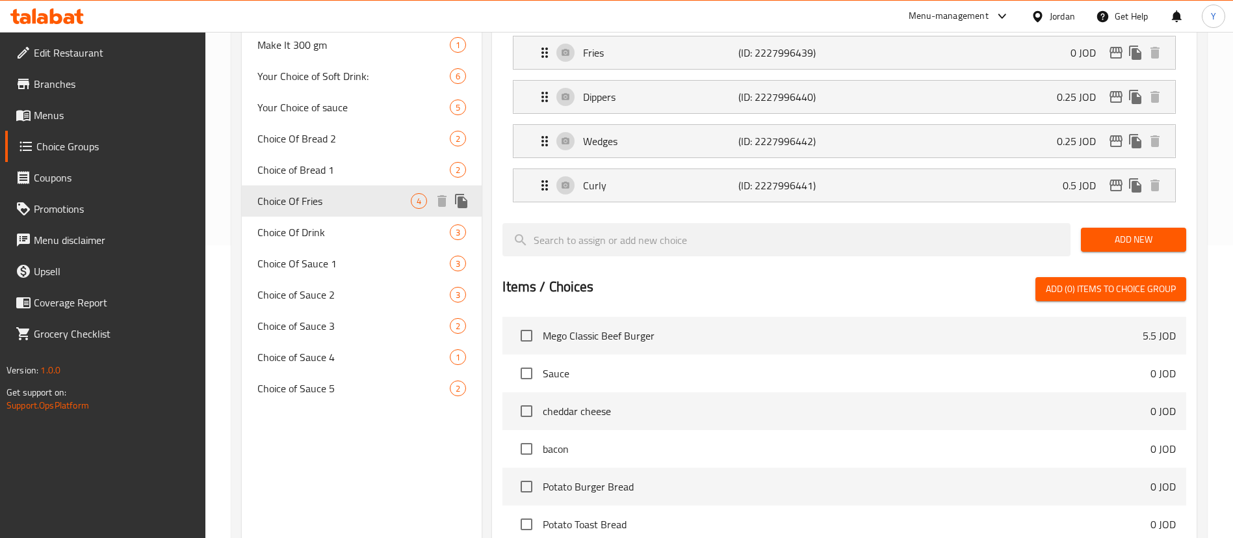
type input "Choice Of Fries"
type input "اختيارك من"
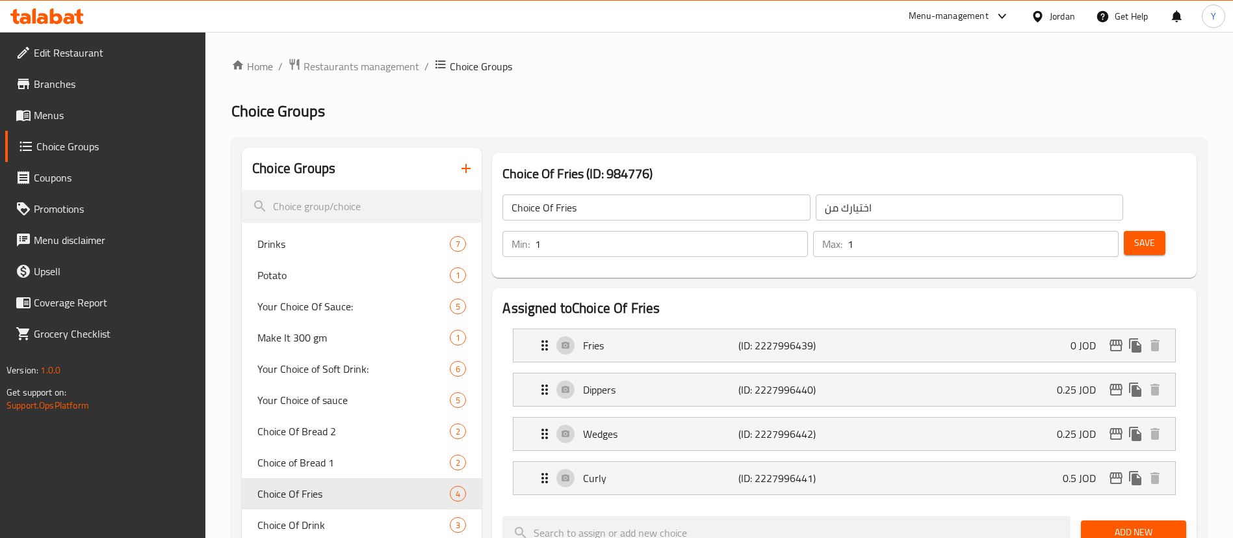
click at [614, 210] on input "Choice Of Fries" at bounding box center [656, 207] width 307 height 26
type input "Choice Of Fries 1"
click at [855, 201] on input "اختيارك من" at bounding box center [969, 207] width 307 height 26
type input "اختيارك من 1"
click at [1134, 235] on span "Save" at bounding box center [1144, 243] width 21 height 16
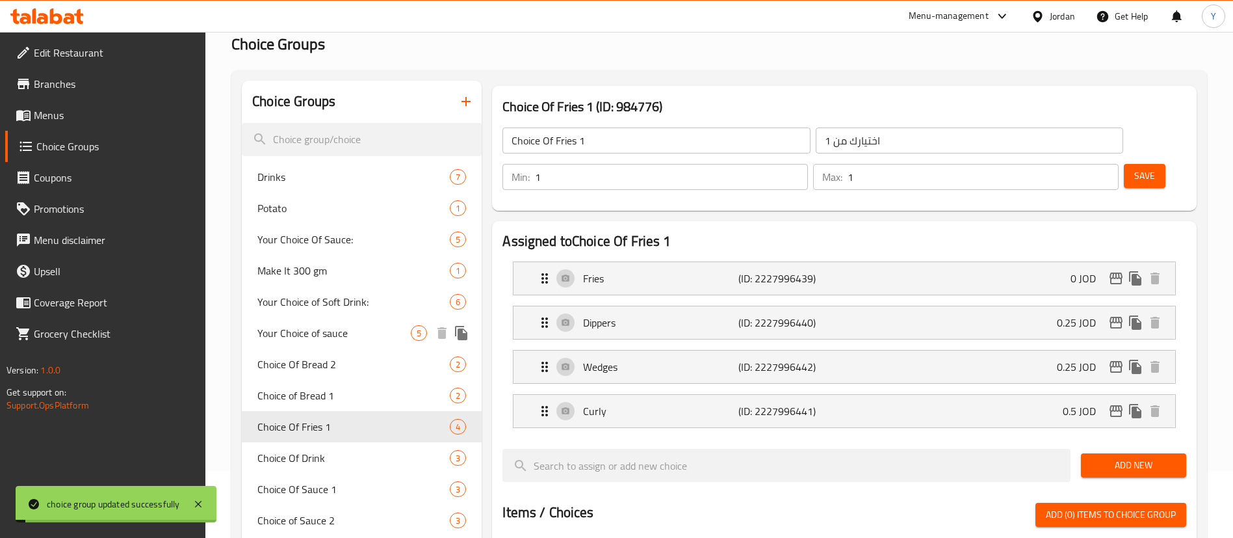
scroll to position [195, 0]
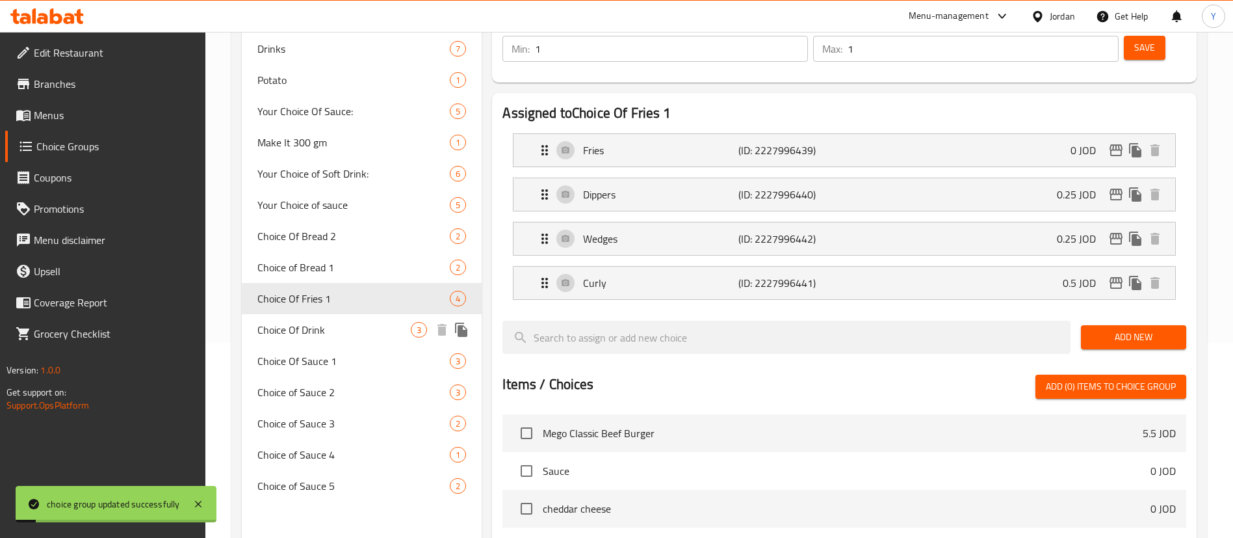
drag, startPoint x: 339, startPoint y: 324, endPoint x: 431, endPoint y: 311, distance: 93.3
click at [339, 325] on span "Choice Of Drink" at bounding box center [333, 330] width 153 height 16
type input "Choice Of Drink"
type input "اختيارك من"
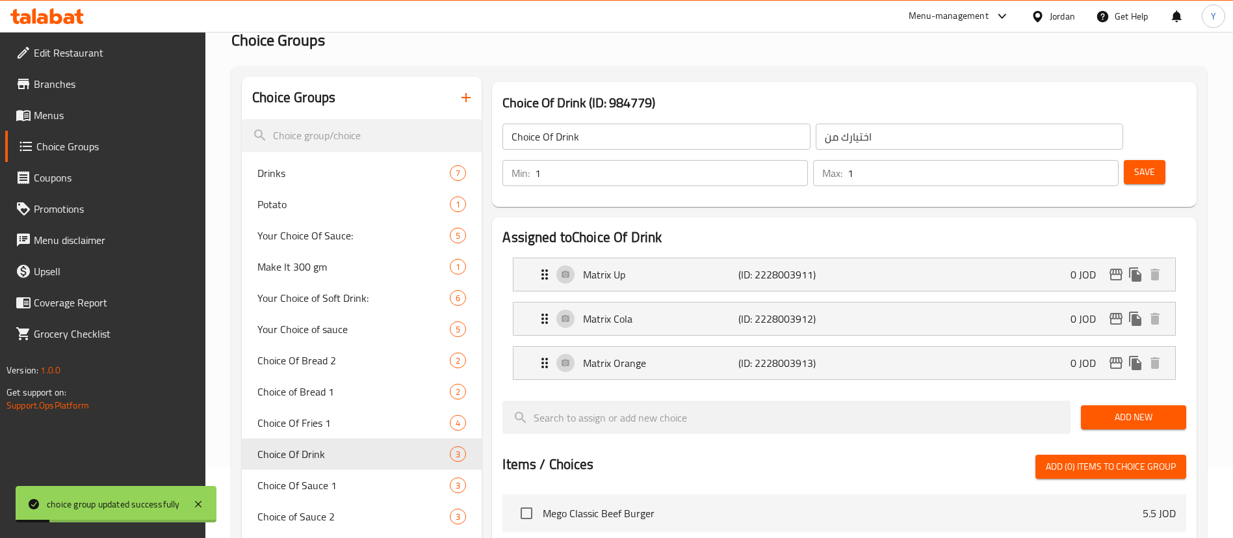
scroll to position [0, 0]
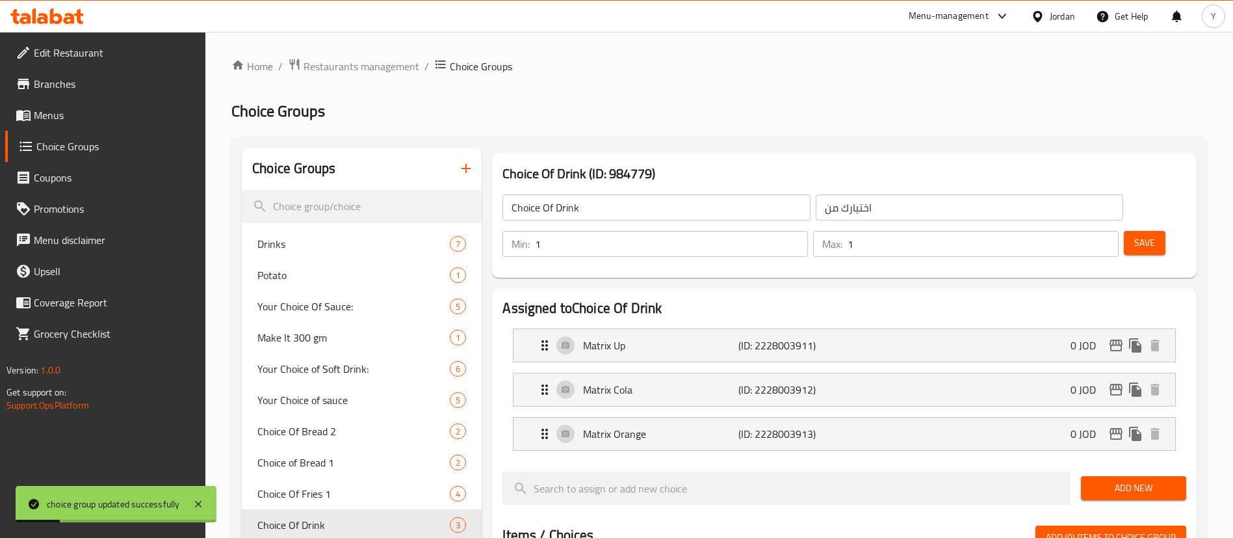
click at [630, 203] on input "Choice Of Drink" at bounding box center [656, 207] width 307 height 26
type input "Choice Of Drink 1"
click at [816, 213] on input "اختيارك من" at bounding box center [969, 207] width 307 height 26
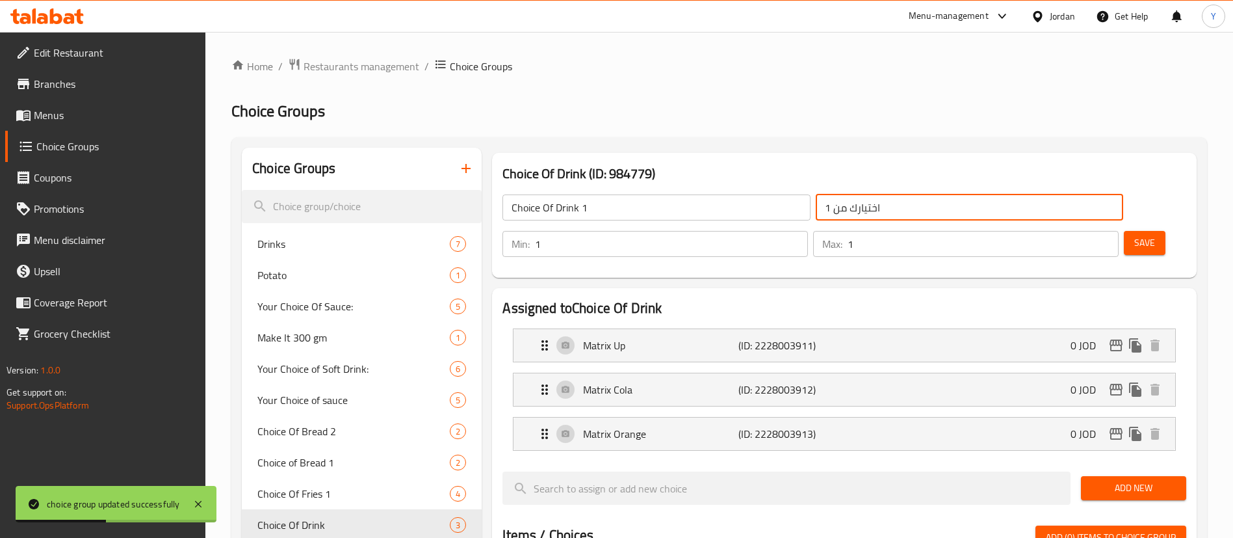
type input "اختيارك من 1"
click at [1134, 235] on span "Save" at bounding box center [1144, 243] width 21 height 16
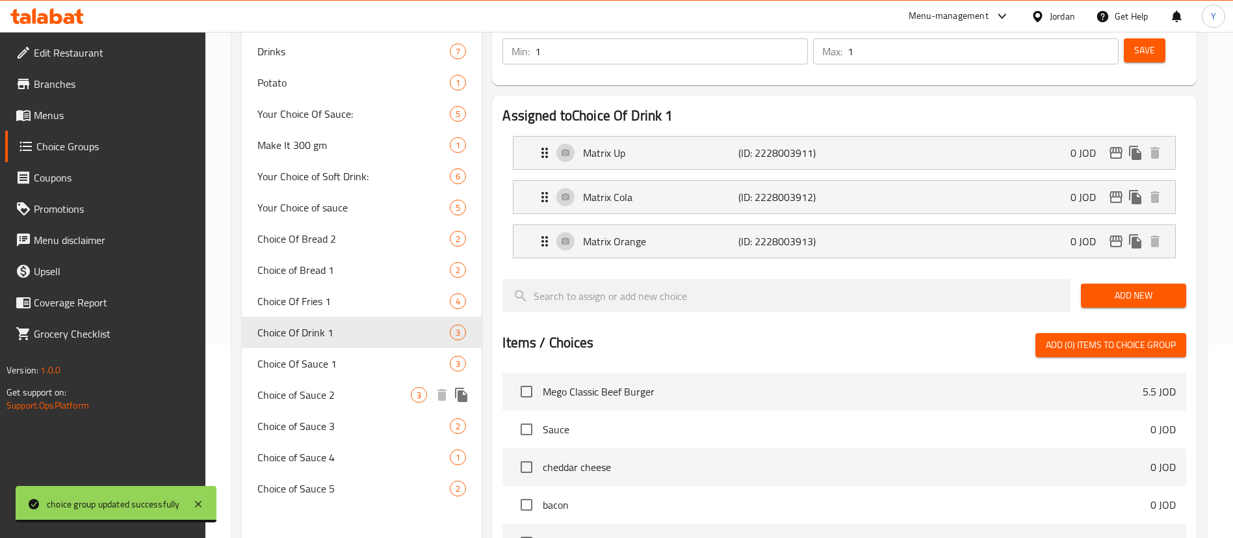
scroll to position [195, 0]
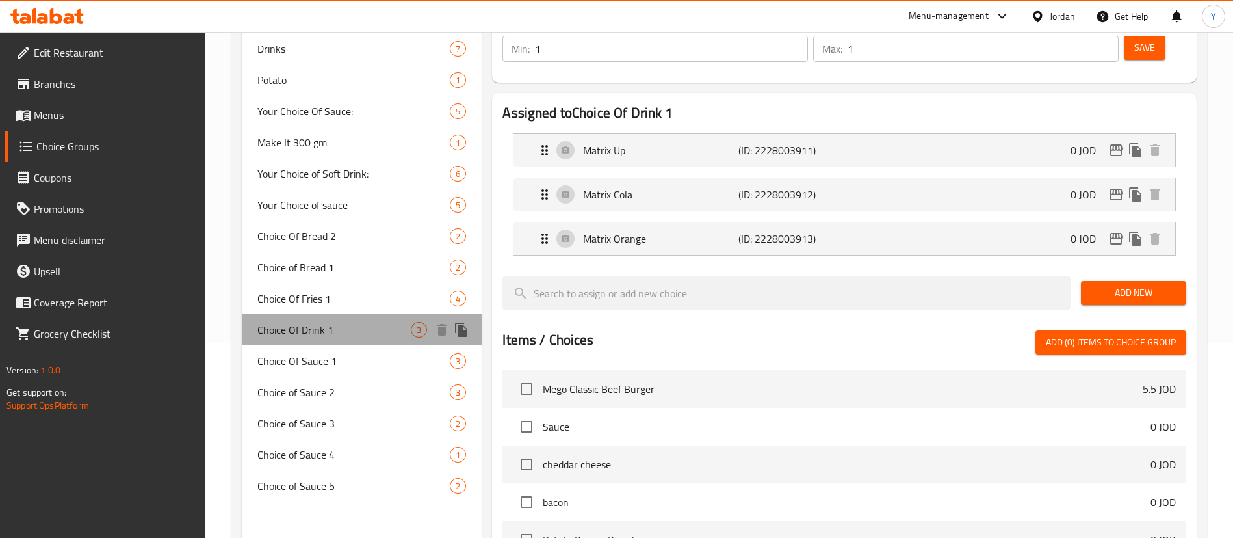
click at [321, 330] on span "Choice Of Drink 1" at bounding box center [333, 330] width 153 height 16
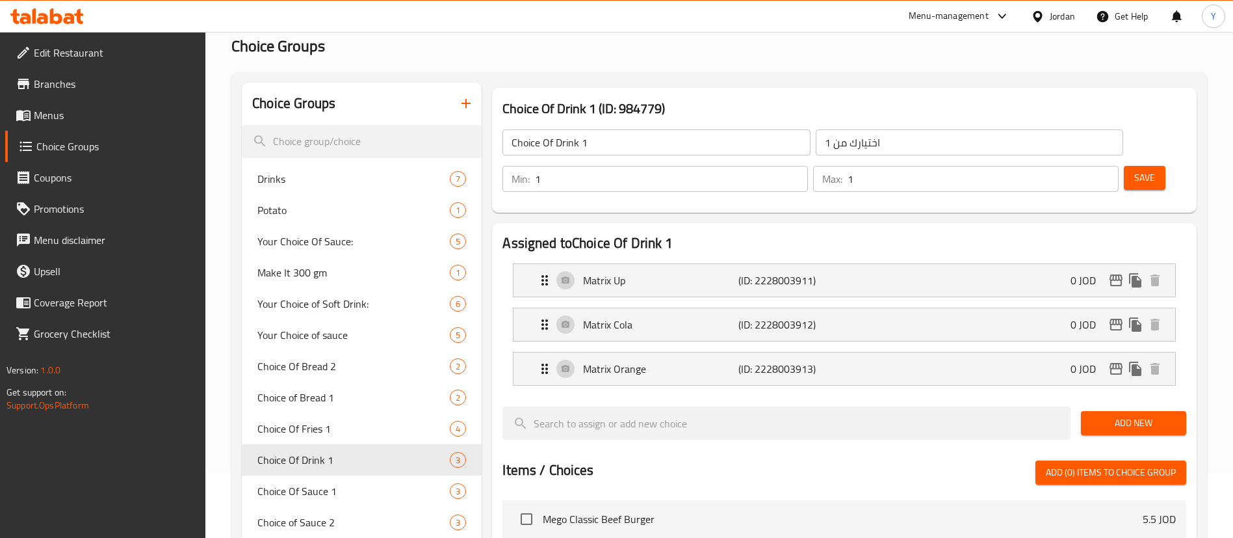
scroll to position [0, 0]
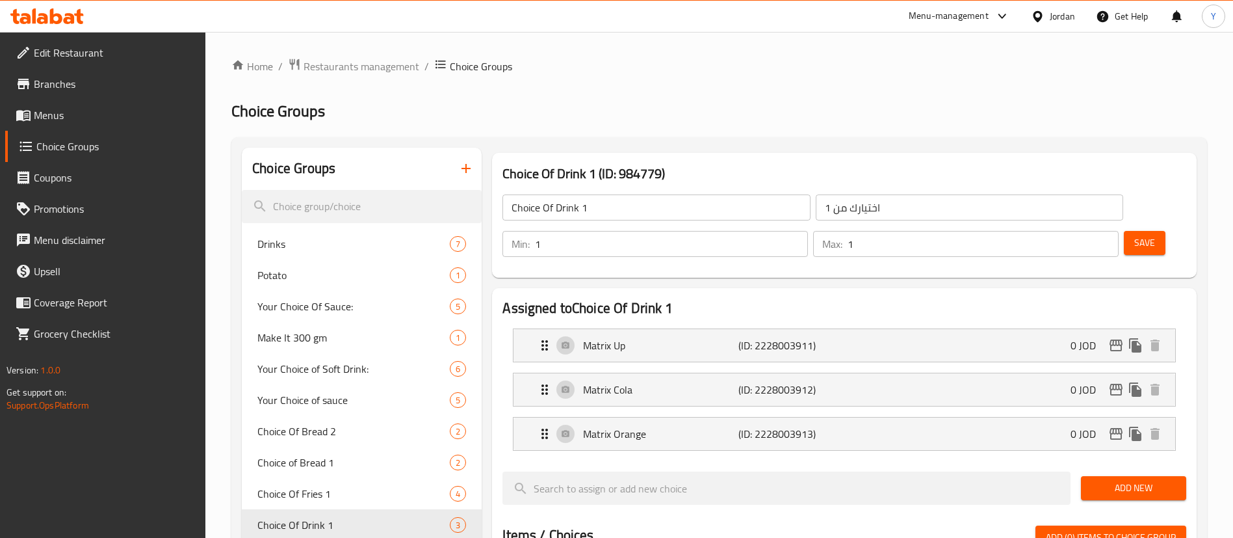
click at [614, 194] on input "Choice Of Drink 1" at bounding box center [656, 207] width 307 height 26
type input "Choice Of Drink 9"
click at [842, 207] on input "اختيارك من 1" at bounding box center [969, 207] width 307 height 26
type input "اختيارك من 9"
drag, startPoint x: 1120, startPoint y: 208, endPoint x: 1112, endPoint y: 217, distance: 12.4
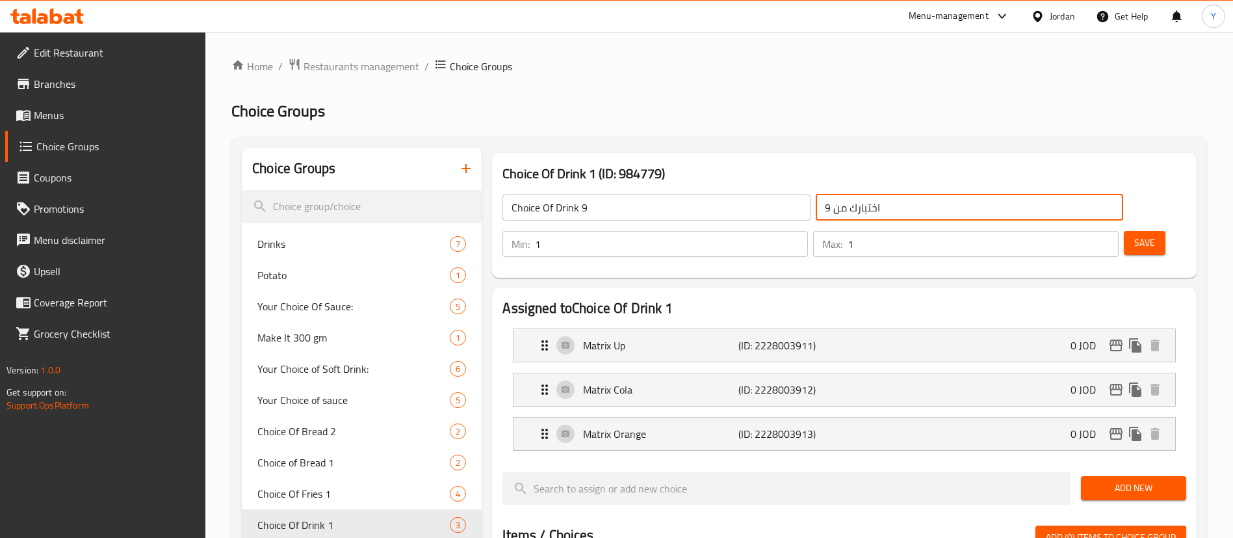
click at [1134, 235] on span "Save" at bounding box center [1144, 243] width 21 height 16
click at [70, 20] on icon at bounding box center [46, 16] width 73 height 16
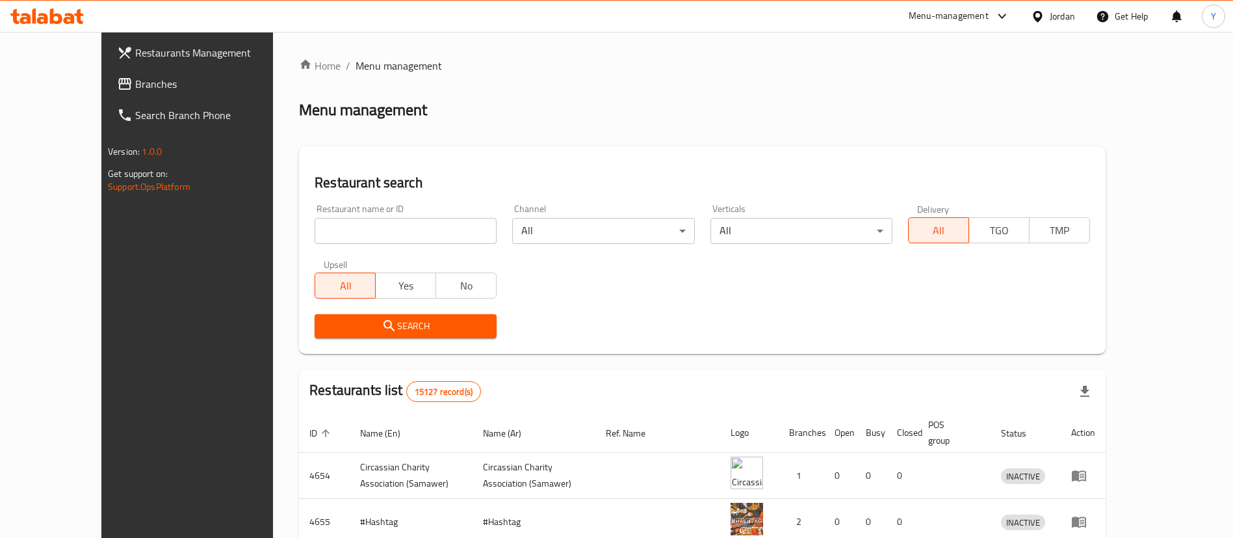
click at [135, 86] on span "Branches" at bounding box center [216, 84] width 162 height 16
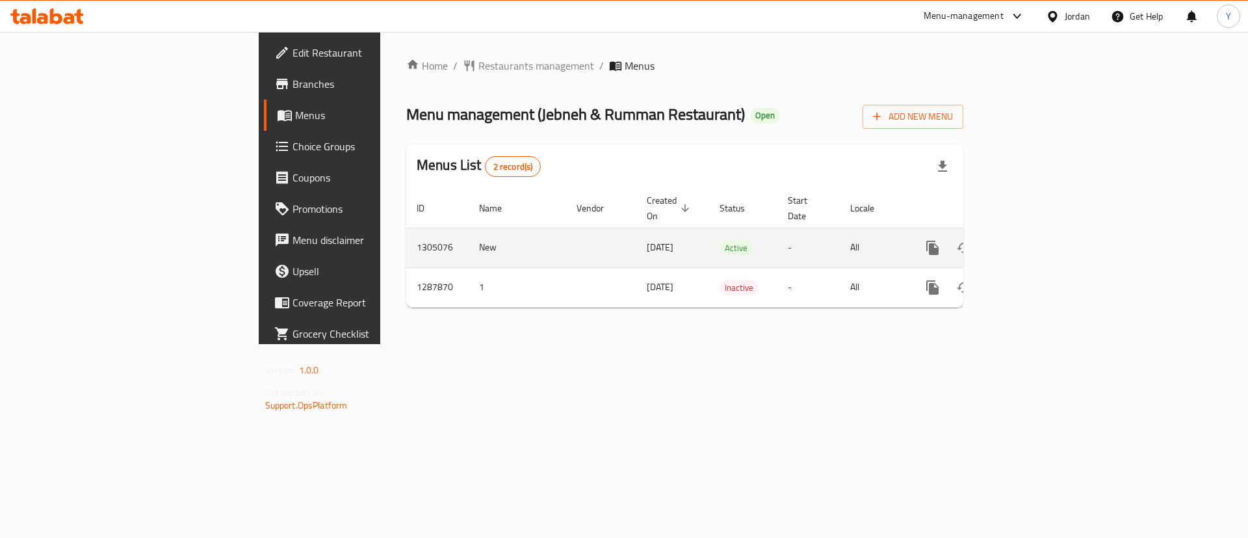
click at [1034, 240] on icon "enhanced table" at bounding box center [1027, 248] width 16 height 16
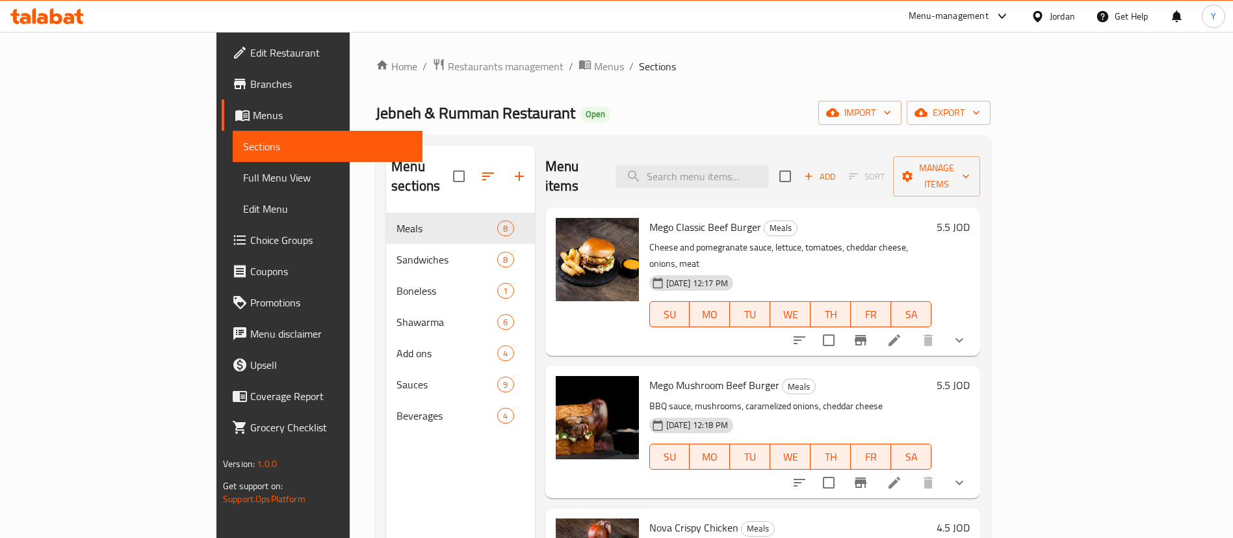
click at [250, 242] on span "Choice Groups" at bounding box center [331, 240] width 162 height 16
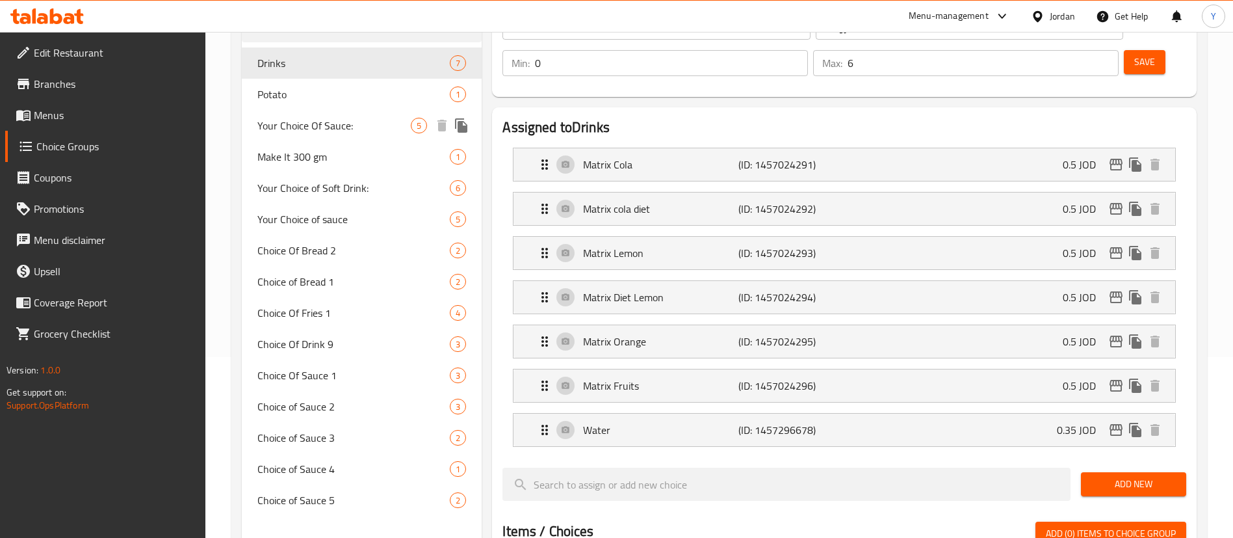
scroll to position [195, 0]
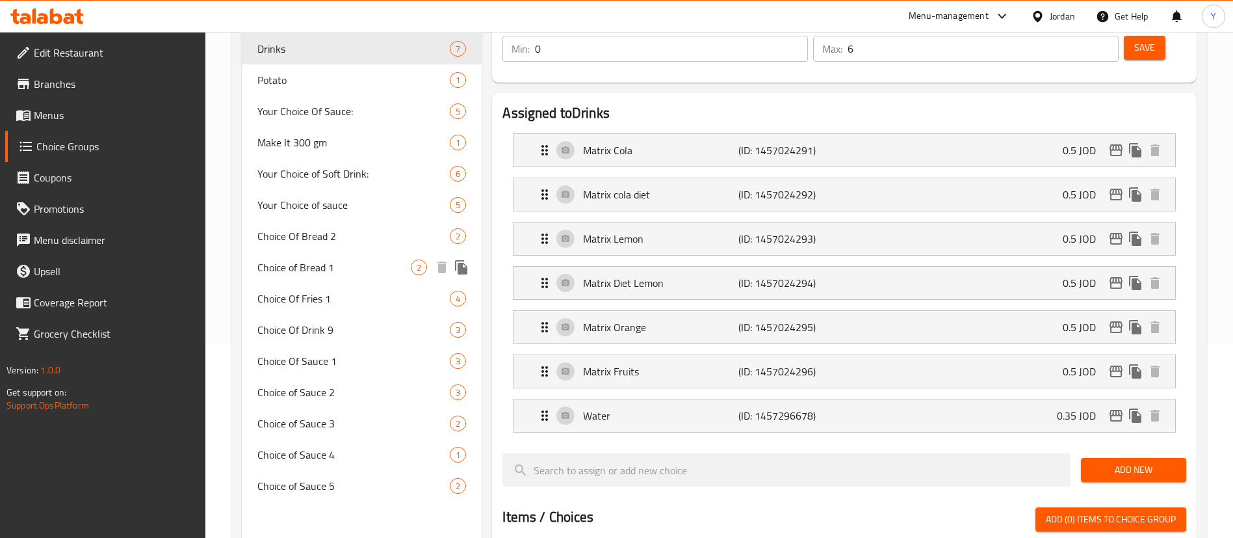
click at [373, 274] on span "Choice of Bread 1" at bounding box center [333, 267] width 153 height 16
type input "Choice of Bread 1"
type input "اختيارك من 1"
type input "1"
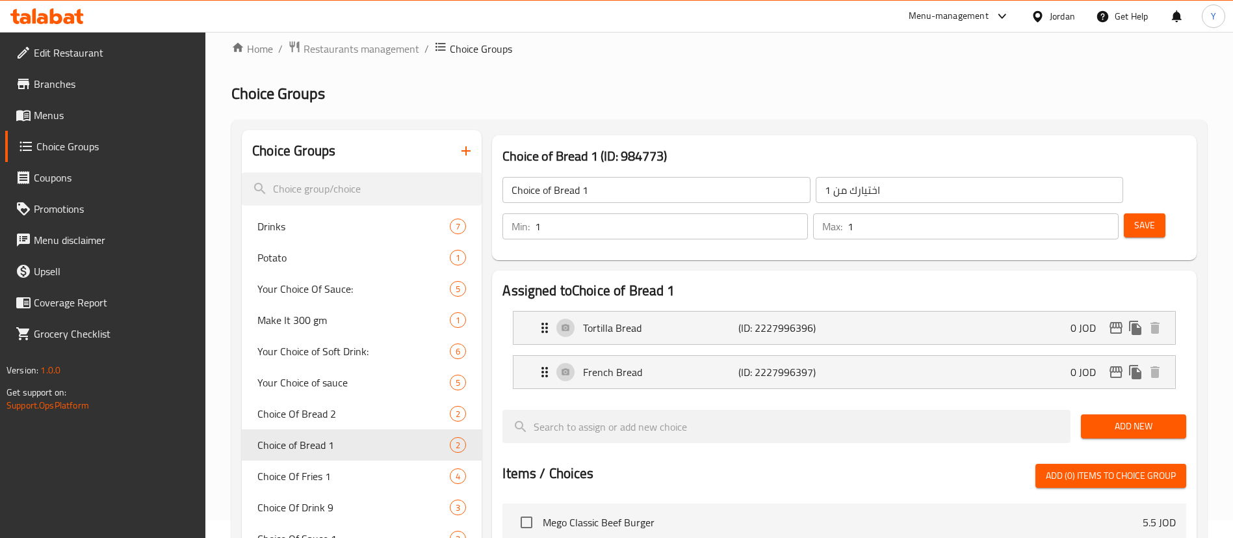
scroll to position [0, 0]
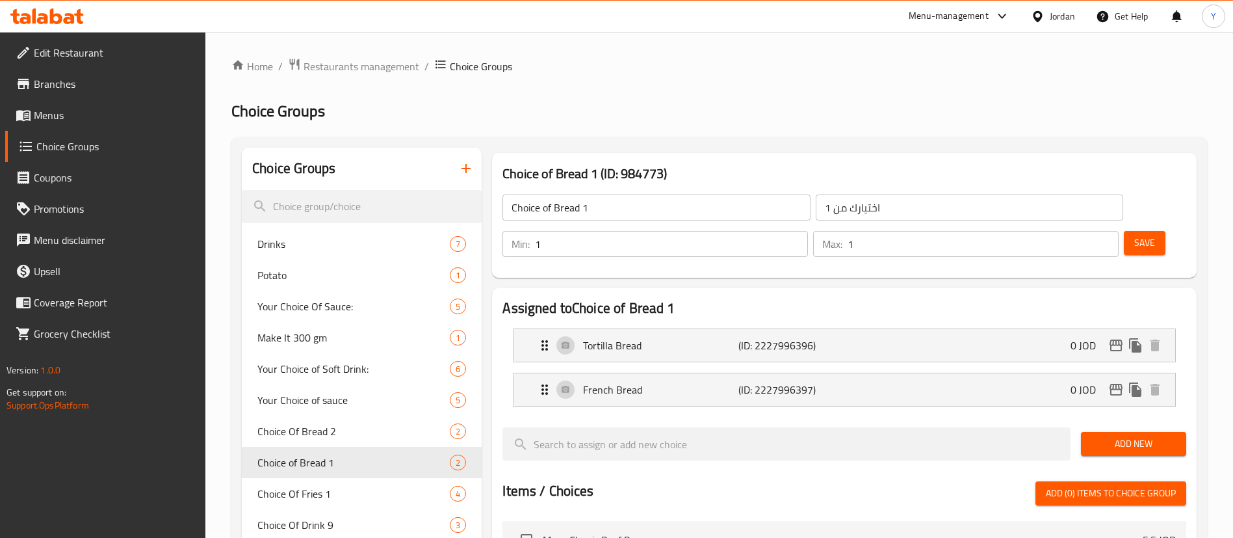
click at [595, 207] on input "Choice of Bread 1" at bounding box center [656, 207] width 307 height 26
type input "Choice of Bread 13"
click at [816, 211] on input "اختيارك من 1" at bounding box center [969, 207] width 307 height 26
click at [816, 213] on input "اختيارك من 1" at bounding box center [969, 207] width 307 height 26
click at [816, 209] on input "اختيارك من 1" at bounding box center [969, 207] width 307 height 26
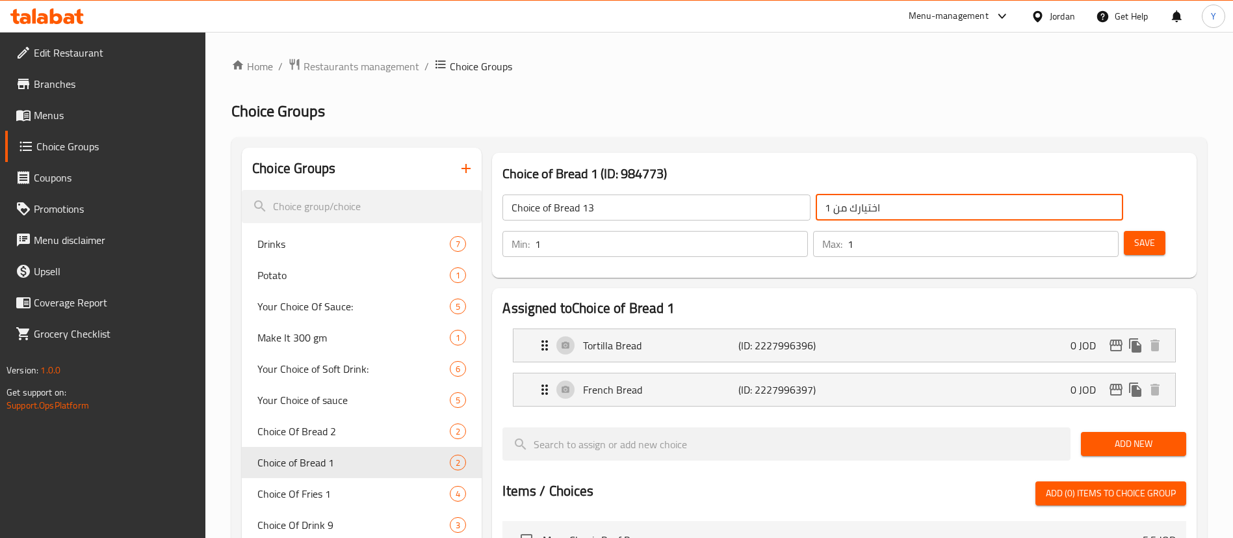
click at [816, 209] on input "اختيارك من 1" at bounding box center [969, 207] width 307 height 26
drag, startPoint x: 742, startPoint y: 207, endPoint x: 748, endPoint y: 214, distance: 9.2
click at [816, 206] on input "اختيارك من 1" at bounding box center [969, 207] width 307 height 26
click at [816, 209] on input "اختيارك من 1" at bounding box center [969, 207] width 307 height 26
click at [816, 208] on input "اختيارك من 1" at bounding box center [969, 207] width 307 height 26
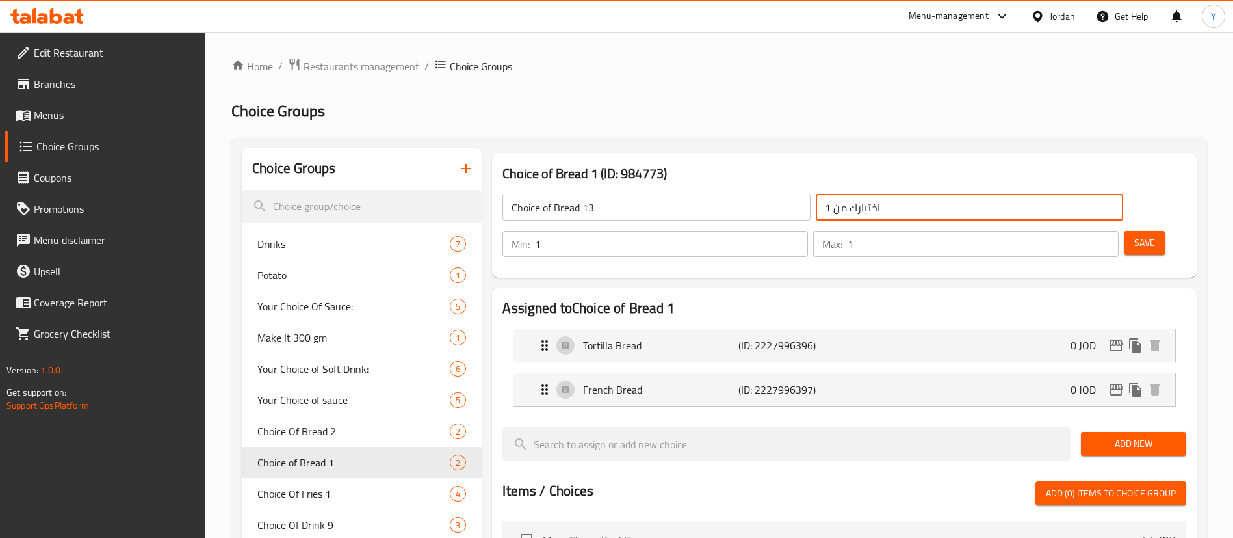
drag, startPoint x: 742, startPoint y: 208, endPoint x: 716, endPoint y: 211, distance: 26.2
click at [716, 211] on div "Choice of Bread 13 ​ اختيارك من 1 ​" at bounding box center [813, 208] width 636 height 42
type input "اختيارك من 13"
drag, startPoint x: 1132, startPoint y: 197, endPoint x: 829, endPoint y: 306, distance: 321.2
click at [1134, 235] on span "Save" at bounding box center [1144, 243] width 21 height 16
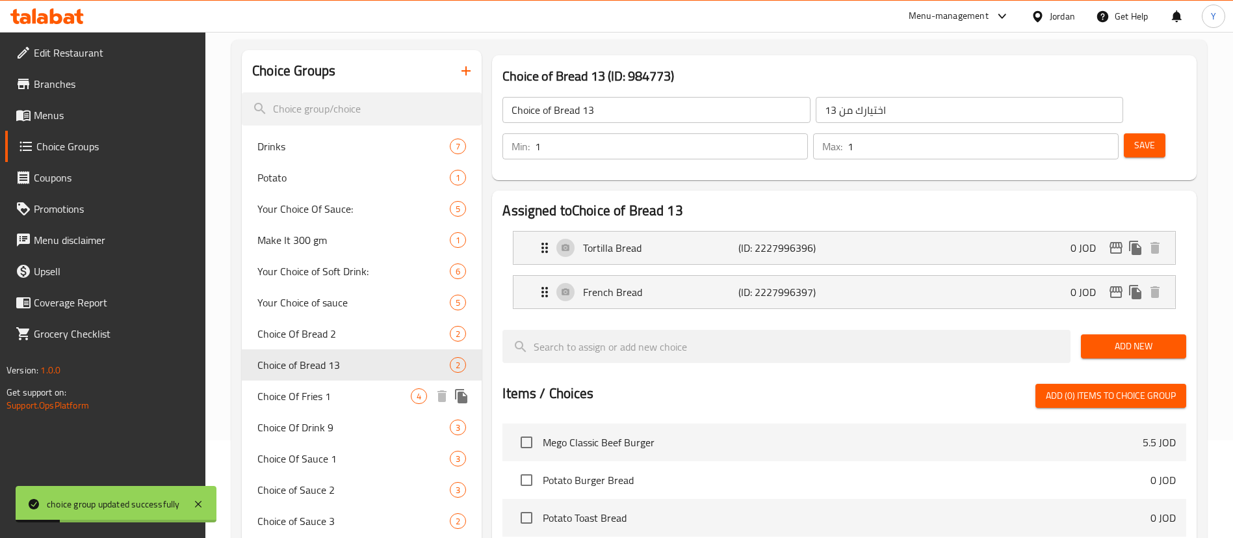
scroll to position [293, 0]
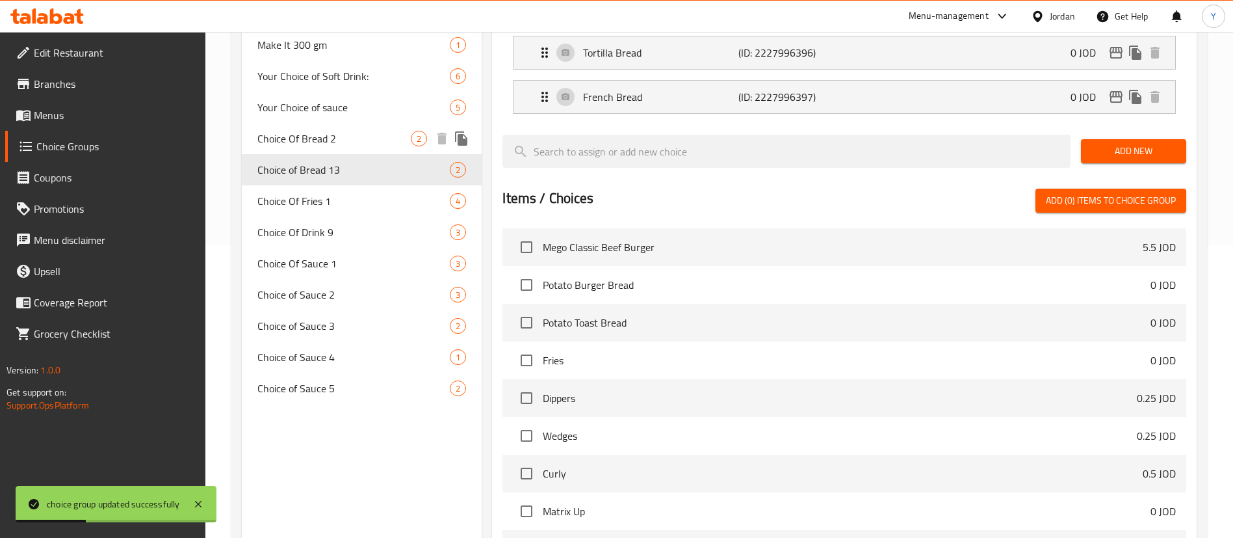
click at [342, 138] on span "Choice Of Bread 2" at bounding box center [333, 139] width 153 height 16
type input "Choice Of Bread 2"
type input "اختيارك من 2"
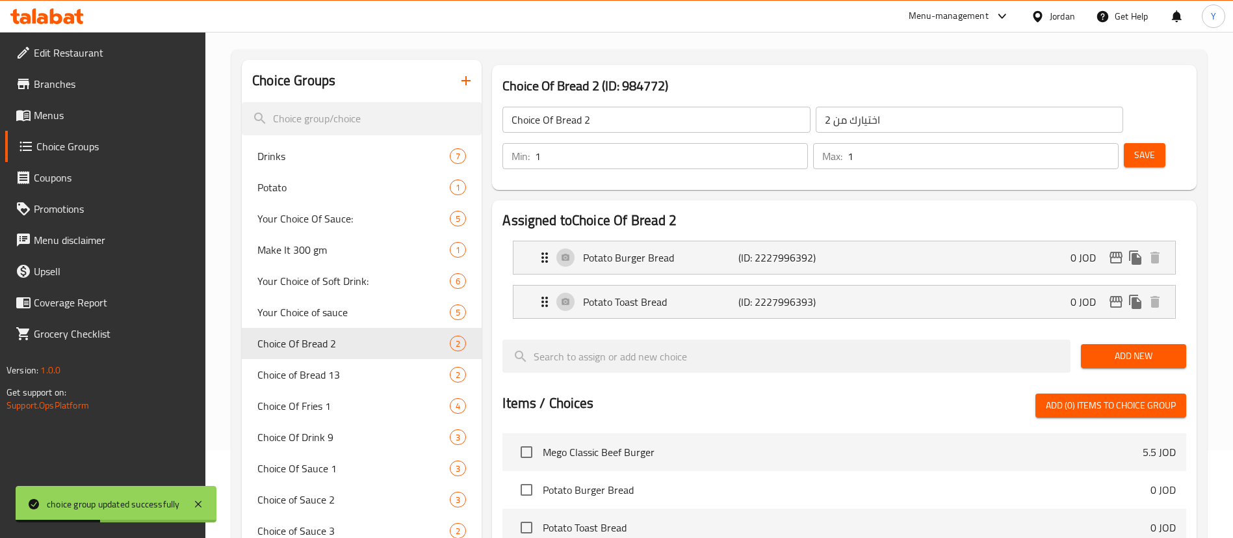
scroll to position [0, 0]
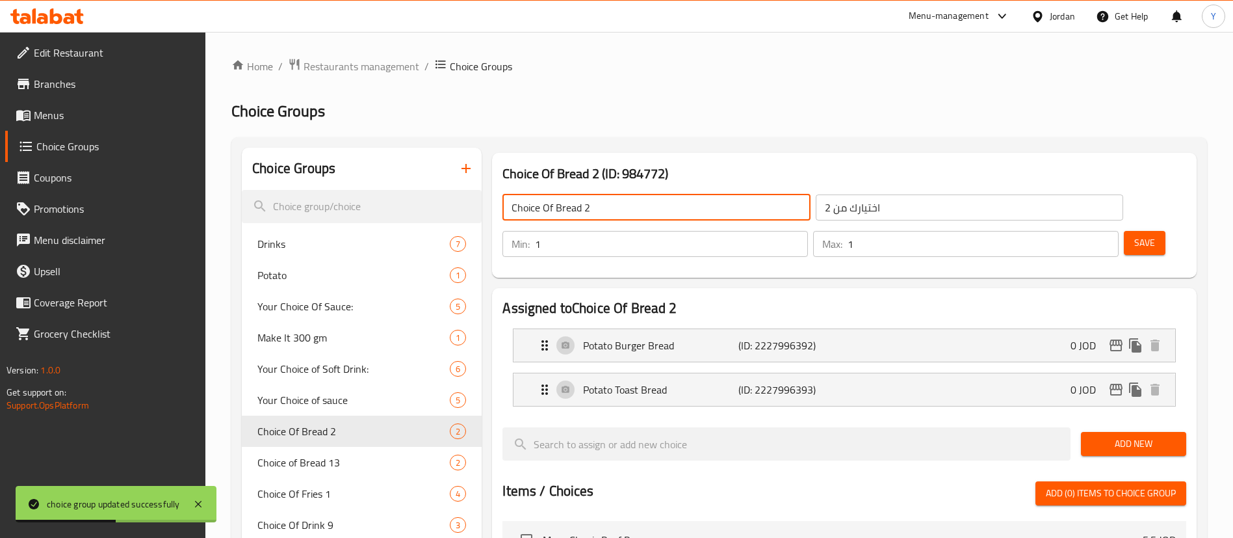
click at [627, 208] on input "Choice Of Bread 2" at bounding box center [656, 207] width 307 height 26
type input "Choice Of Bread 22"
click at [816, 211] on input "اختيارك من 2" at bounding box center [969, 207] width 307 height 26
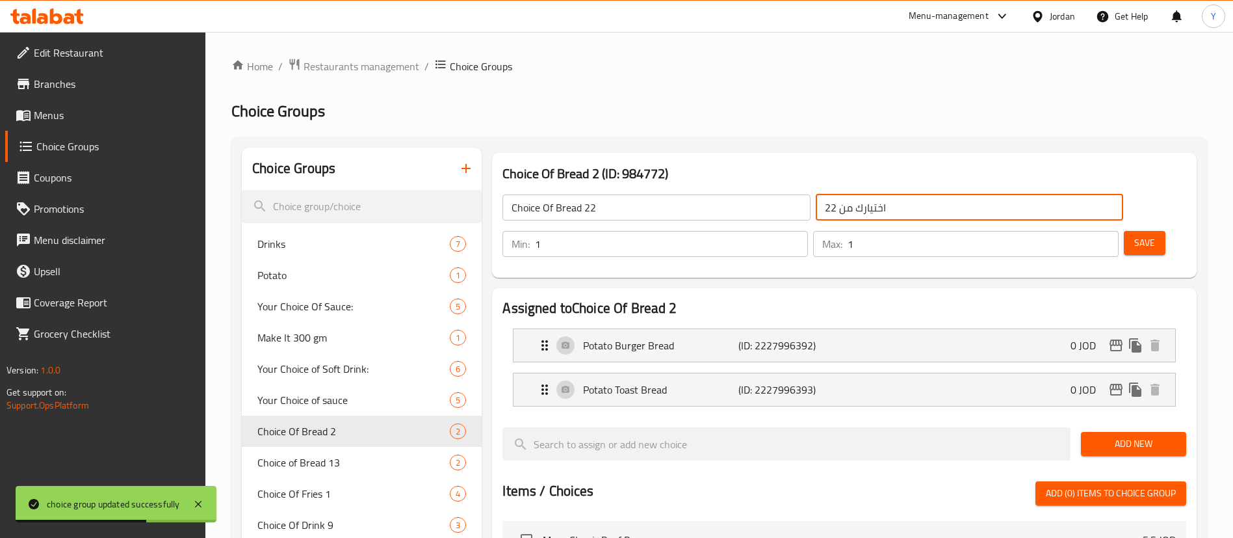
type input "اختيارك من 22"
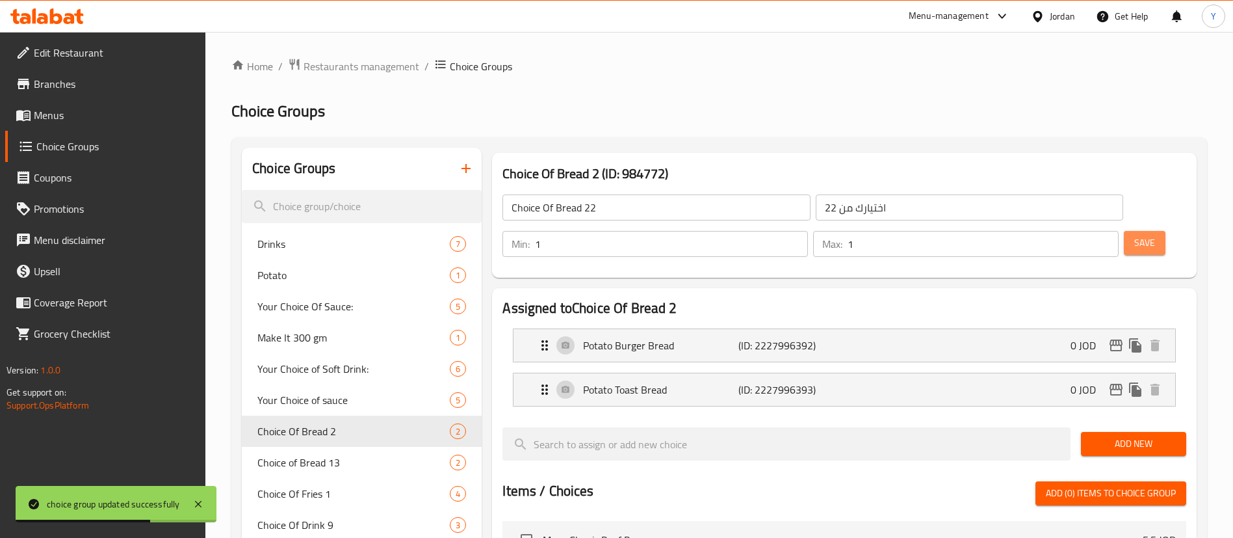
drag, startPoint x: 1114, startPoint y: 209, endPoint x: 1078, endPoint y: 228, distance: 39.8
click at [1124, 231] on button "Save" at bounding box center [1145, 243] width 42 height 24
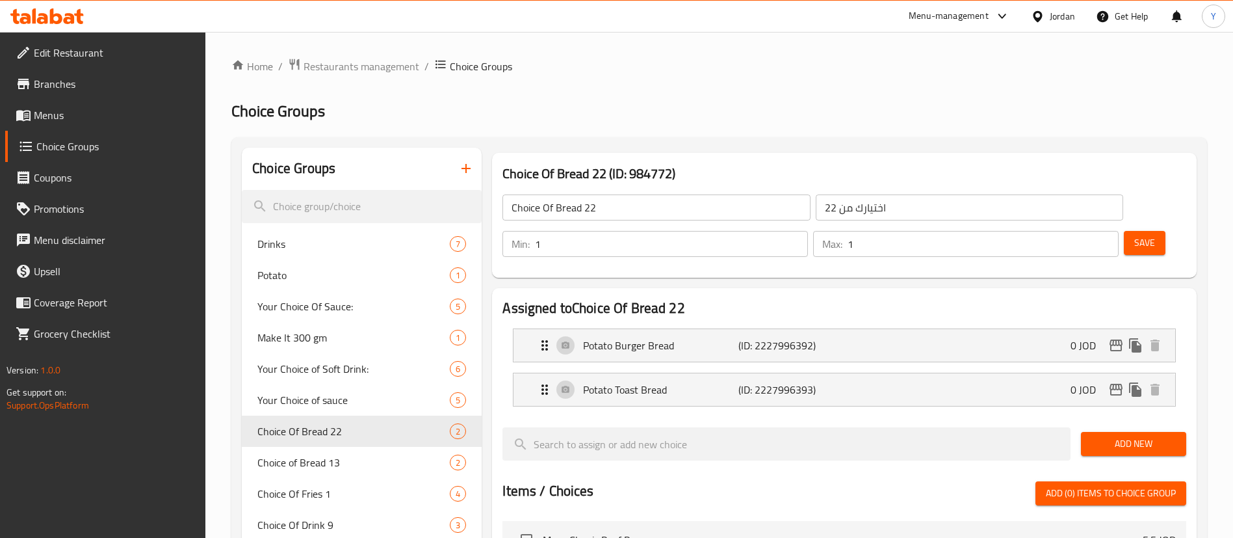
click at [52, 14] on icon at bounding box center [56, 16] width 12 height 16
